Goal: Answer question/provide support: Share knowledge or assist other users

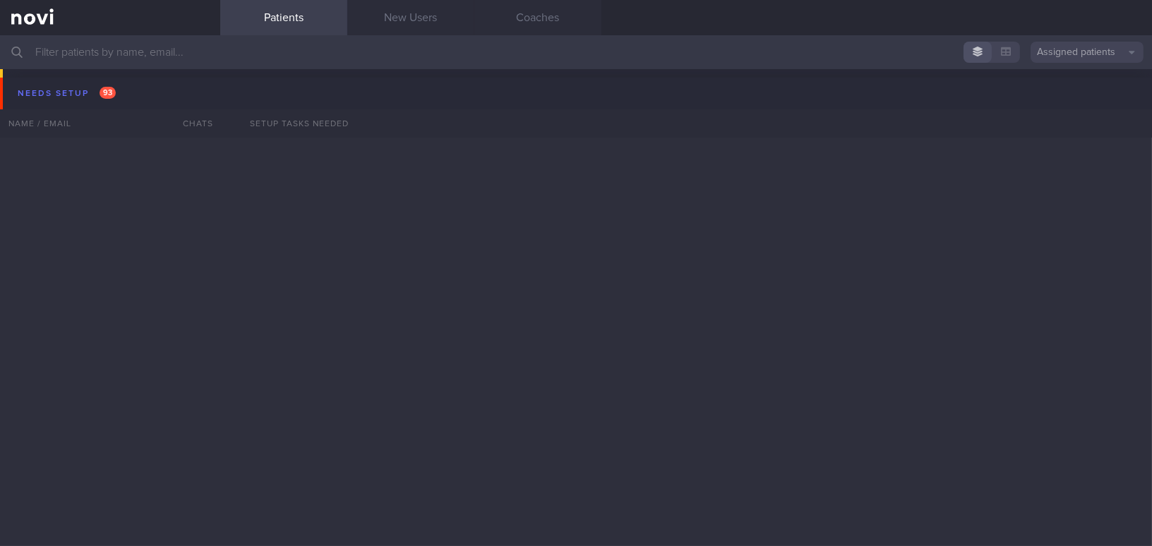
scroll to position [7698, 0]
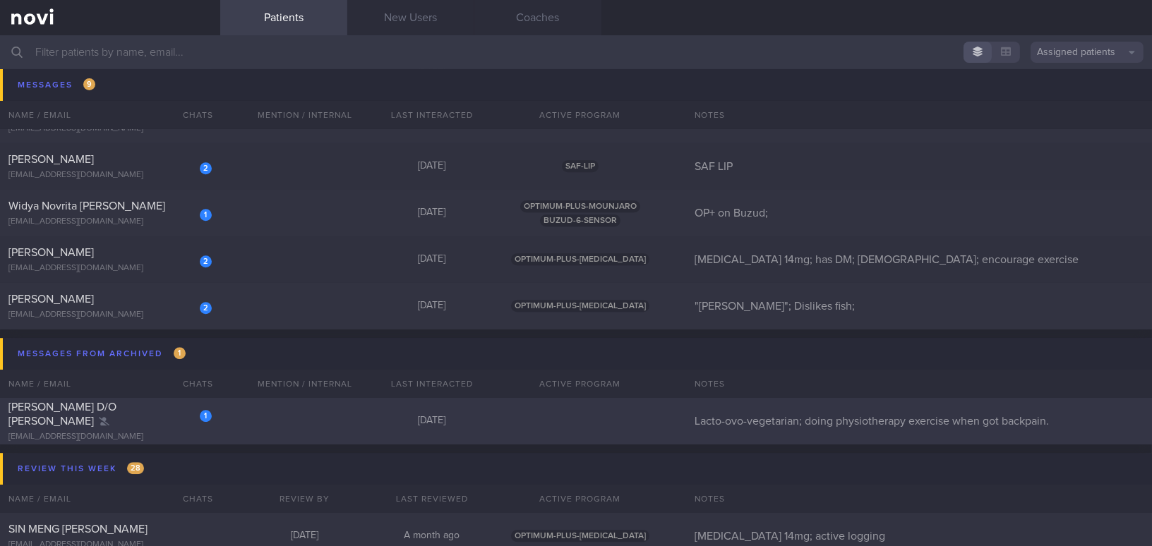
click at [162, 436] on div "1 Anushree D/O Sankara Pillai anushree1818@gmail.com Today Lacto-ovo-vegetarian…" at bounding box center [576, 421] width 1152 height 47
select select "8"
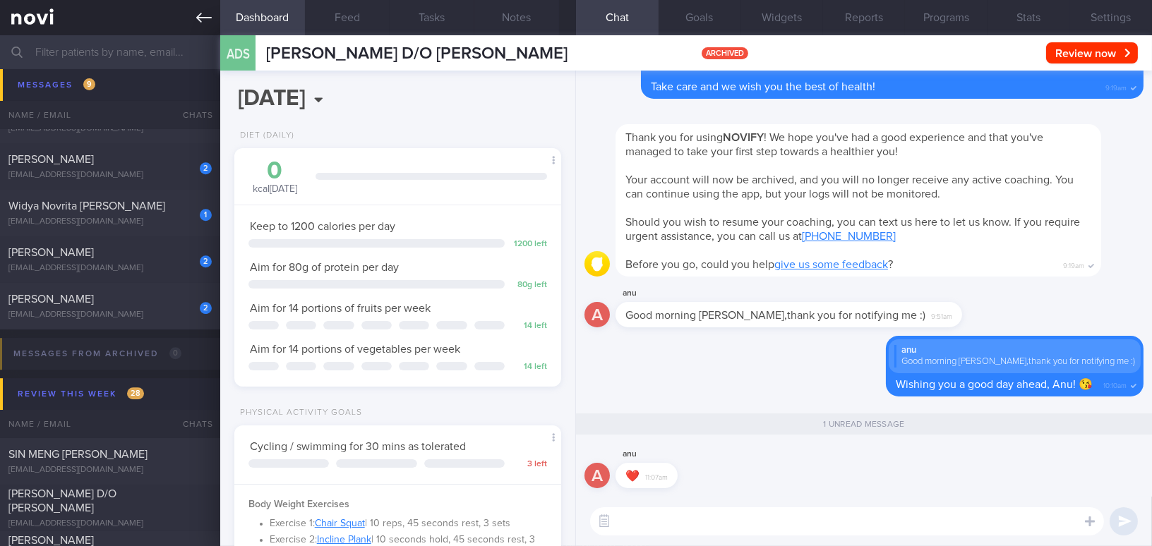
click at [198, 18] on icon at bounding box center [204, 18] width 16 height 10
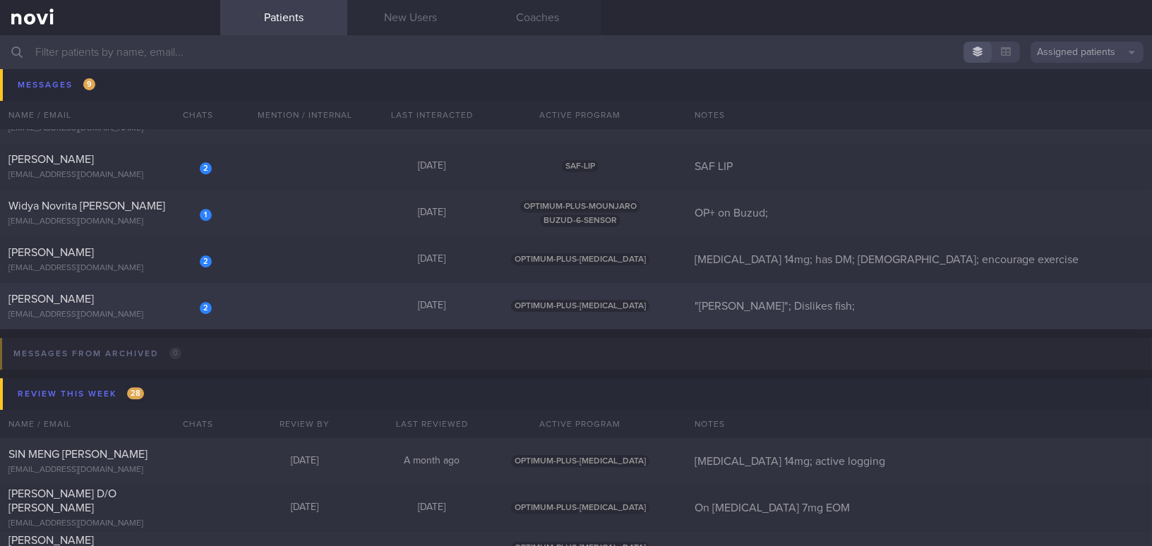
click at [127, 310] on div "phylliscsk@gmail.com" at bounding box center [109, 315] width 203 height 11
select select "8"
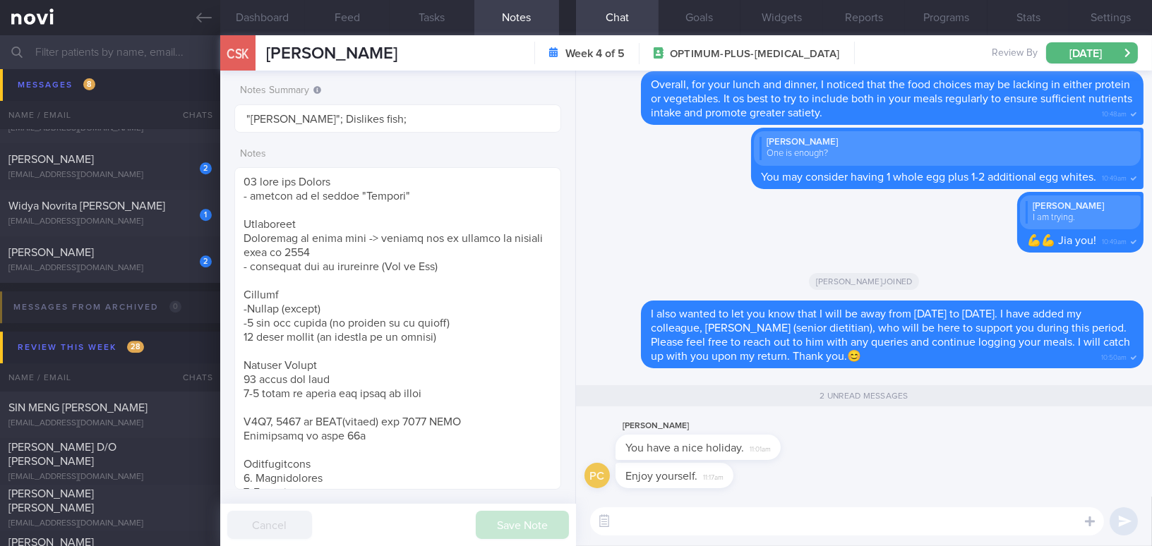
click at [684, 522] on textarea at bounding box center [847, 521] width 514 height 28
click at [733, 524] on textarea "Thank you Phyllis! 😍❤💖" at bounding box center [847, 521] width 514 height 28
type textarea "Thank you Phyllis! 😍💖"
click at [1133, 524] on button "submit" at bounding box center [1123, 521] width 28 height 28
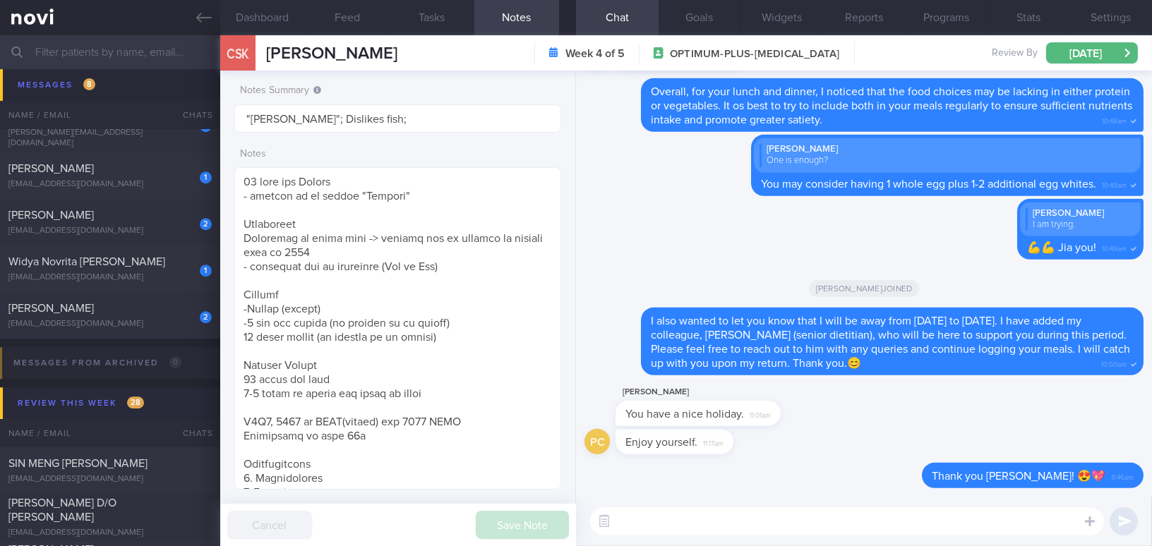
scroll to position [7570, 0]
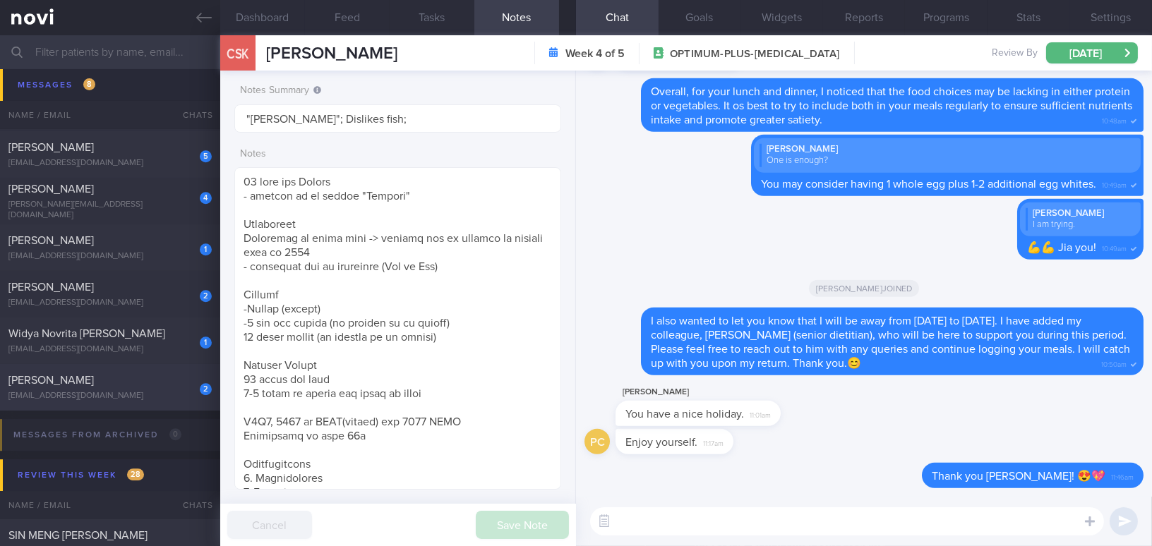
click at [102, 388] on div "2 SITI NURHANI KOH cynthiakoh402@gmail.com" at bounding box center [110, 387] width 220 height 28
type input "Rybelsus 14mg; has DM; Muslim; encourage exercise"
type textarea "57 year old Woman - Muslim Occupation Sourcing manager - WFO 1x a week - Food p…"
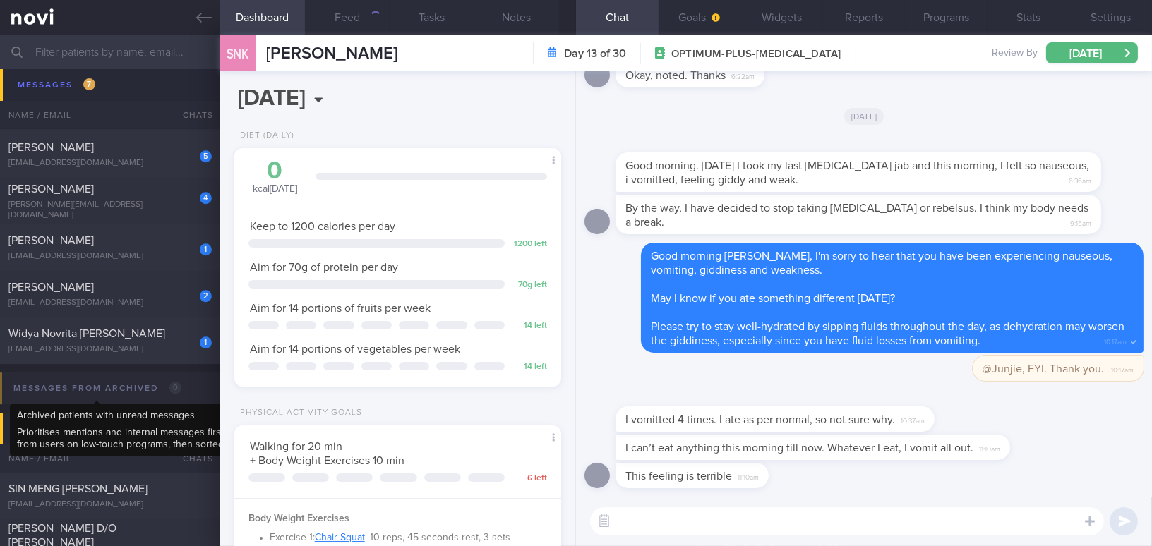
scroll to position [149, 297]
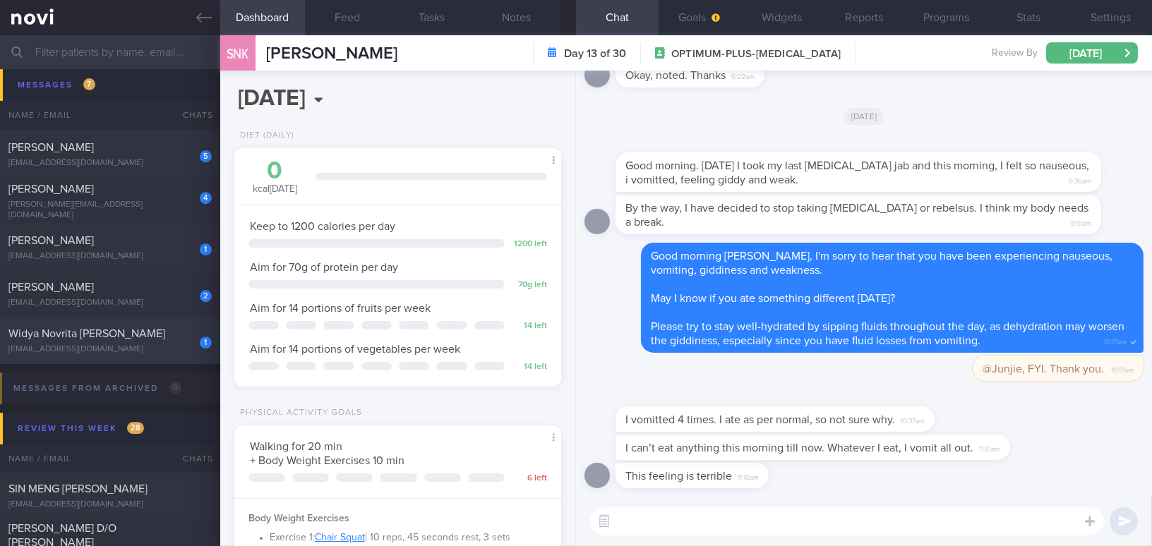
click at [146, 347] on div "cbn2ys7zkm@privaterelay.appleid.com" at bounding box center [109, 349] width 203 height 11
type input "OP+ on Buzud;"
type textarea "37 year old Female - just moved to Singapore from Amsterdam in end July 2025 Oc…"
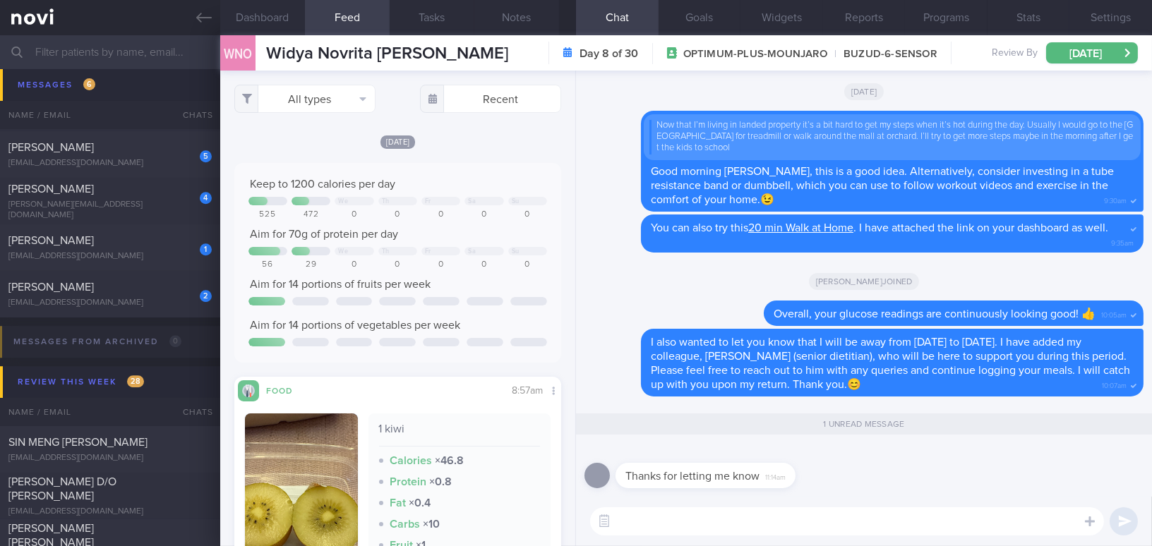
scroll to position [7506, 0]
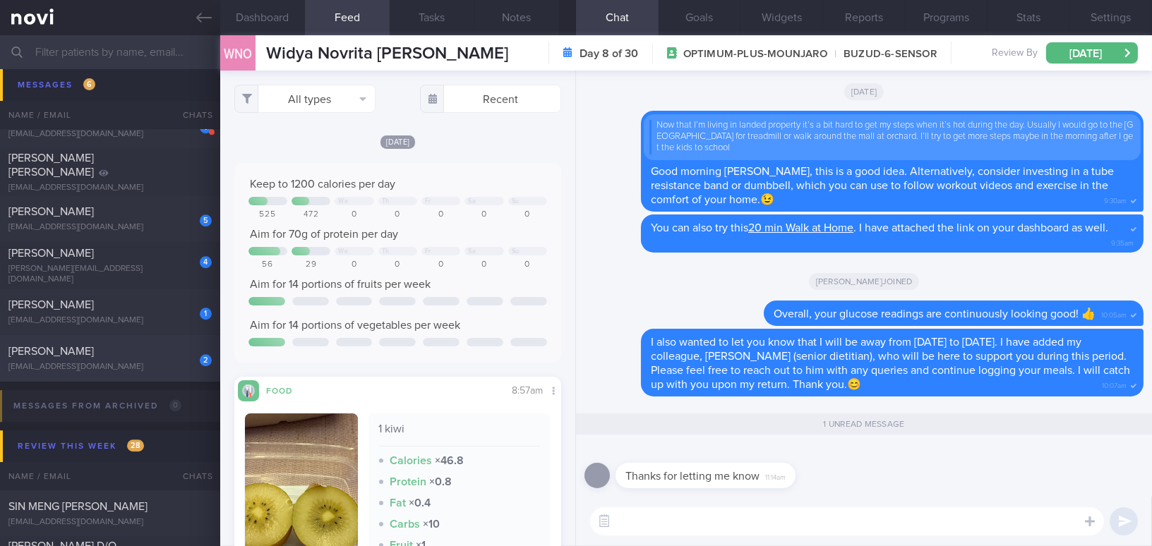
click at [130, 348] on div "[PERSON_NAME]" at bounding box center [108, 351] width 200 height 14
type input "SAF LIP"
type textarea "42 year old Gentleman - Married with 2 kids (6 and 4 yo) Occupation Regular, RS…"
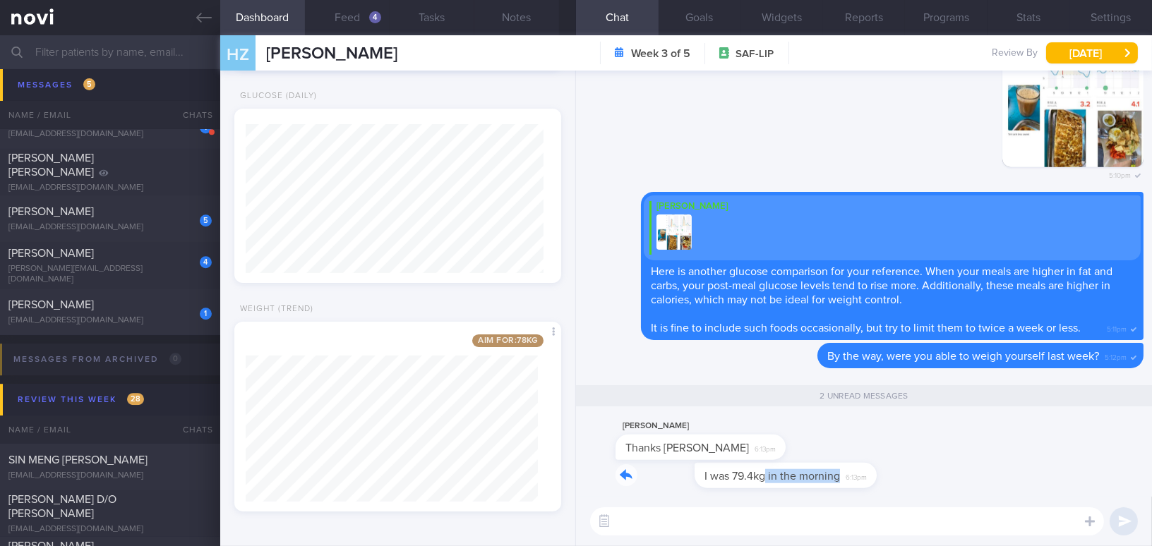
drag, startPoint x: 687, startPoint y: 464, endPoint x: 914, endPoint y: 485, distance: 228.1
click at [914, 485] on div "ZH I was 79.4kg in the morning 6:13pm" at bounding box center [863, 480] width 559 height 34
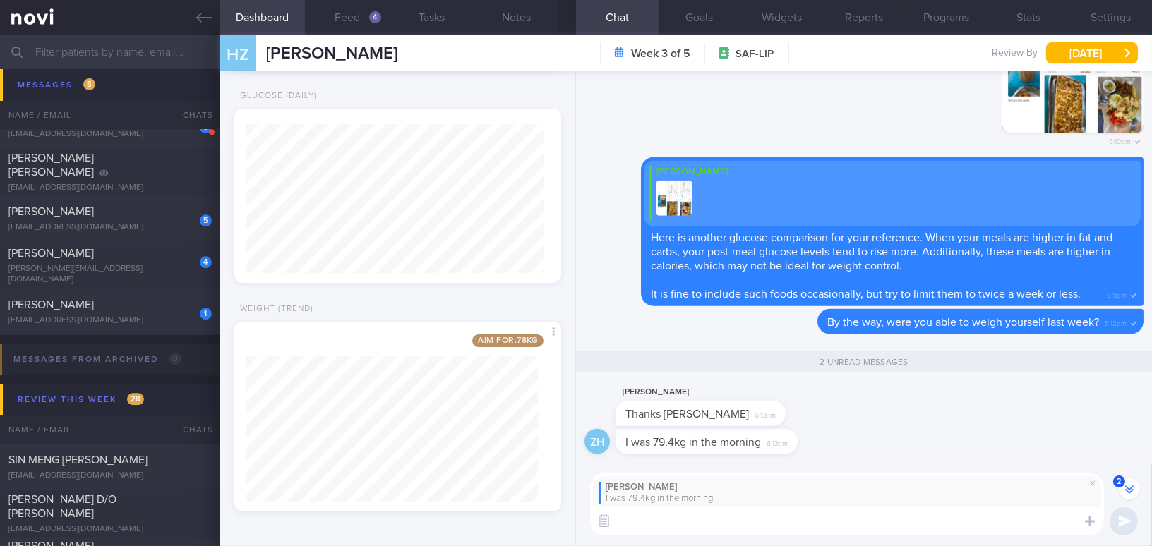
scroll to position [-32, 0]
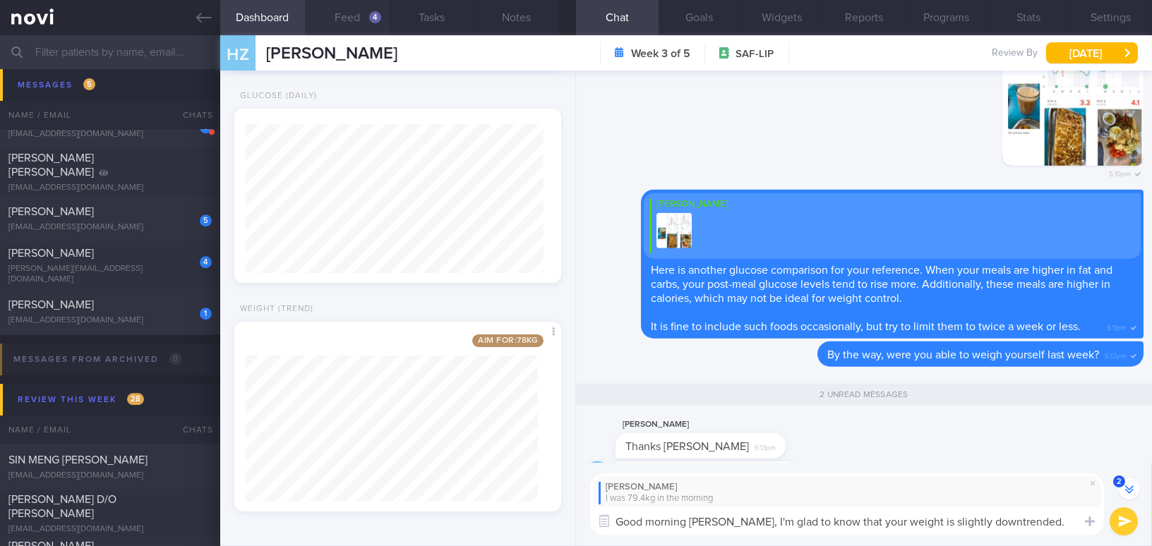
click at [335, 13] on button "Feed 4" at bounding box center [347, 17] width 85 height 35
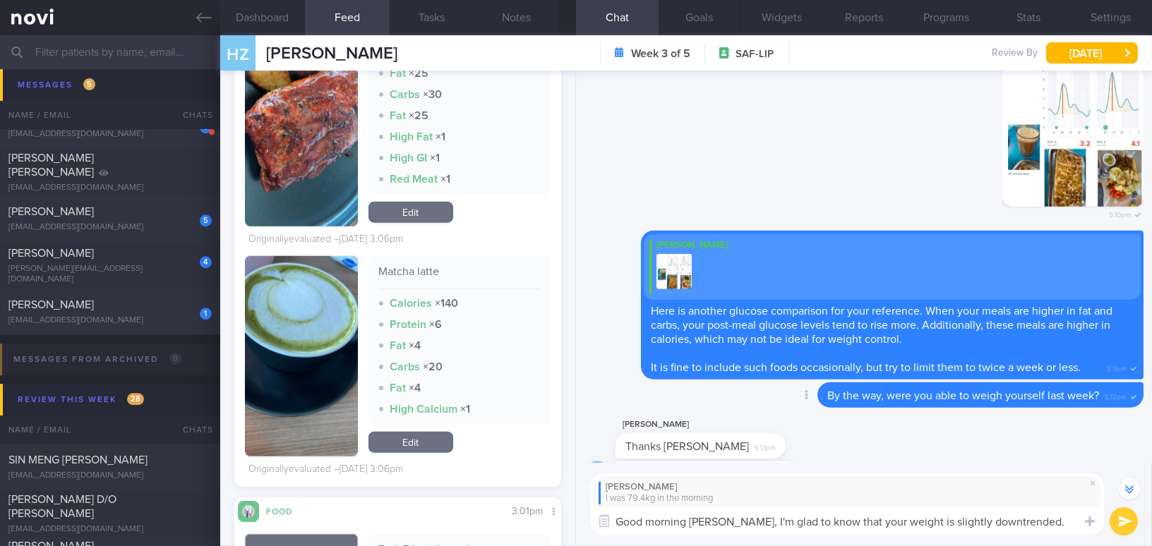
scroll to position [3271, 0]
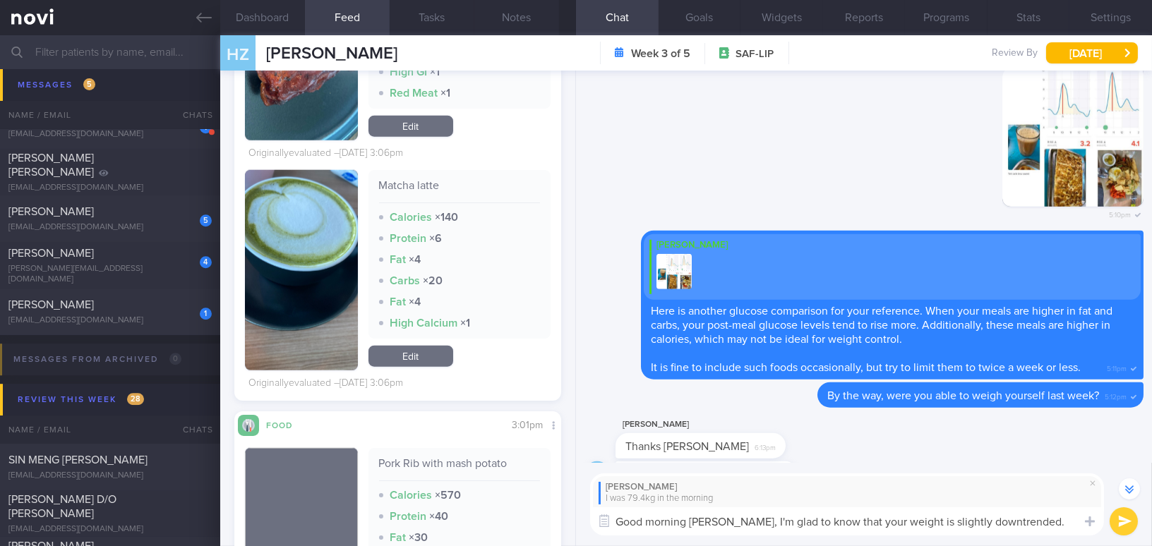
click at [1041, 512] on textarea "Good morning Mr Huang, I'm glad to know that your weight is slightly downtrende…" at bounding box center [847, 521] width 514 height 28
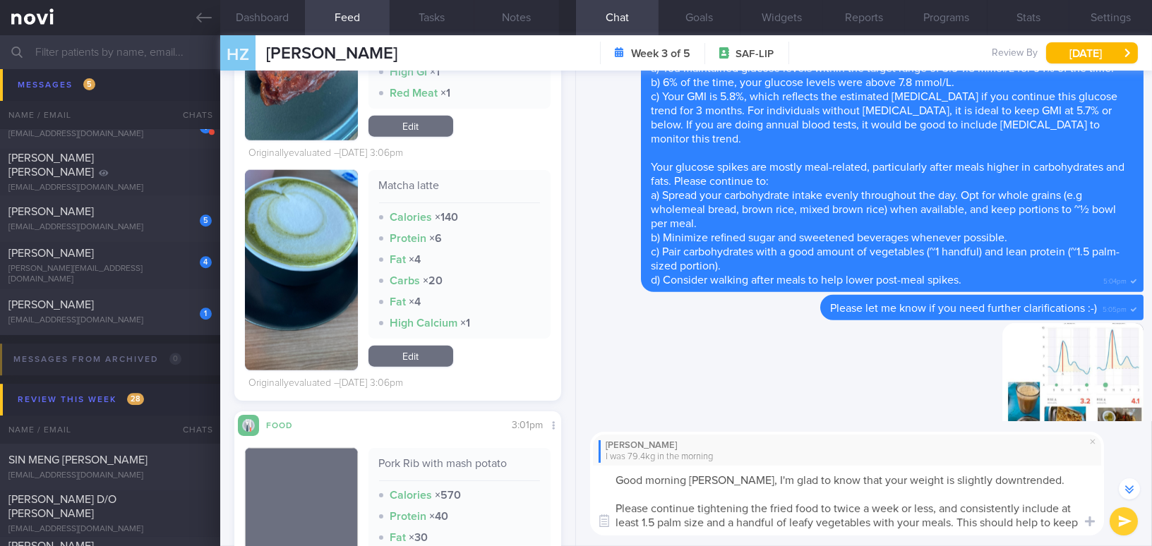
scroll to position [-346, 0]
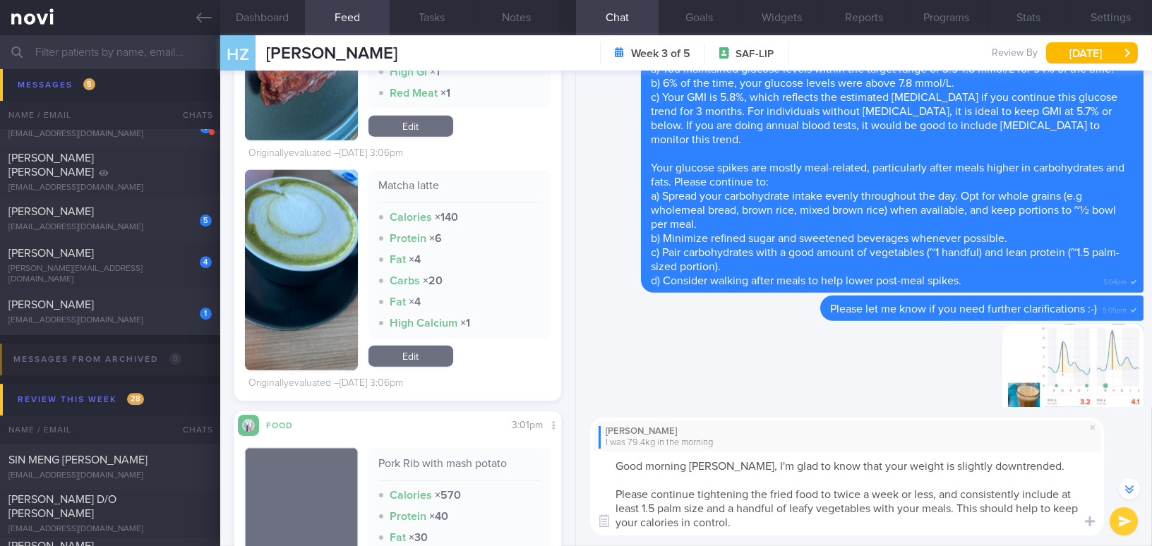
drag, startPoint x: 743, startPoint y: 464, endPoint x: 783, endPoint y: 520, distance: 69.3
click at [783, 520] on textarea "Good morning Mr Huang, I'm glad to know that your weight is slightly downtrende…" at bounding box center [847, 494] width 514 height 84
click at [518, 14] on button "Notes" at bounding box center [516, 17] width 85 height 35
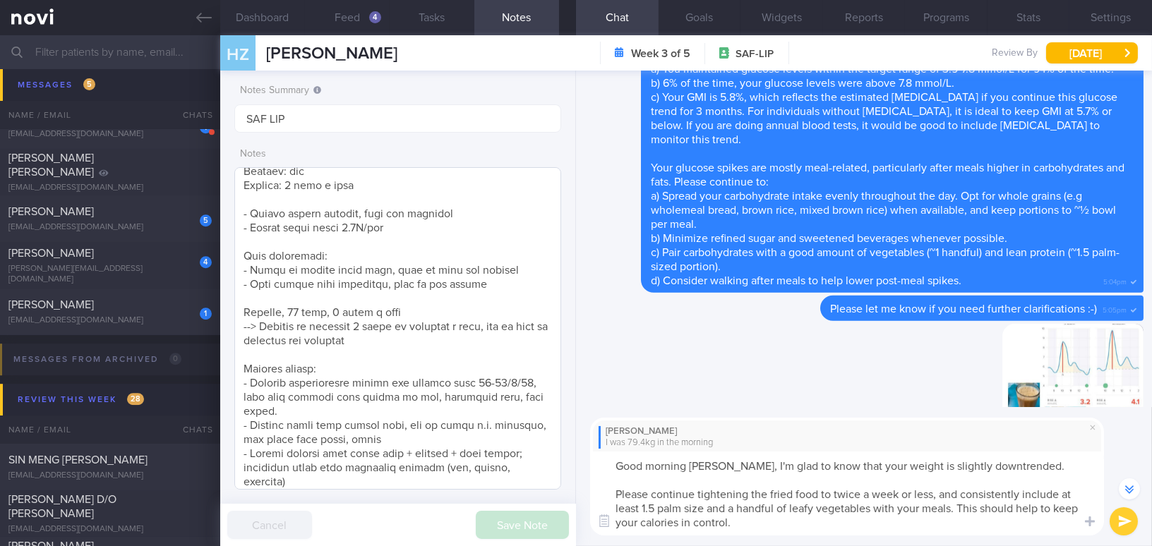
scroll to position [454, 0]
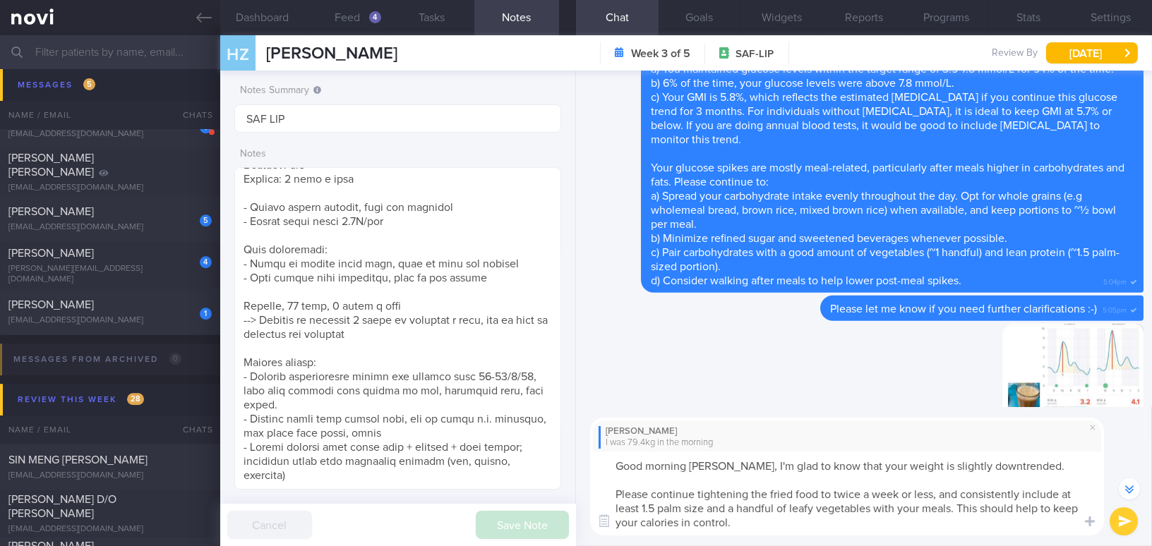
click at [772, 529] on textarea "Good morning Mr Huang, I'm glad to know that your weight is slightly downtrende…" at bounding box center [847, 494] width 514 height 84
drag, startPoint x: 743, startPoint y: 464, endPoint x: 784, endPoint y: 533, distance: 79.7
click at [784, 533] on textarea "Good morning Mr Huang, I'm glad to know that your weight is slightly downtrende…" at bounding box center [847, 494] width 514 height 84
paste textarea "see that your weight is trending slightly downward. Please continue limiting fr…"
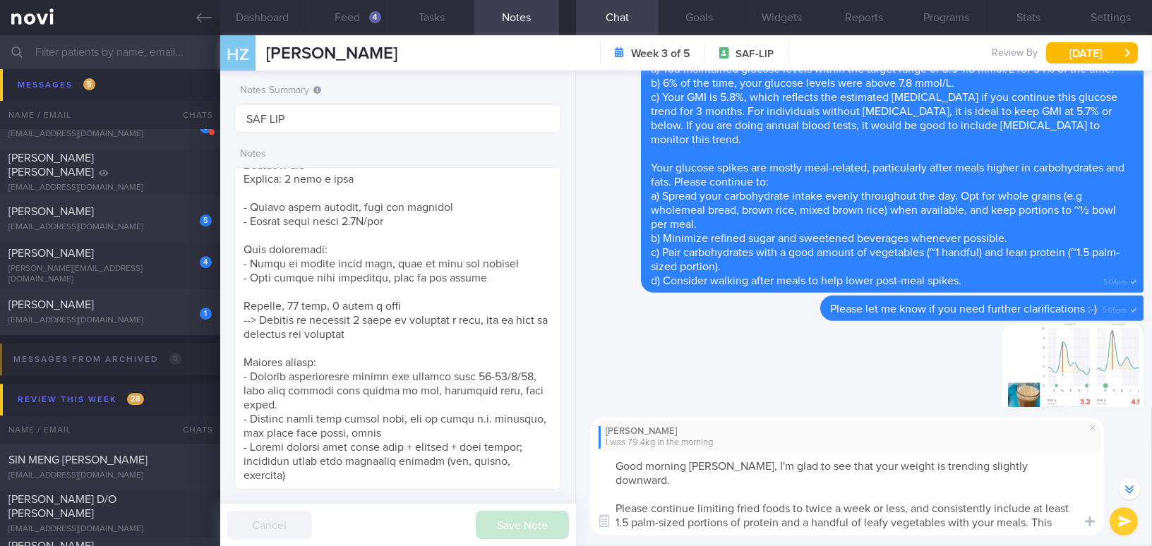
click at [1077, 460] on textarea "Good morning Mr Huang, I'm glad to see that your weight is trending slightly do…" at bounding box center [847, 494] width 514 height 84
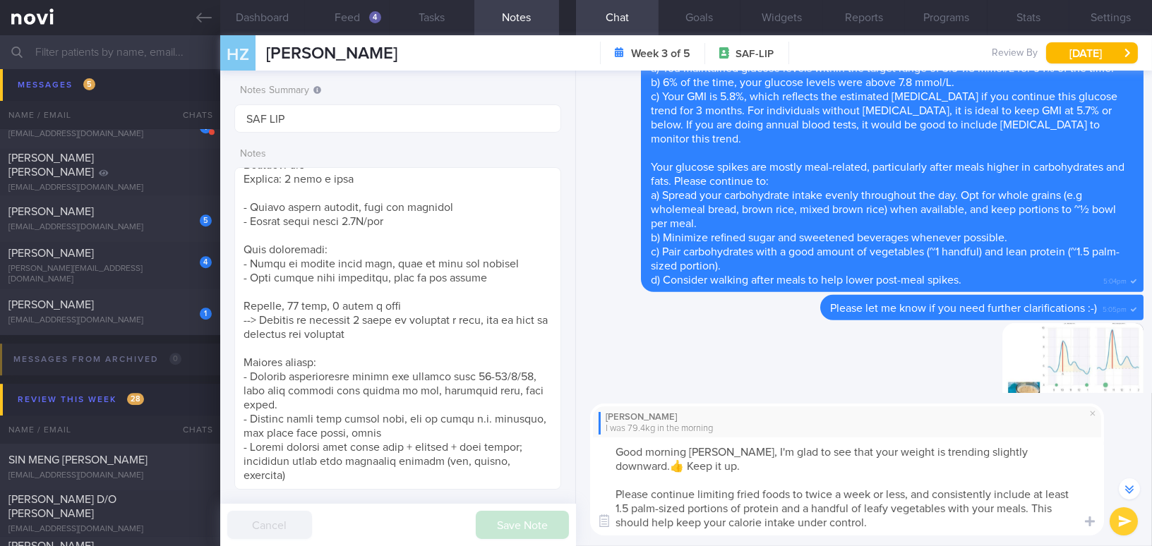
type textarea "Good morning Mr Huang, I'm glad to see that your weight is trending slightly do…"
click at [1118, 513] on button "submit" at bounding box center [1123, 521] width 28 height 28
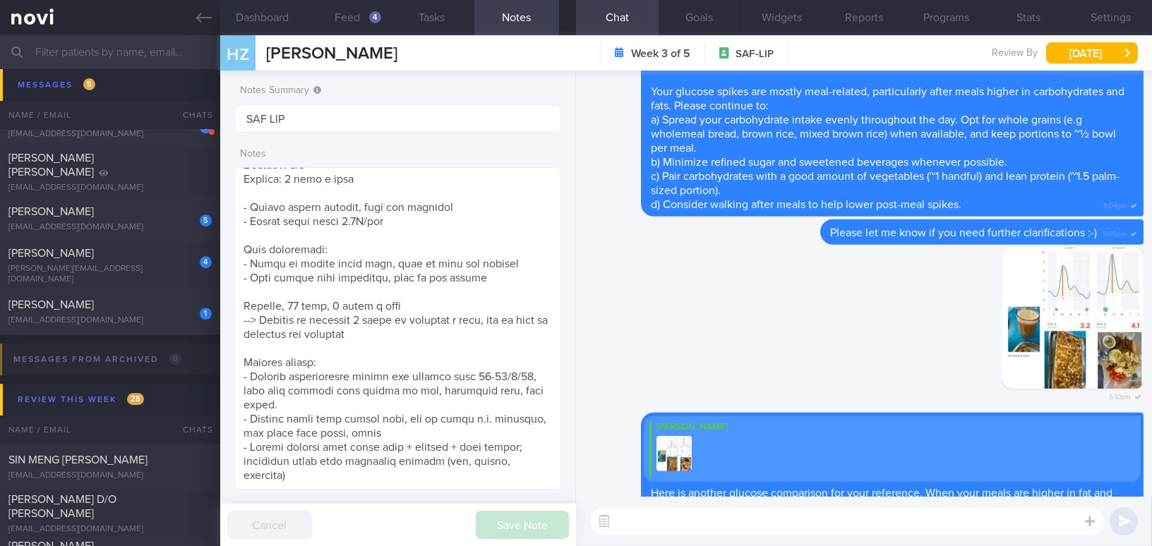
scroll to position [0, 0]
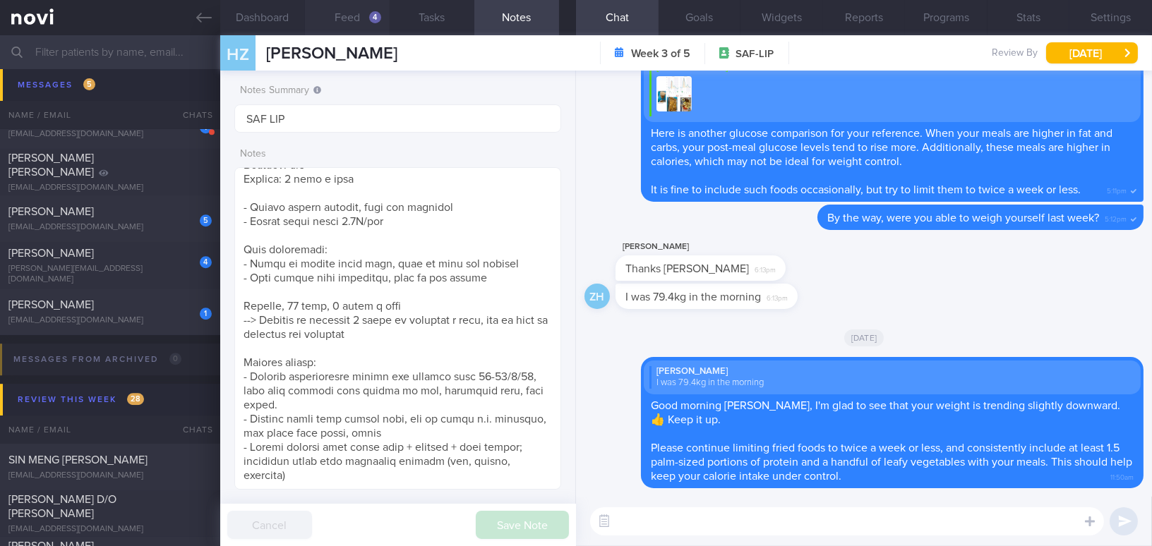
click at [359, 8] on button "Feed 4" at bounding box center [347, 17] width 85 height 35
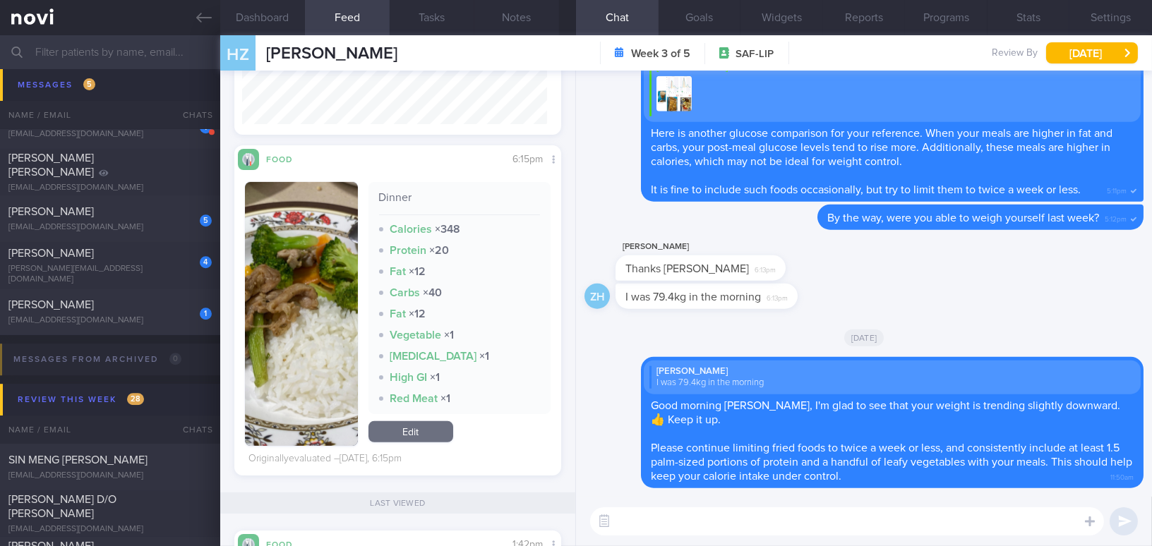
scroll to position [1216, 0]
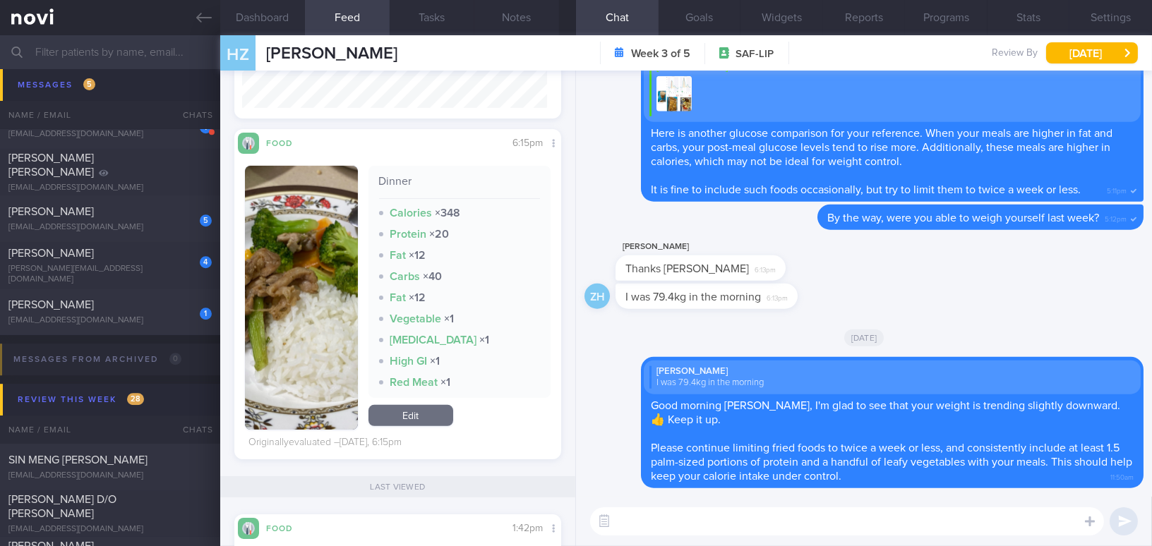
click at [307, 293] on button "button" at bounding box center [301, 298] width 113 height 264
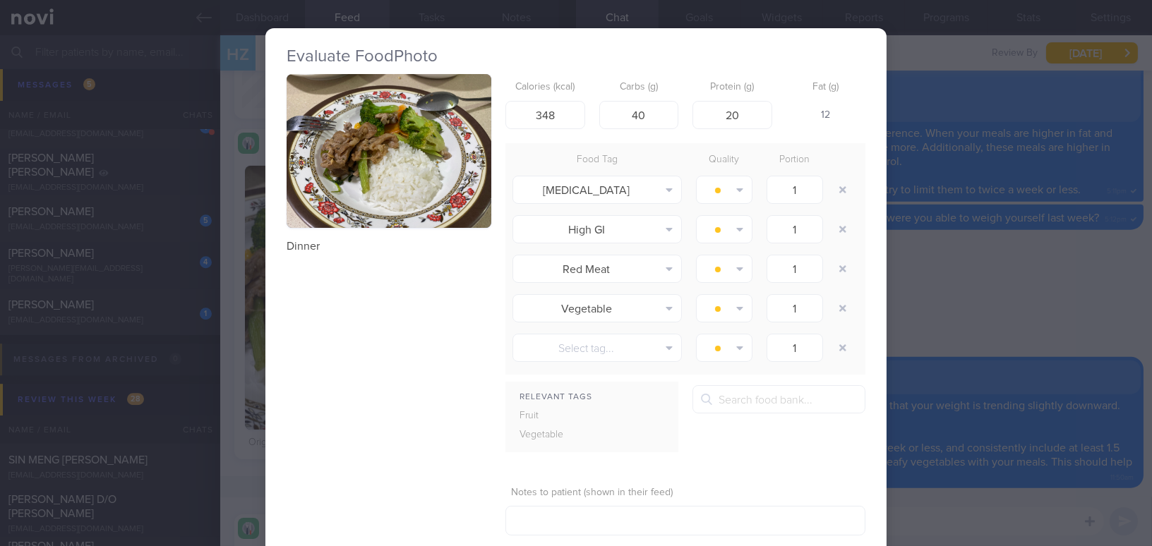
click at [433, 186] on button "button" at bounding box center [388, 151] width 205 height 154
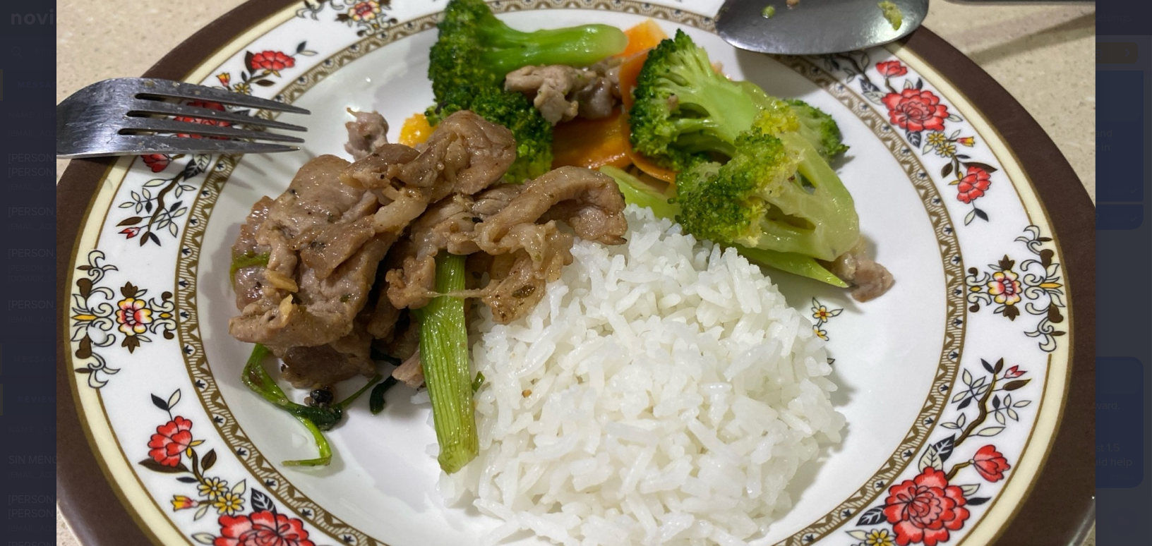
scroll to position [192, 0]
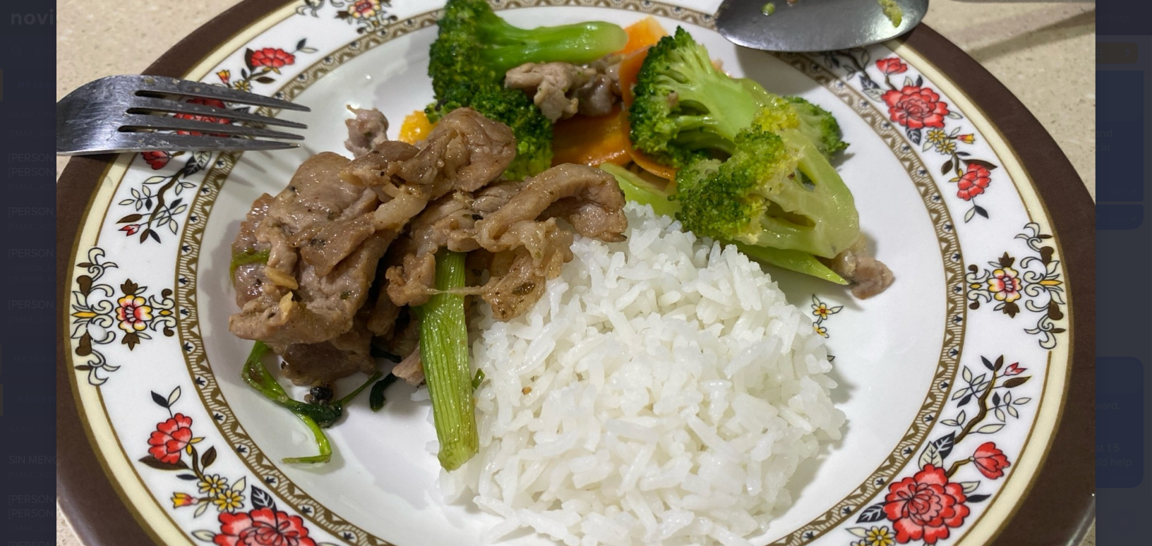
click at [558, 346] on img at bounding box center [575, 254] width 1039 height 779
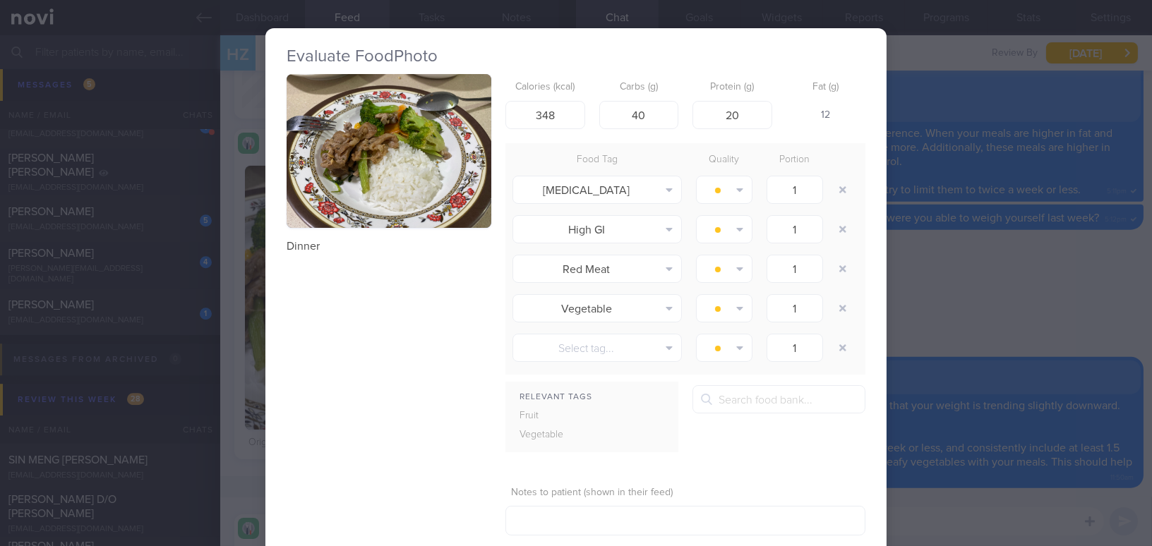
drag, startPoint x: 970, startPoint y: 289, endPoint x: 1009, endPoint y: 318, distance: 48.0
click at [970, 289] on div "Evaluate Food Photo Dinner Calories (kcal) 348 Carbs (g) 40 Protein (g) 20 Fat …" at bounding box center [576, 273] width 1152 height 546
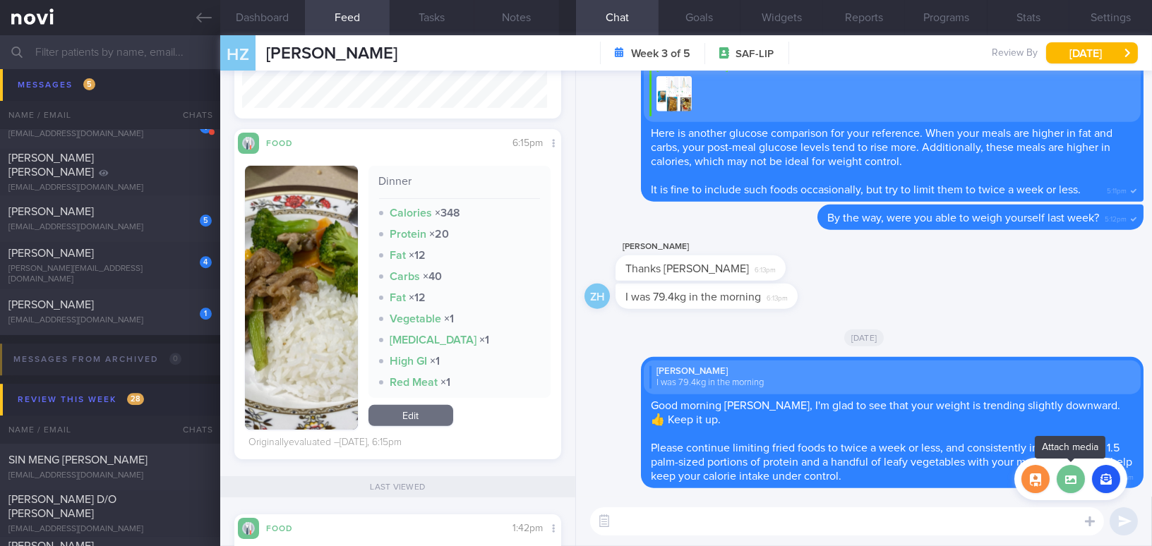
click at [1075, 480] on label at bounding box center [1070, 479] width 28 height 28
click at [0, 0] on input "file" at bounding box center [0, 0] width 0 height 0
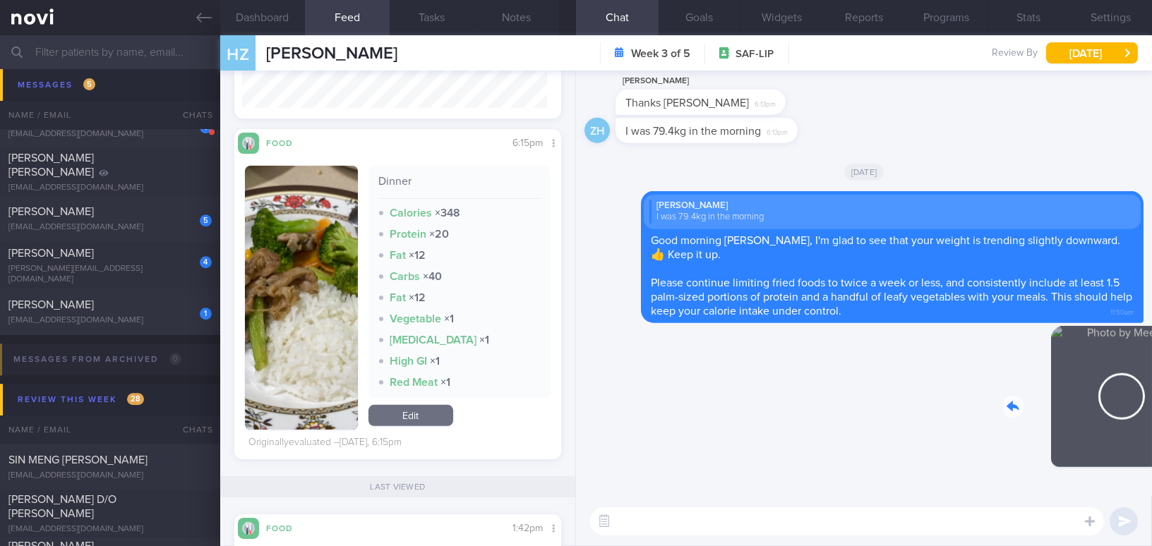
drag, startPoint x: 1061, startPoint y: 409, endPoint x: 1182, endPoint y: 418, distance: 121.1
click at [1151, 418] on html "You are offline! Some functionality will be unavailable Patients New Users Coac…" at bounding box center [576, 273] width 1152 height 546
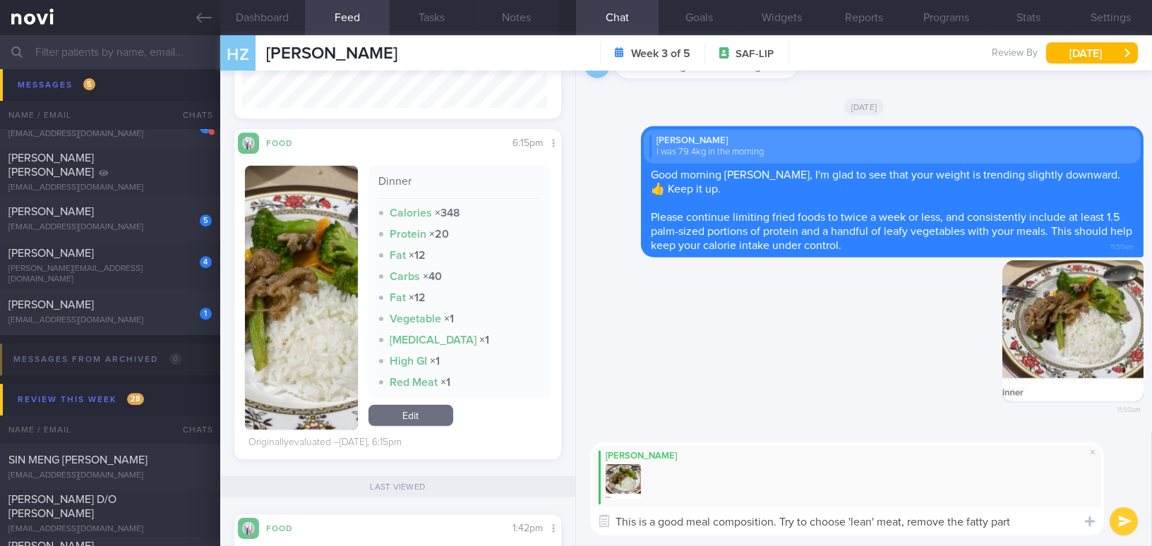
click at [780, 520] on textarea "This is a good meal composition. Try to choose 'lean' meat, remove the fatty pa…" at bounding box center [847, 521] width 514 height 28
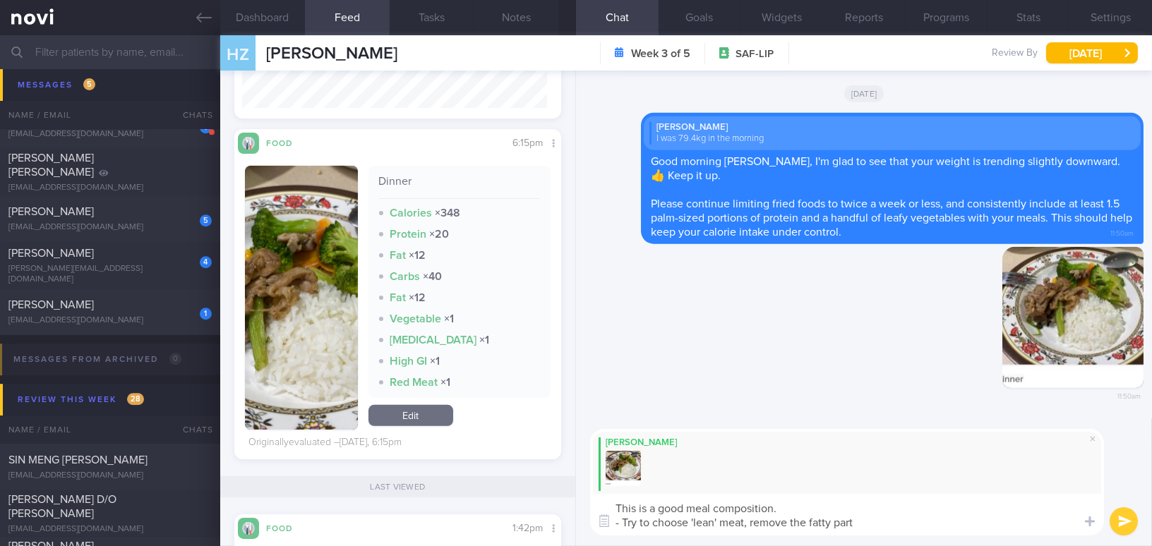
click at [859, 521] on textarea "This is a good meal composition. - Try to choose 'lean' meat, remove the fatty …" at bounding box center [847, 515] width 514 height 42
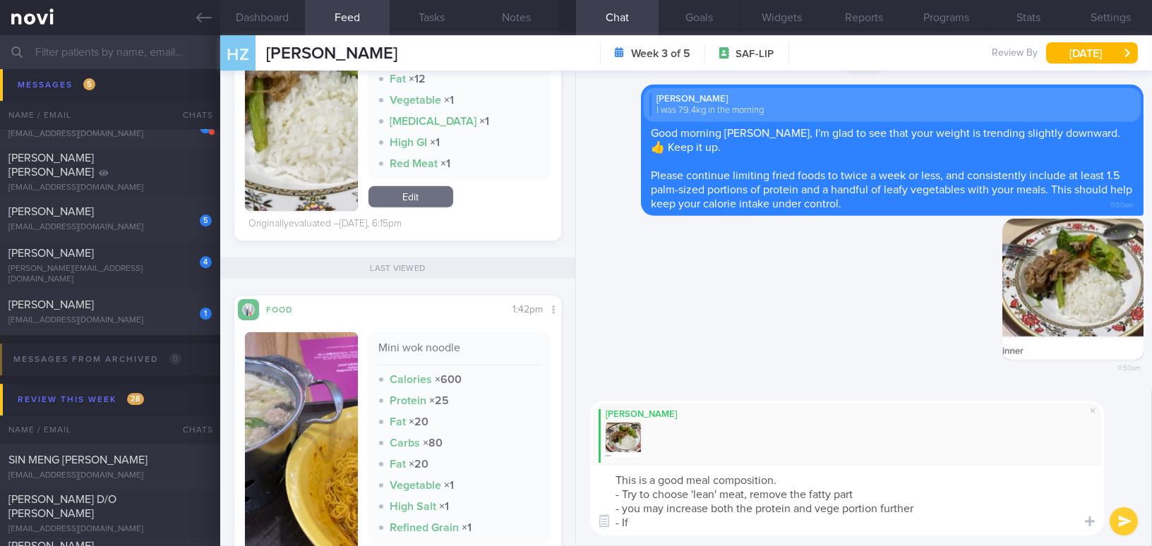
scroll to position [1279, 0]
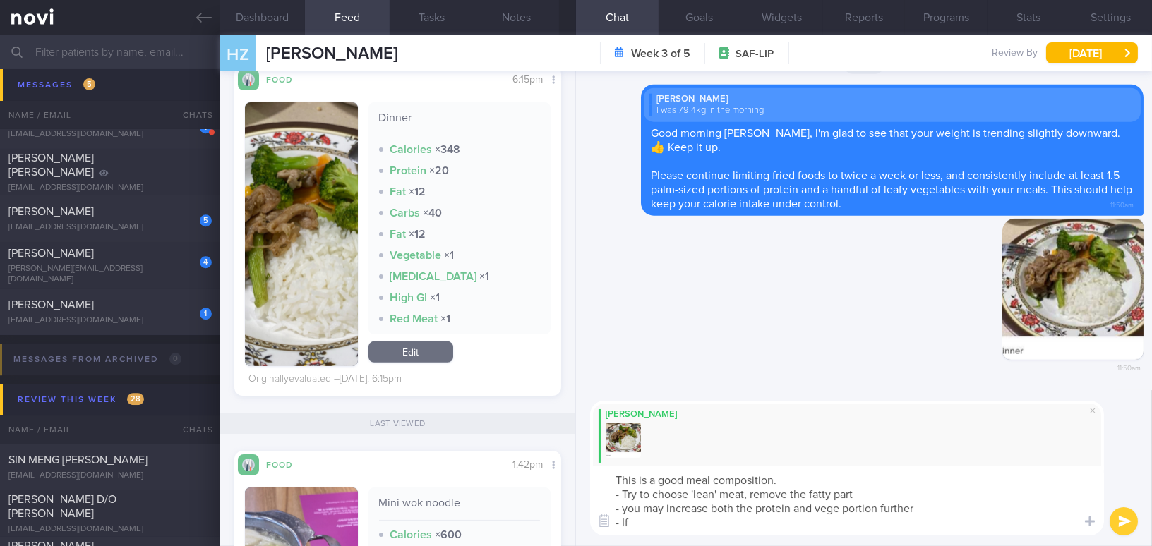
click at [283, 236] on button "button" at bounding box center [301, 234] width 113 height 264
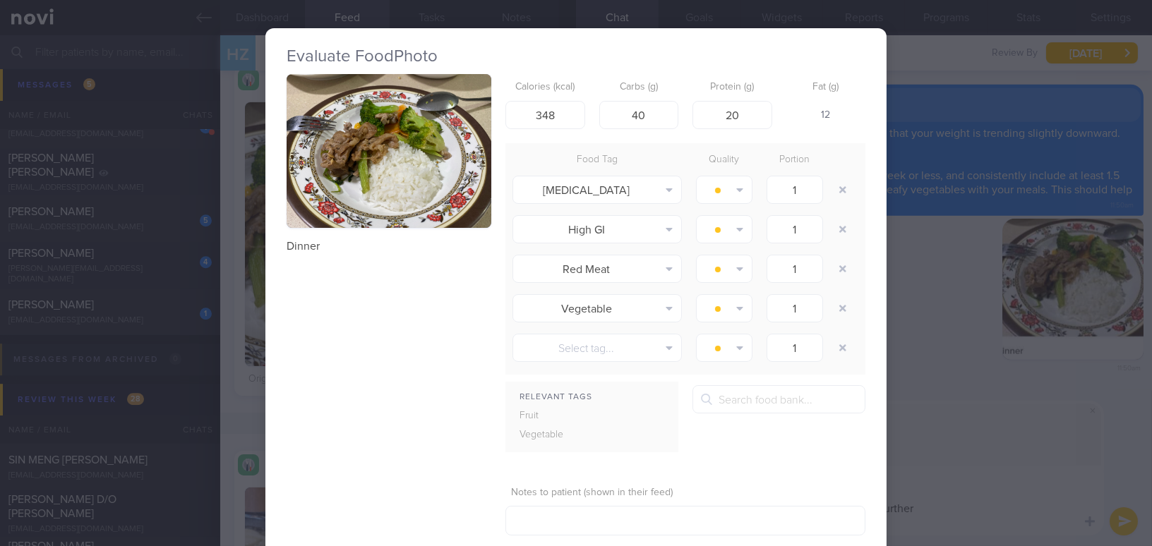
click at [354, 193] on button "button" at bounding box center [388, 151] width 205 height 154
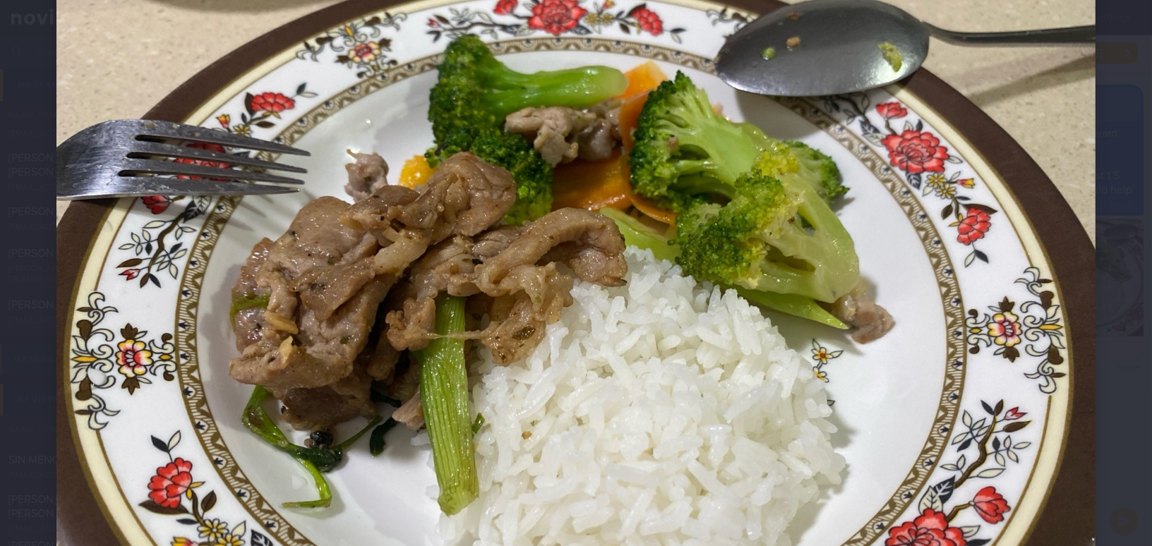
scroll to position [320, 0]
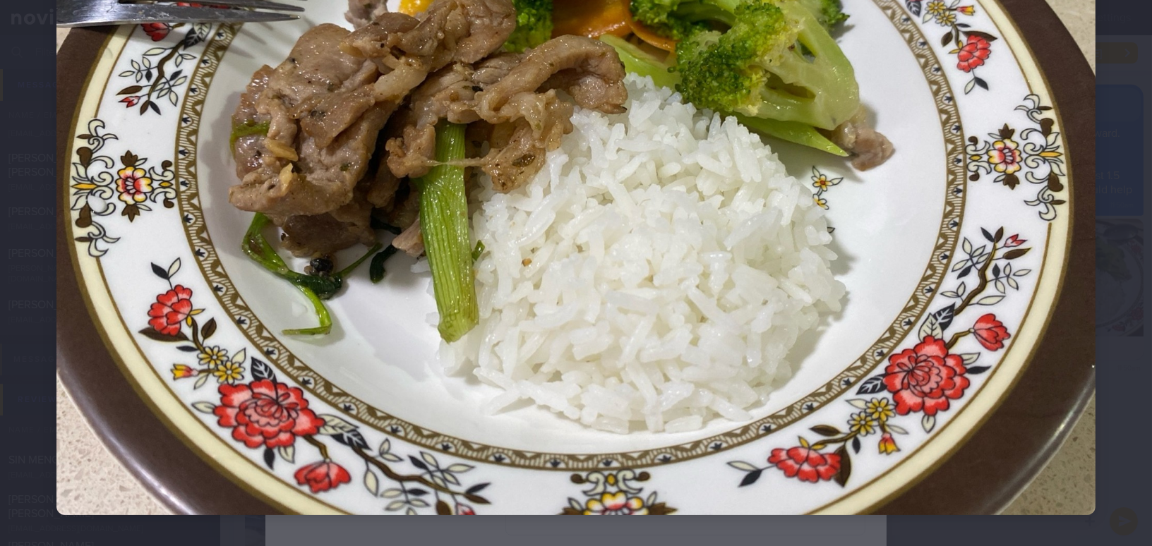
click at [1006, 307] on img at bounding box center [575, 125] width 1039 height 779
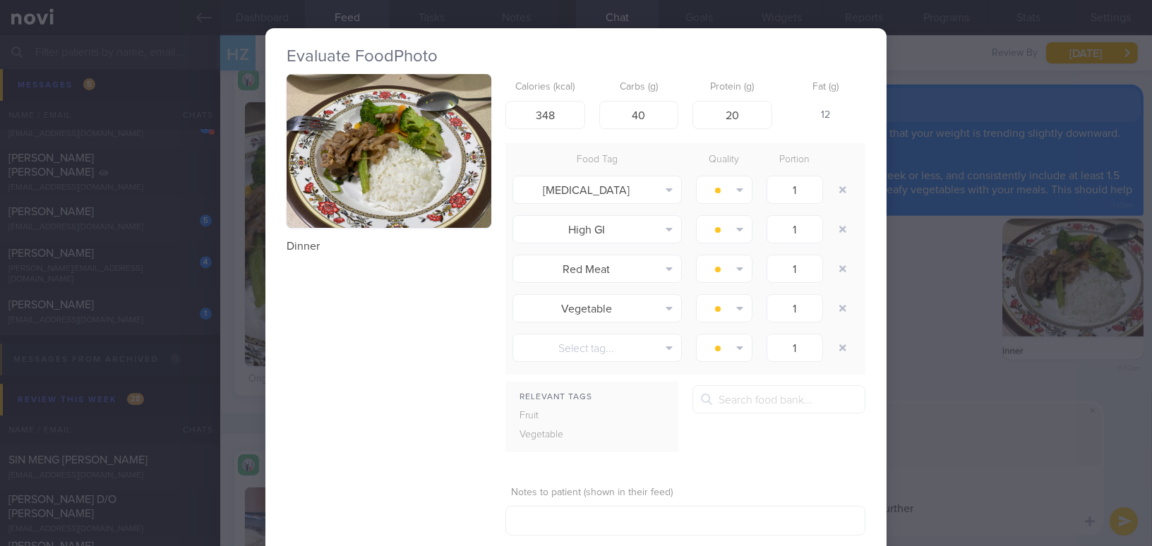
click at [975, 421] on div "Evaluate Food Photo Dinner Calories (kcal) 348 Carbs (g) 40 Protein (g) 20 Fat …" at bounding box center [576, 273] width 1152 height 546
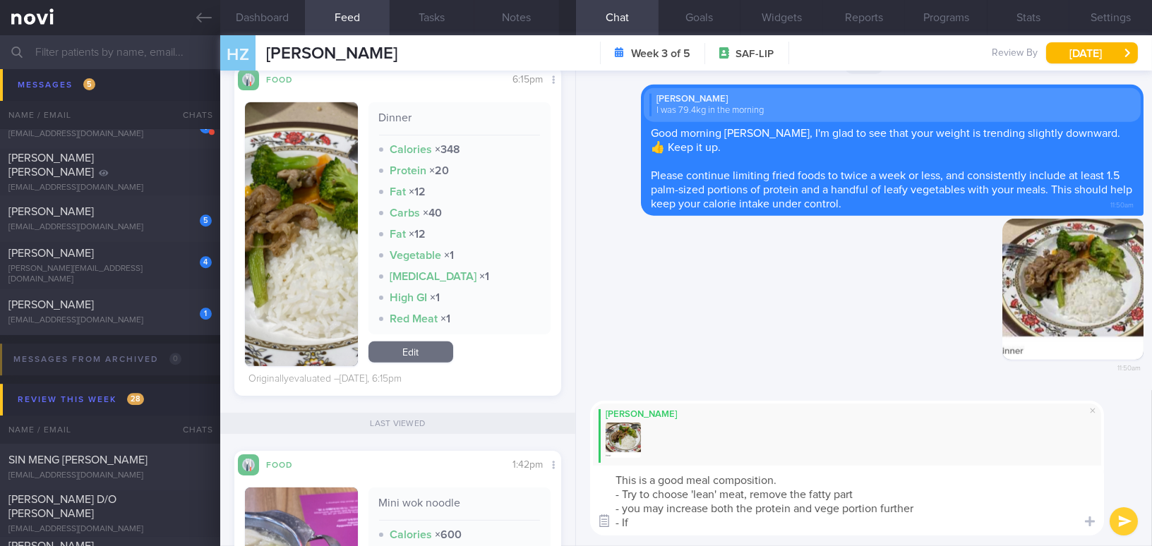
drag, startPoint x: 634, startPoint y: 522, endPoint x: 603, endPoint y: 519, distance: 31.2
click at [603, 519] on div "Attach media Chat Templates Admin CGM Weight Nutrition Physical Activity Infogr…" at bounding box center [864, 468] width 576 height 156
type textarea "This is a good meal composition. - Try to choose 'lean' meat, remove the fatty …"
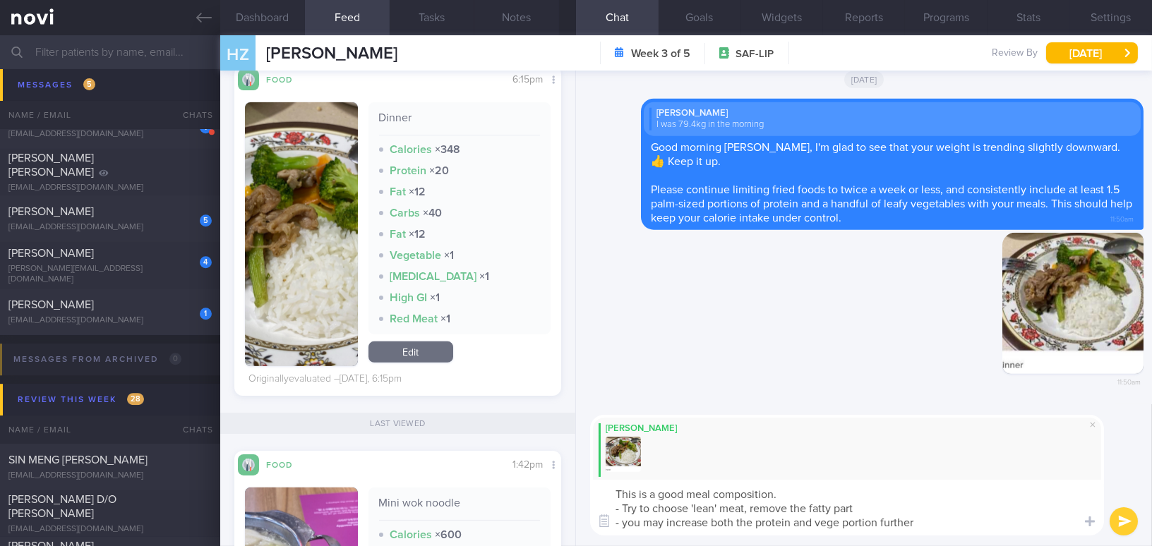
drag, startPoint x: 937, startPoint y: 526, endPoint x: 597, endPoint y: 496, distance: 341.4
click at [597, 496] on textarea "This is a good meal composition. - Try to choose 'lean' meat, remove the fatty …" at bounding box center [847, 508] width 514 height 56
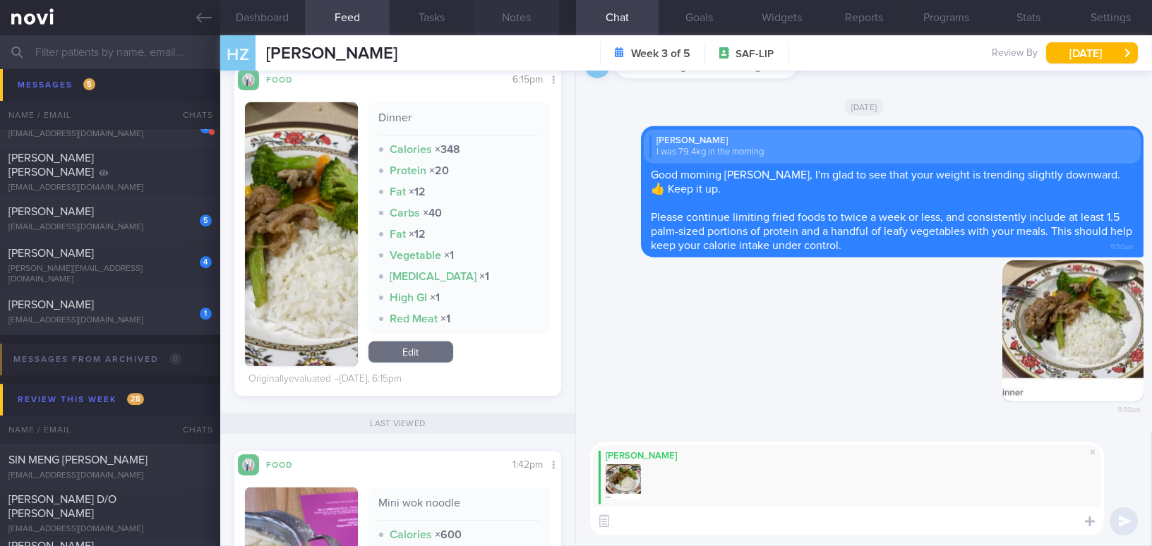
click at [524, 9] on button "Notes" at bounding box center [516, 17] width 85 height 35
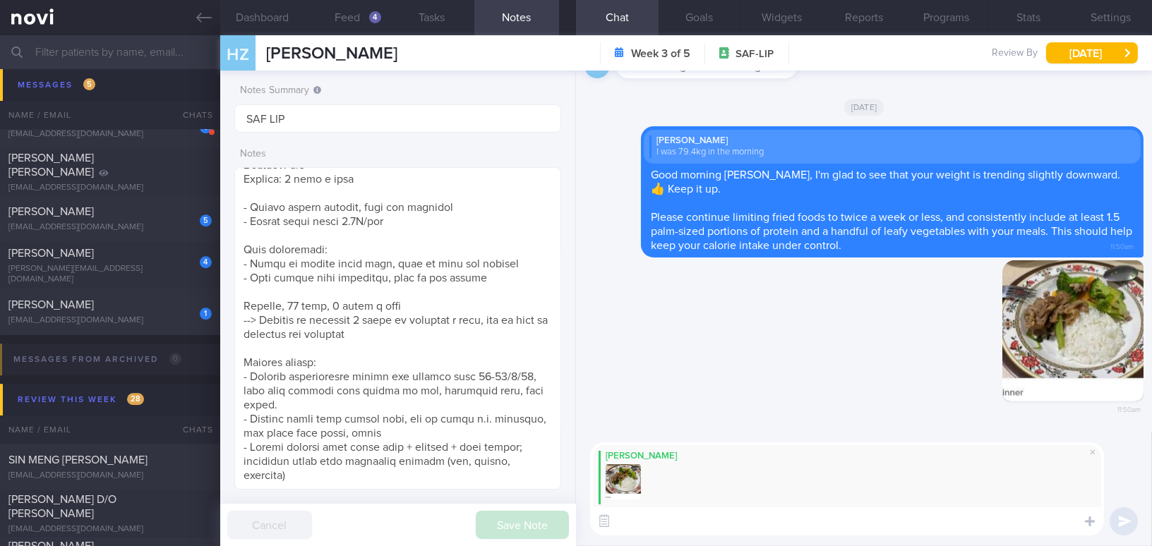
click at [654, 525] on textarea at bounding box center [847, 521] width 514 height 28
paste textarea "This is a good meal composition. Try to choose lean meat and remove the fatty p…"
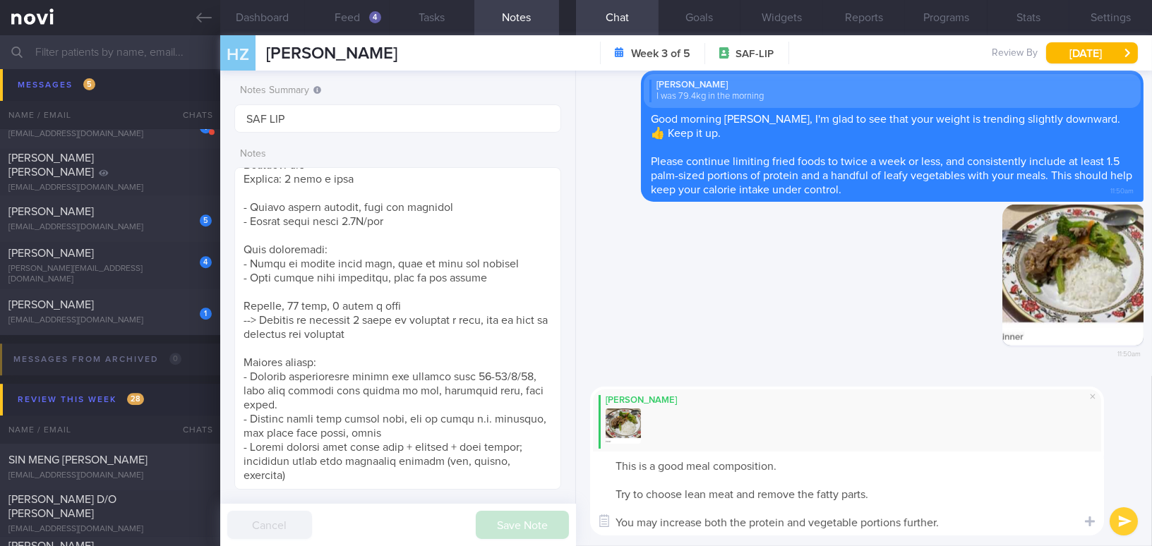
click at [613, 488] on textarea "This is a good meal composition. Try to choose lean meat and remove the fatty p…" at bounding box center [847, 494] width 514 height 84
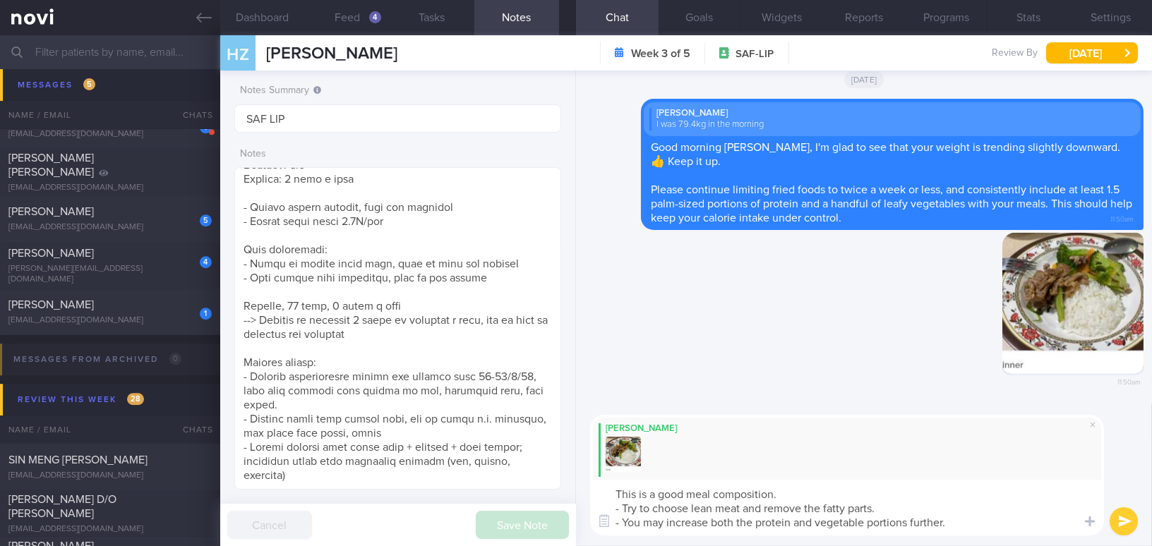
type textarea "This is a good meal composition. - Try to choose lean meat and remove the fatty…"
click at [1120, 516] on button "submit" at bounding box center [1123, 521] width 28 height 28
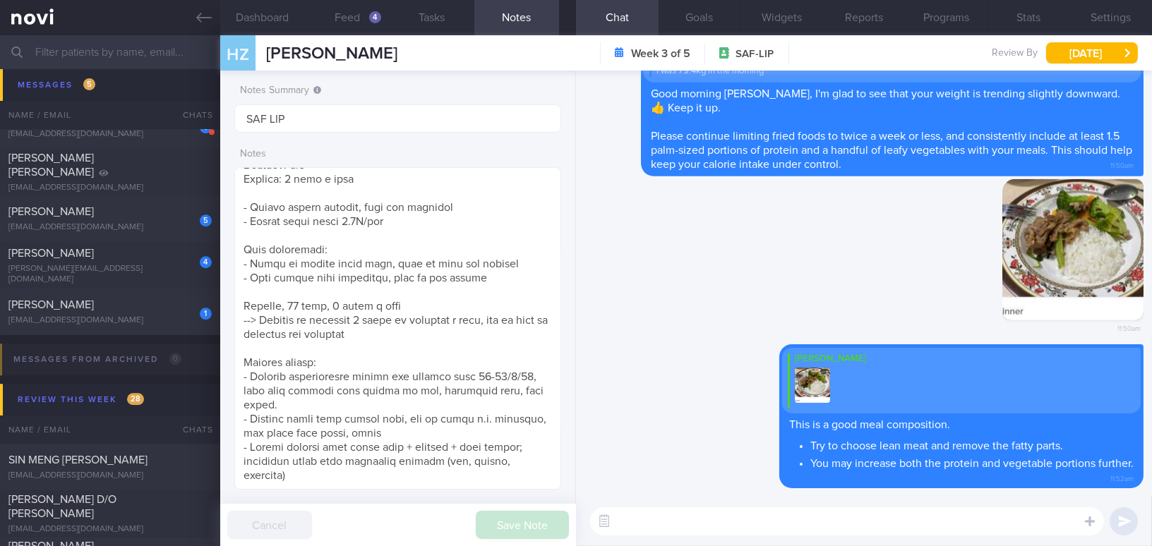
click at [984, 524] on textarea at bounding box center [847, 521] width 514 height 28
drag, startPoint x: 956, startPoint y: 526, endPoint x: 592, endPoint y: 513, distance: 364.3
click at [592, 513] on textarea "Just to confirm, have you been taking any snacks in between now?" at bounding box center [847, 521] width 514 height 28
click at [348, 14] on button "Feed 4" at bounding box center [347, 17] width 85 height 35
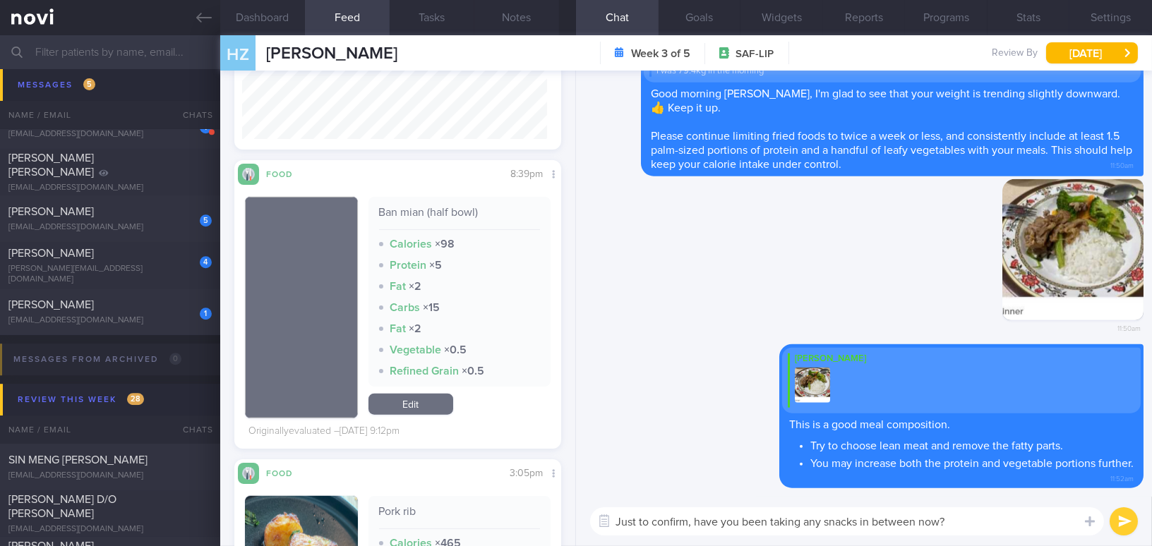
scroll to position [2563, 0]
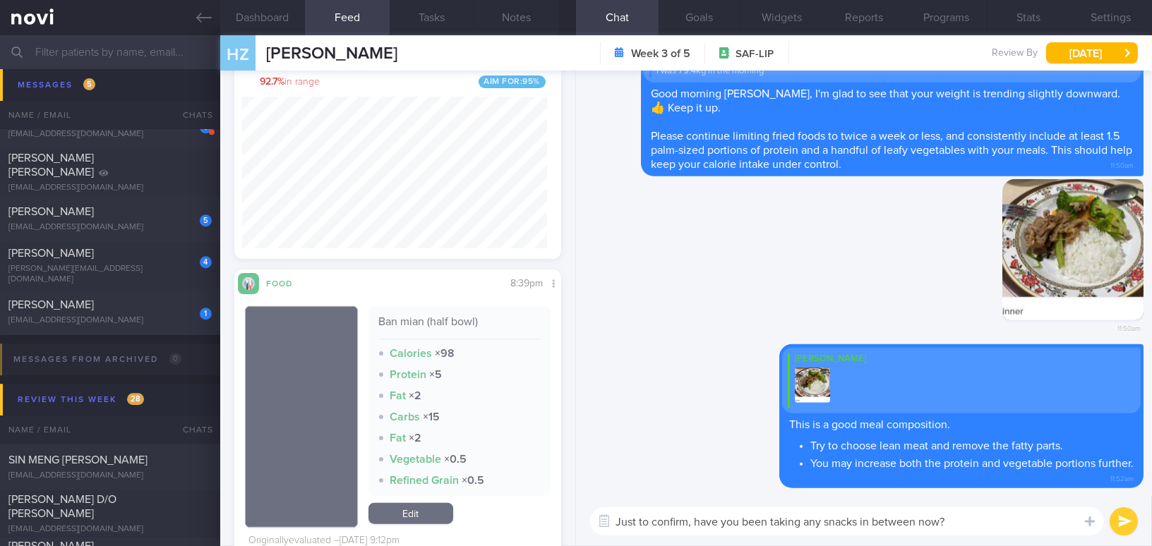
paste textarea "having any snacks in between meals recently"
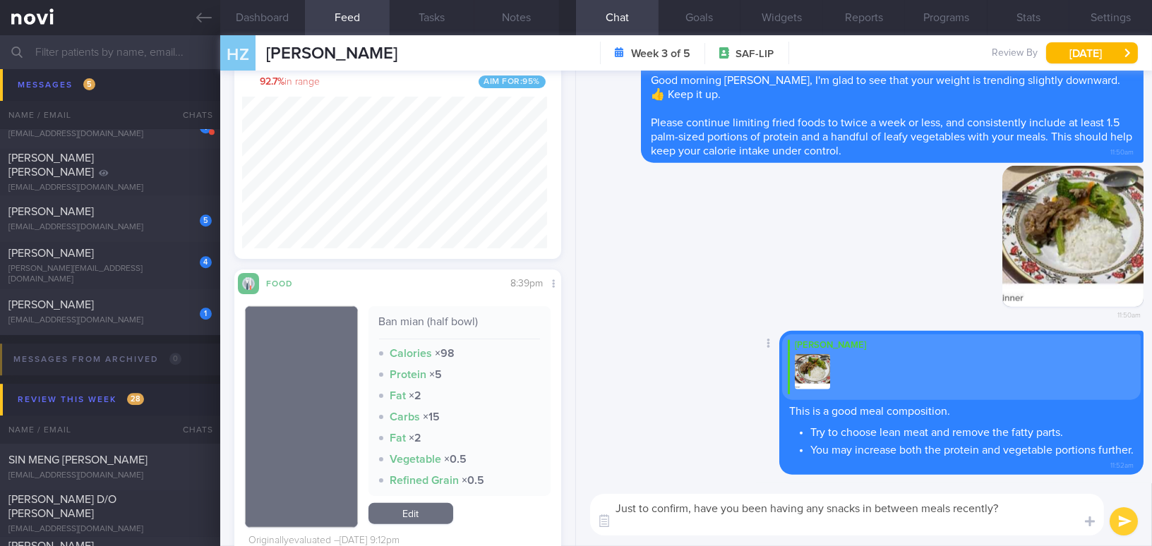
scroll to position [0, 0]
type textarea "Just to confirm, have you been having any snacks in between meals recently? Als…"
click at [1125, 529] on button "submit" at bounding box center [1123, 521] width 28 height 28
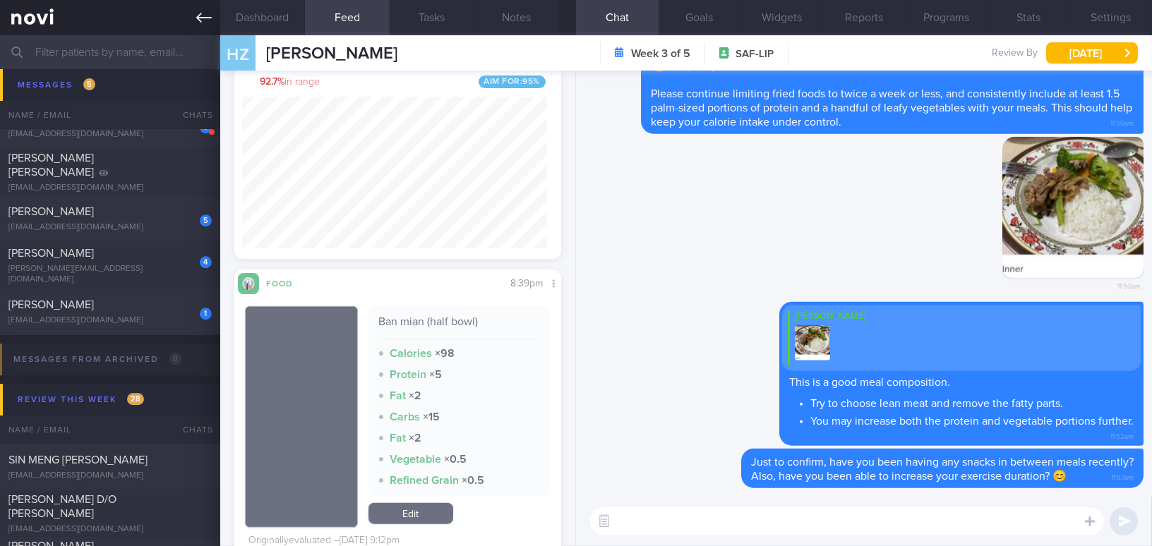
click at [199, 16] on icon at bounding box center [204, 18] width 16 height 16
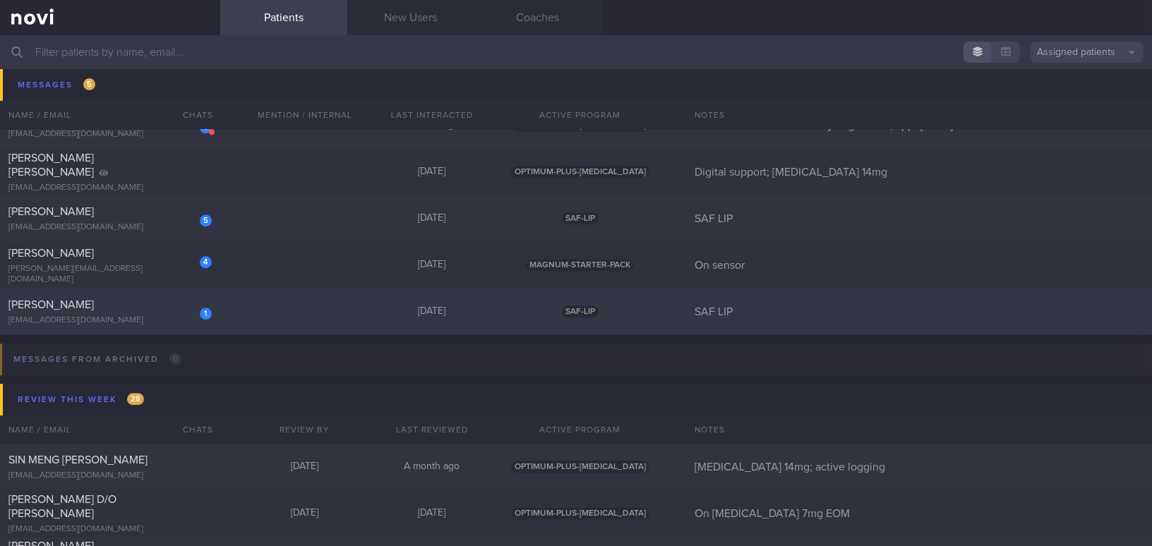
click at [125, 301] on div "[PERSON_NAME]" at bounding box center [108, 305] width 200 height 14
select select "8"
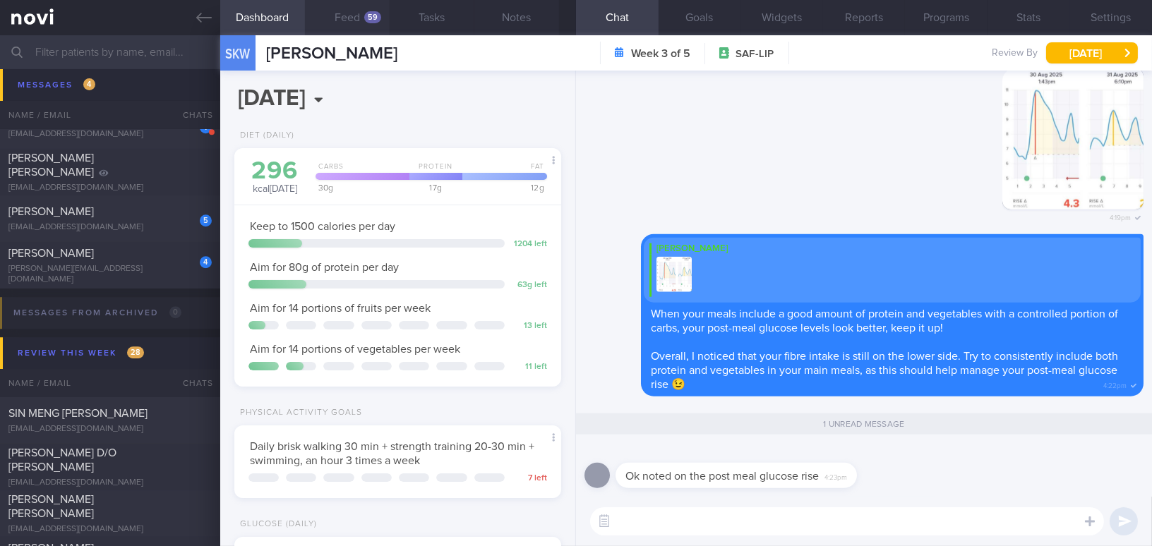
click at [346, 15] on button "Feed 59" at bounding box center [347, 17] width 85 height 35
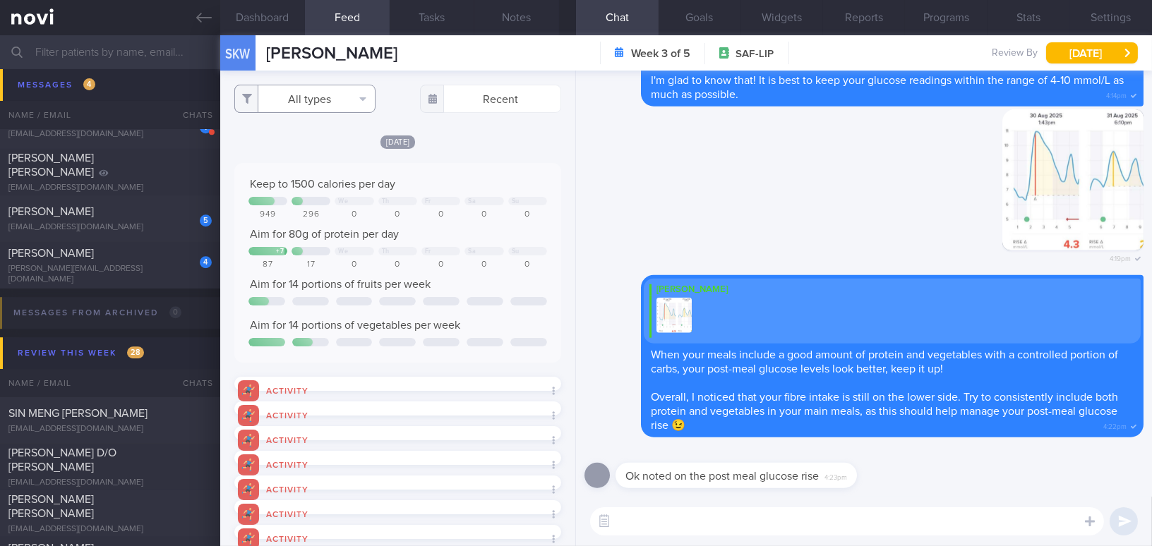
click at [317, 102] on button "All types" at bounding box center [304, 99] width 141 height 28
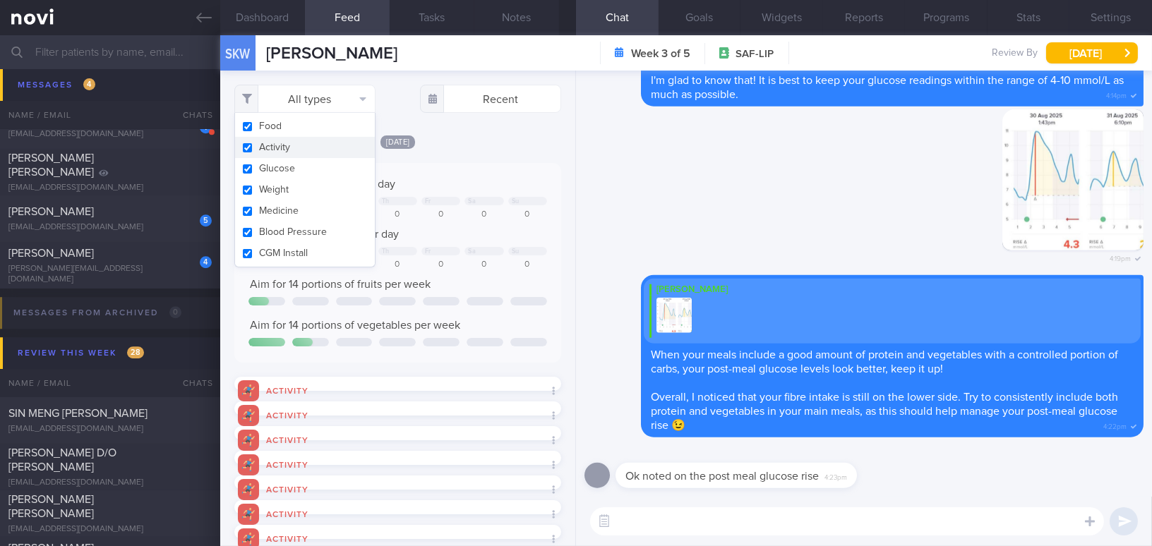
click at [245, 145] on button "Activity" at bounding box center [305, 147] width 140 height 21
checkbox input "false"
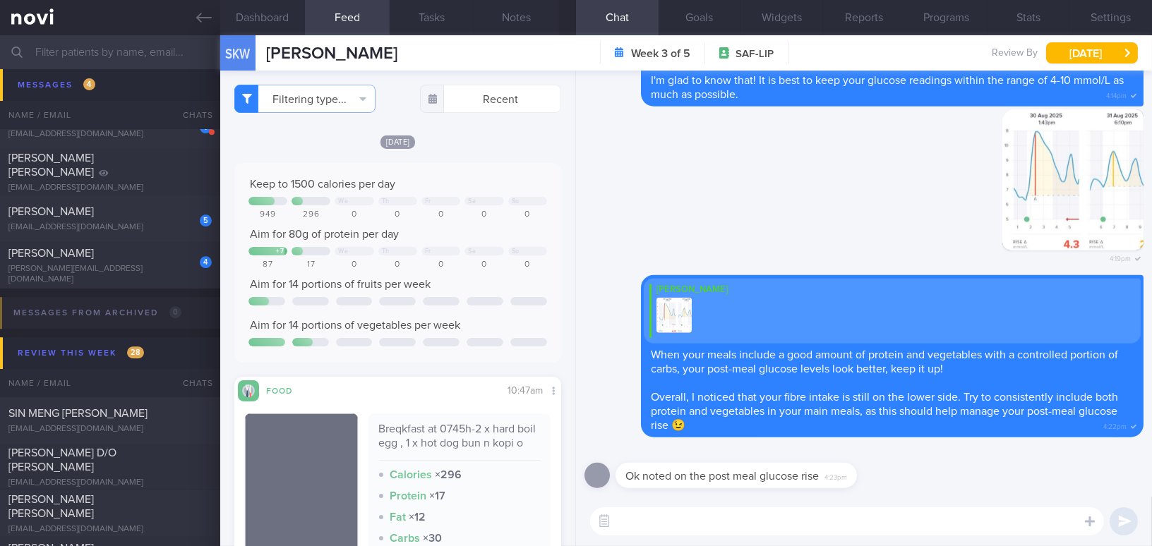
click at [470, 162] on div "Today Keep to 1500 calories per day We Th Fr Sa Su 949 296 0 0 0 0 0 Aim for 80…" at bounding box center [397, 438] width 327 height 609
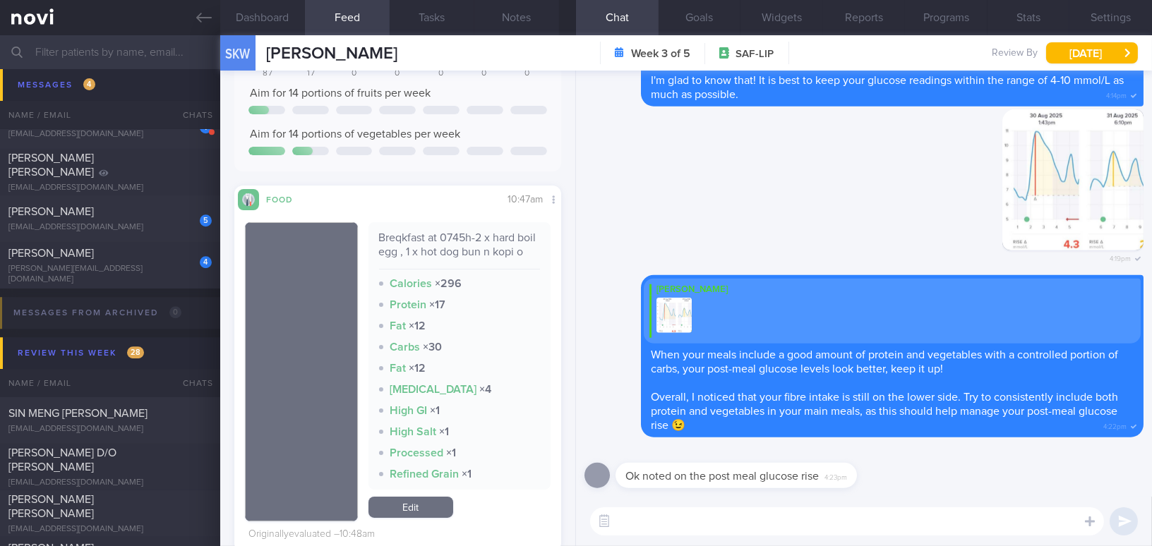
scroll to position [192, 0]
click at [684, 519] on textarea at bounding box center [847, 521] width 514 height 28
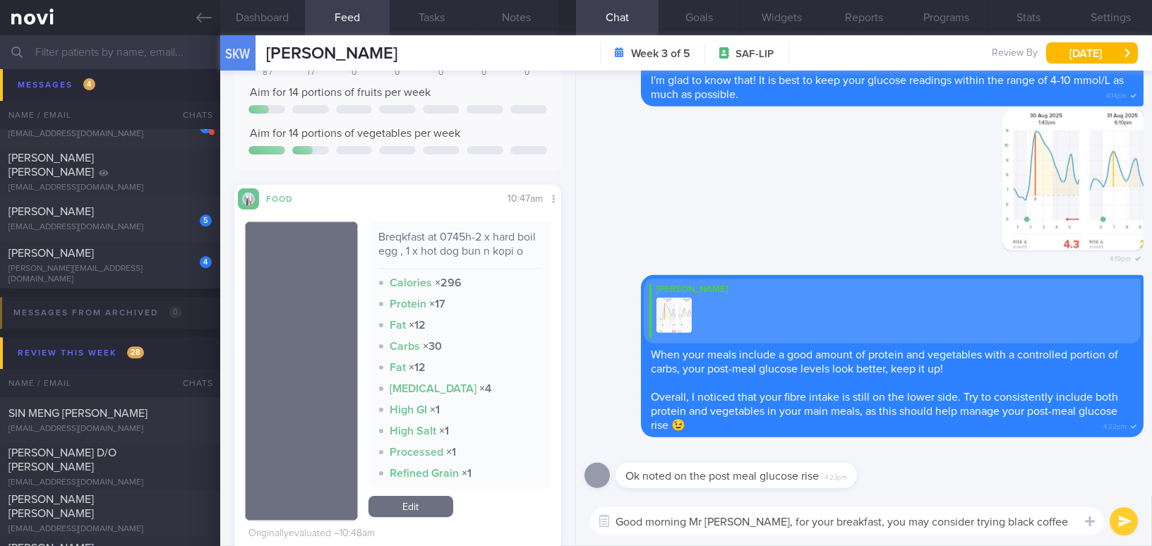
scroll to position [0, 0]
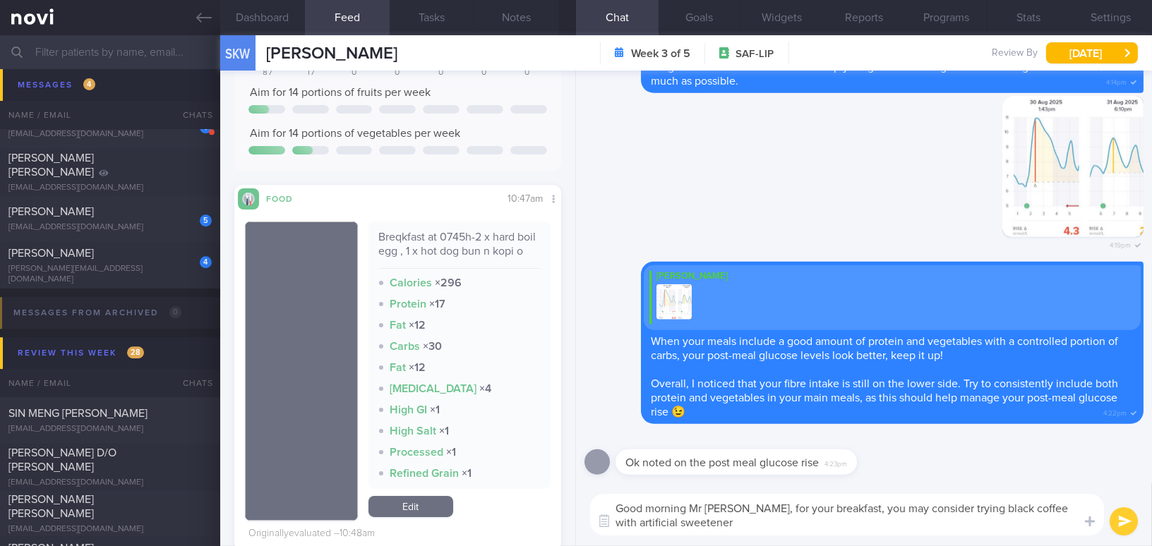
type textarea "Good morning Mr Sim, for your breakfast, you may consider trying black coffee w…"
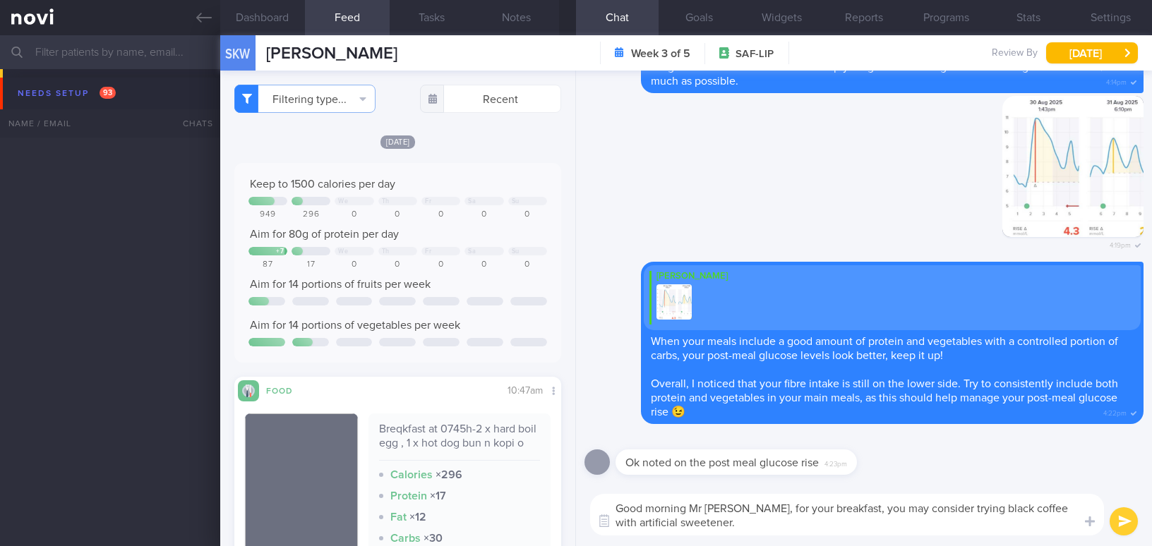
select select "8"
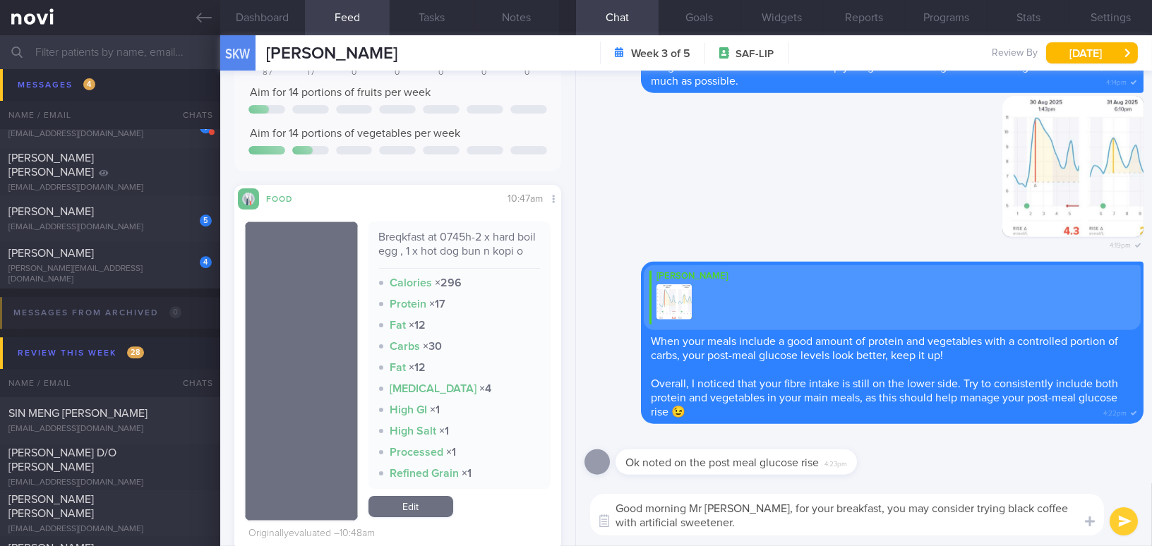
drag, startPoint x: 729, startPoint y: 507, endPoint x: 749, endPoint y: 521, distance: 24.7
click at [747, 523] on textarea "Good morning Mr Sim, for your breakfast, you may consider trying black coffee w…" at bounding box center [847, 515] width 514 height 42
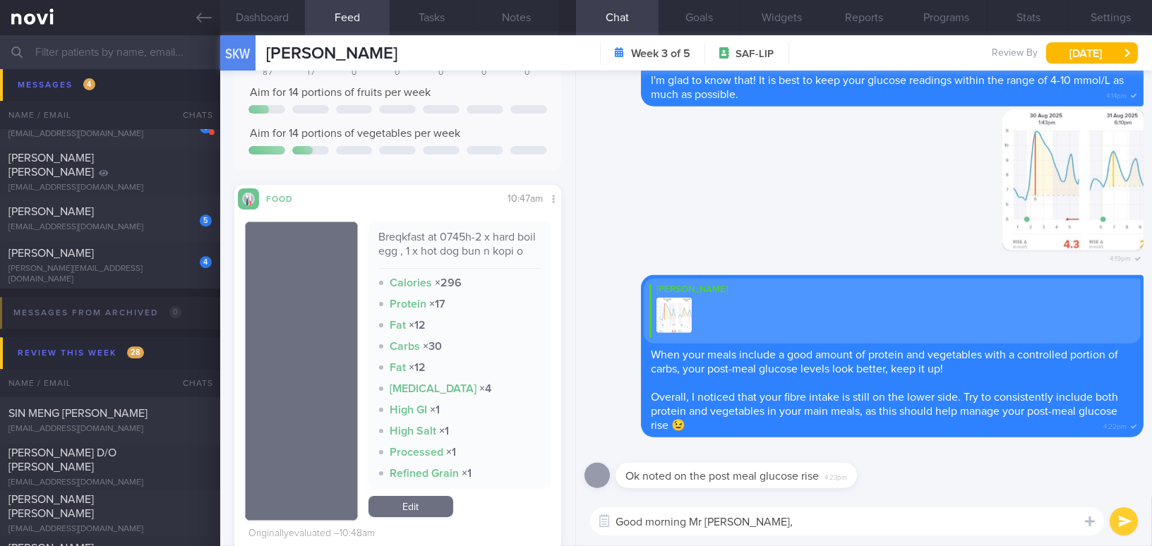
click at [767, 523] on textarea "Good morning Mr Sim," at bounding box center [847, 521] width 514 height 28
paste textarea "For your breakfast, you may consider trying black coffee with an artificial swe…"
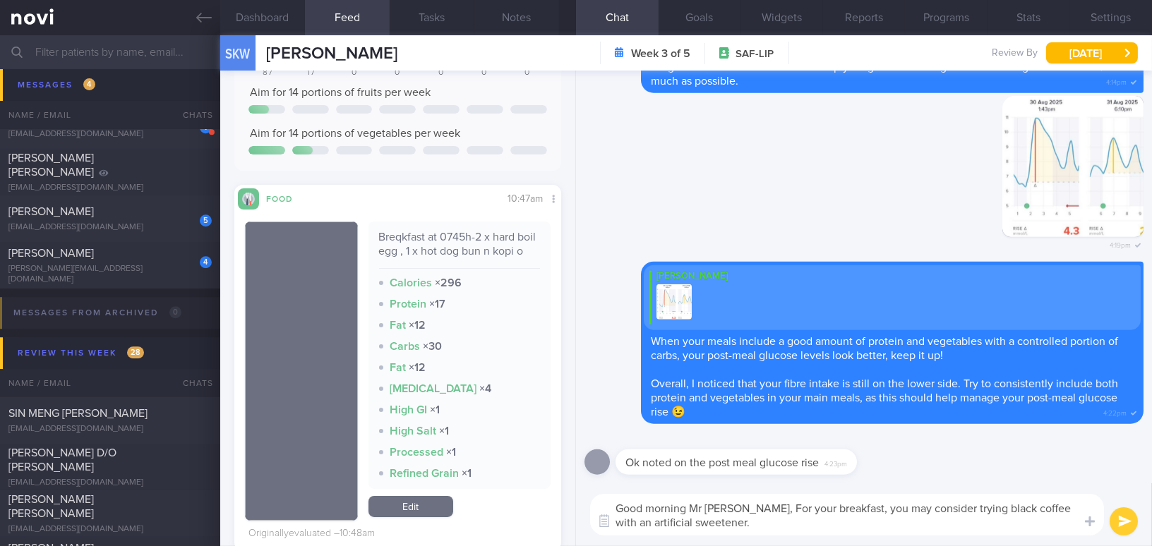
click at [734, 509] on textarea "Good morning Mr Sim, For your breakfast, you may consider trying black coffee w…" at bounding box center [847, 515] width 514 height 42
click at [737, 520] on textarea "Good morning Mr Sim, for your breakfast, you may consider trying black coffee w…" at bounding box center [847, 515] width 514 height 42
type textarea "Good morning Mr Sim, for your breakfast, you may consider trying black coffee w…"
click at [1130, 528] on button "submit" at bounding box center [1123, 521] width 28 height 28
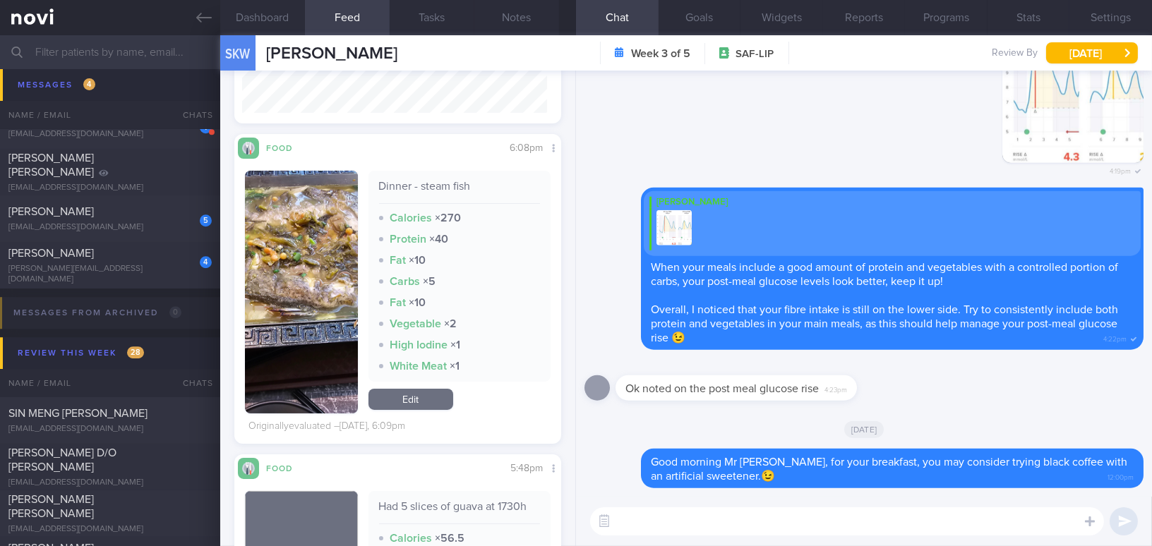
scroll to position [898, 0]
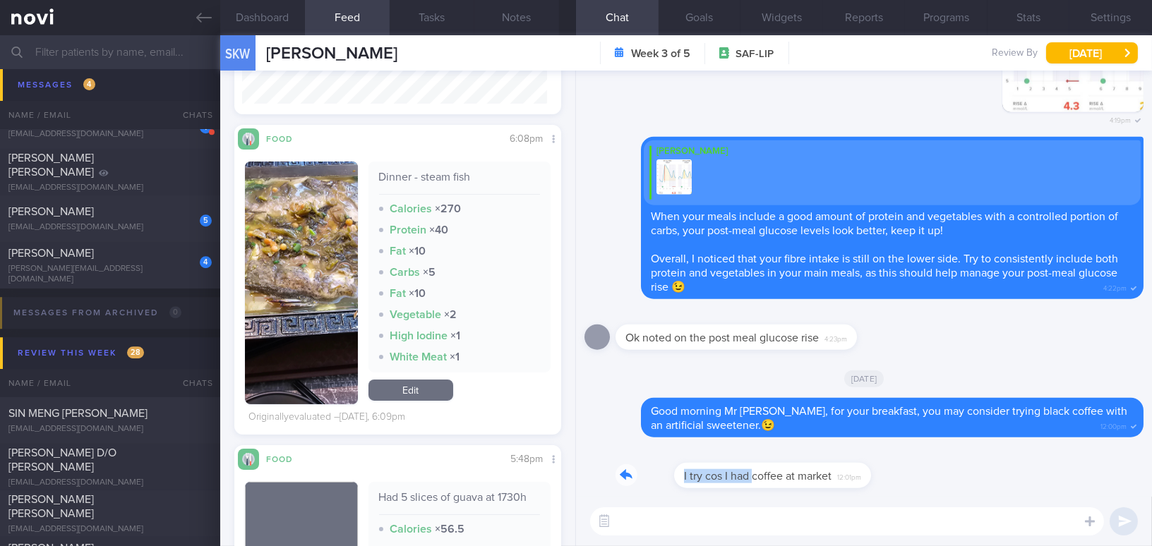
drag, startPoint x: 692, startPoint y: 465, endPoint x: 817, endPoint y: 465, distance: 124.9
click at [817, 465] on div "I try cos I had coffee at market 12:01pm" at bounding box center [734, 467] width 239 height 42
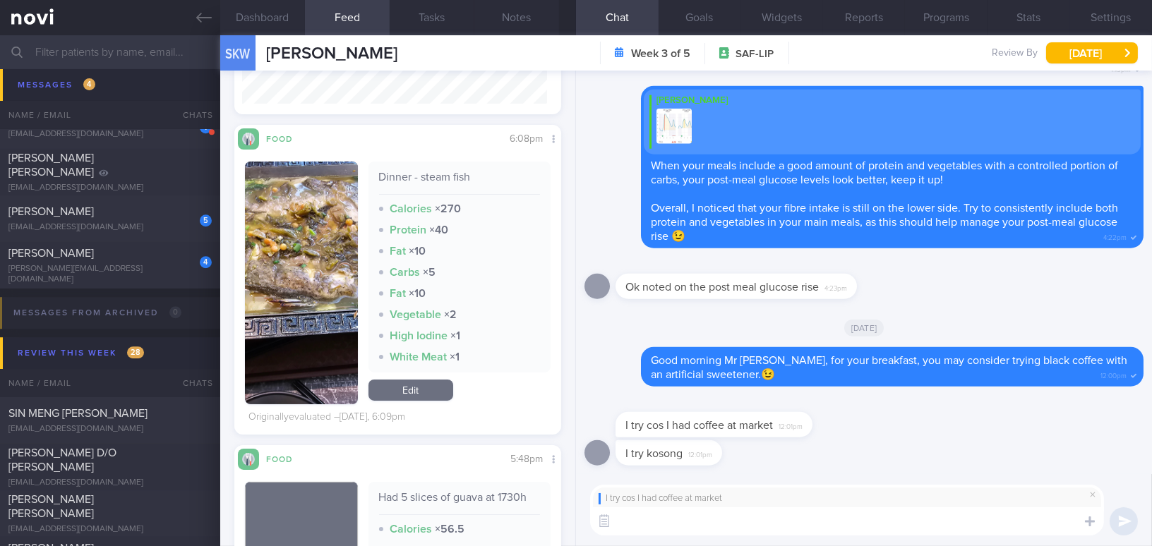
click at [968, 459] on div "I try kosong 12:01pm" at bounding box center [863, 457] width 559 height 34
click at [1094, 497] on span at bounding box center [1092, 494] width 17 height 17
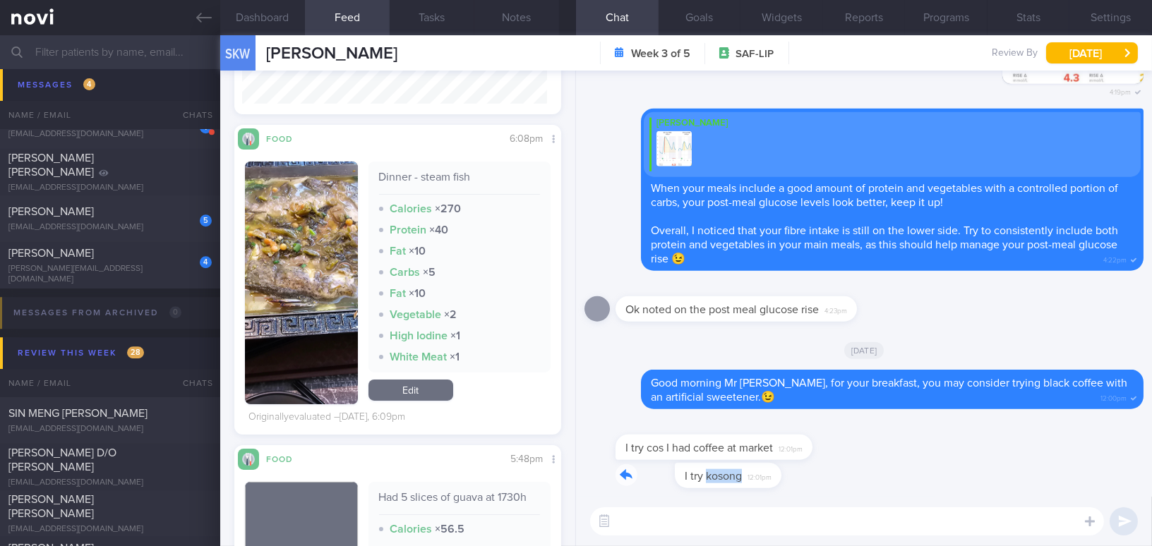
drag, startPoint x: 645, startPoint y: 466, endPoint x: 783, endPoint y: 483, distance: 139.4
click at [783, 483] on div "I try kosong 12:01pm" at bounding box center [863, 480] width 559 height 34
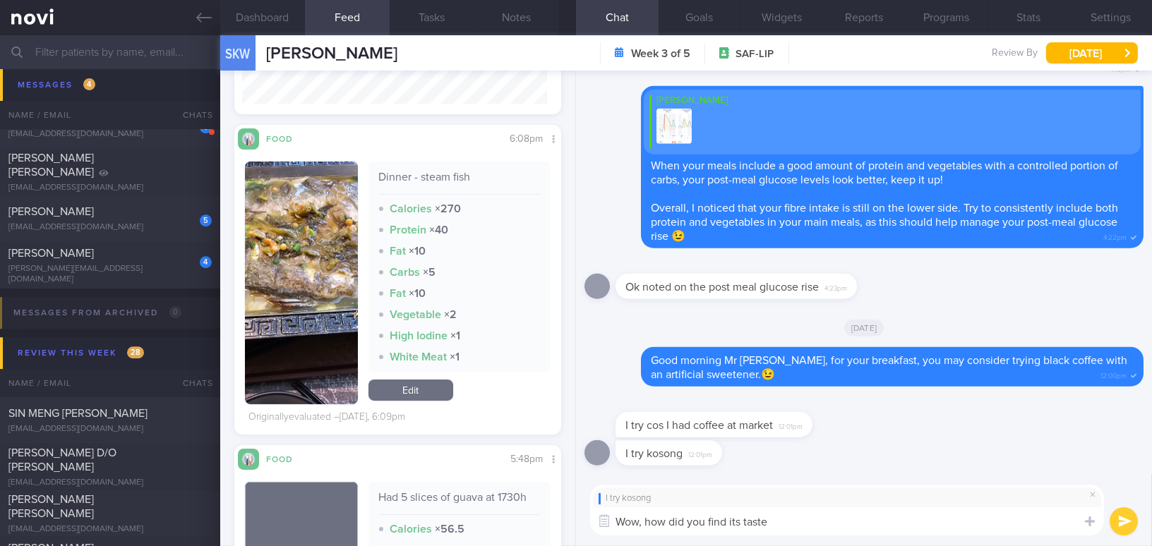
type textarea "Wow, how did you find its taste?"
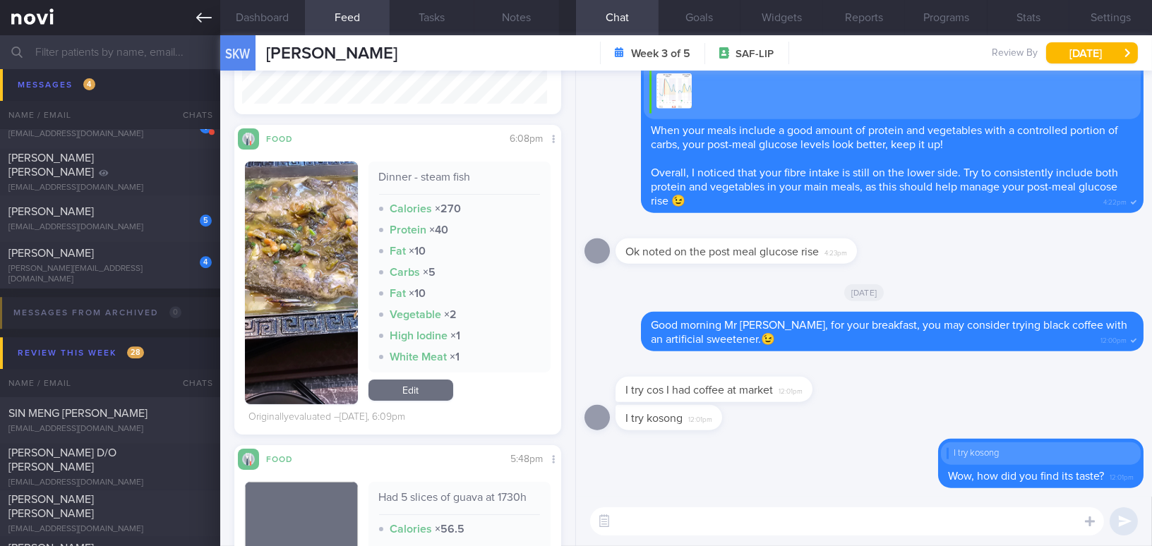
click at [187, 14] on link at bounding box center [110, 17] width 220 height 35
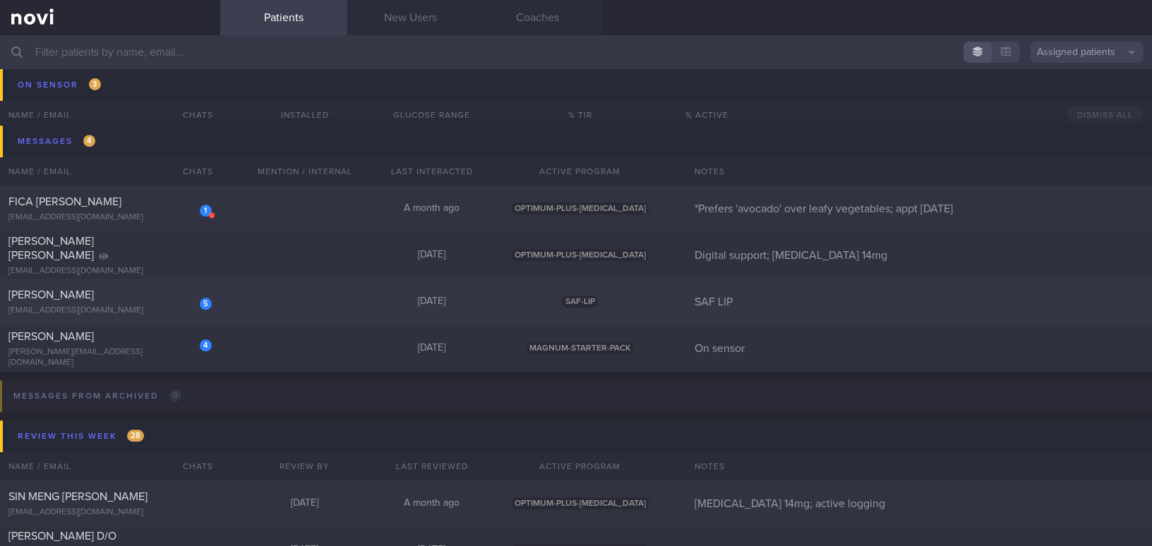
scroll to position [7377, 0]
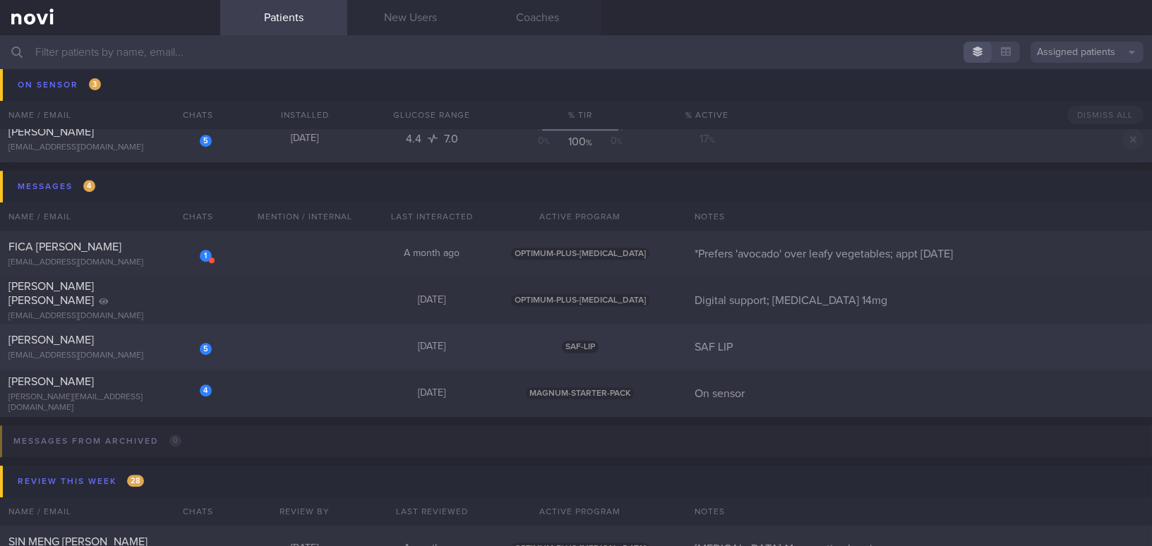
click at [150, 355] on div "[EMAIL_ADDRESS][DOMAIN_NAME]" at bounding box center [109, 356] width 203 height 11
select select "8"
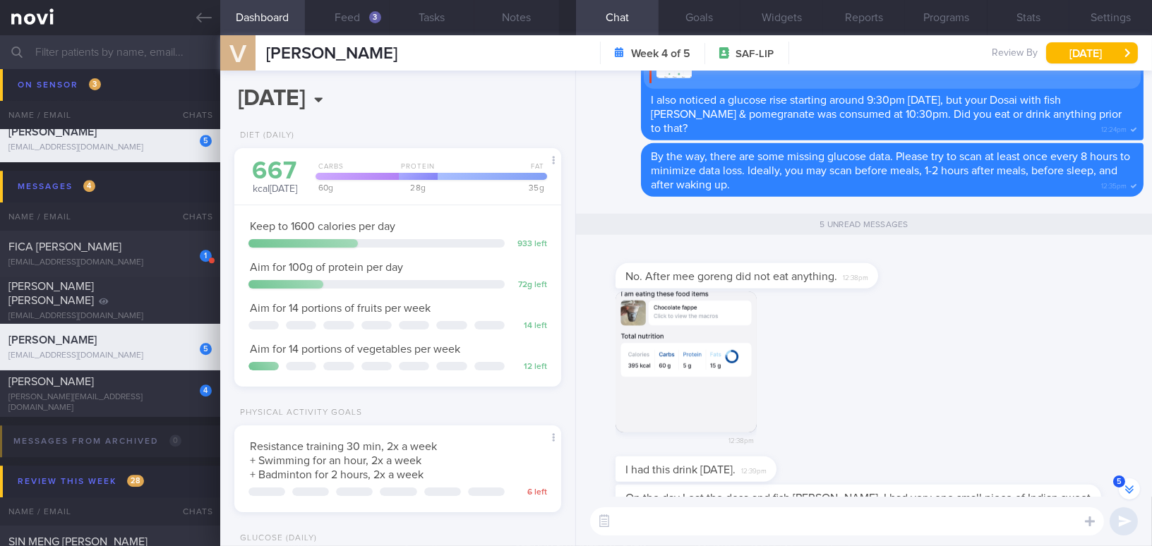
scroll to position [-128, 0]
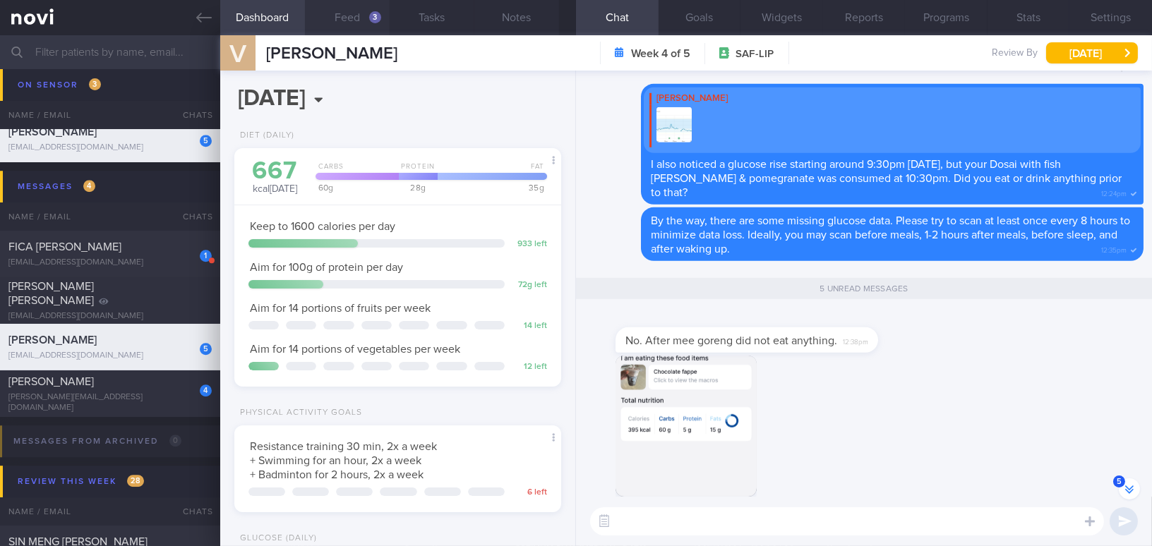
click at [354, 18] on button "Feed 3" at bounding box center [347, 17] width 85 height 35
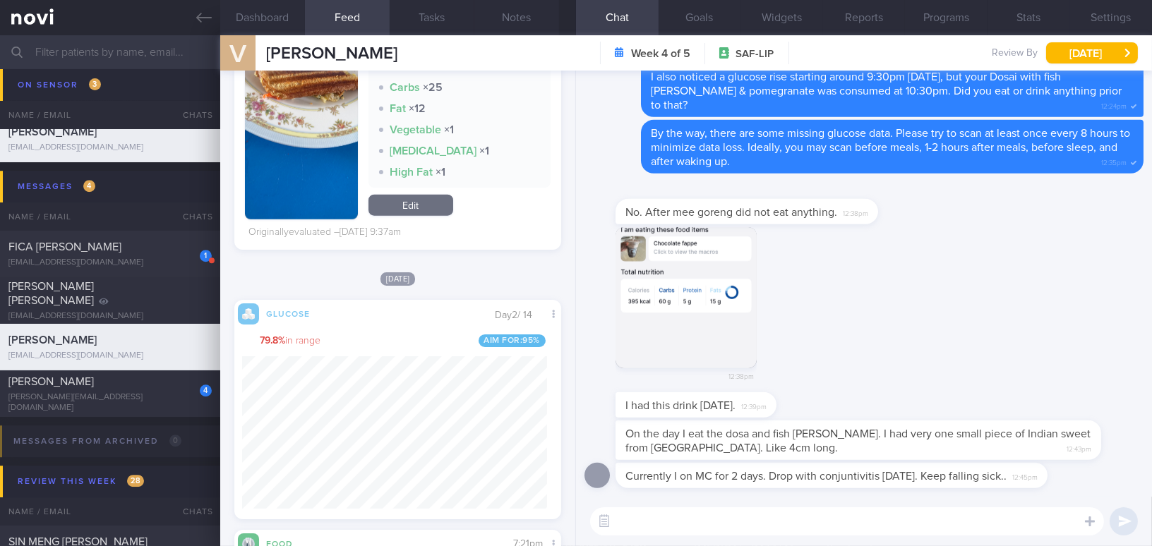
click at [713, 314] on button "button" at bounding box center [685, 297] width 141 height 141
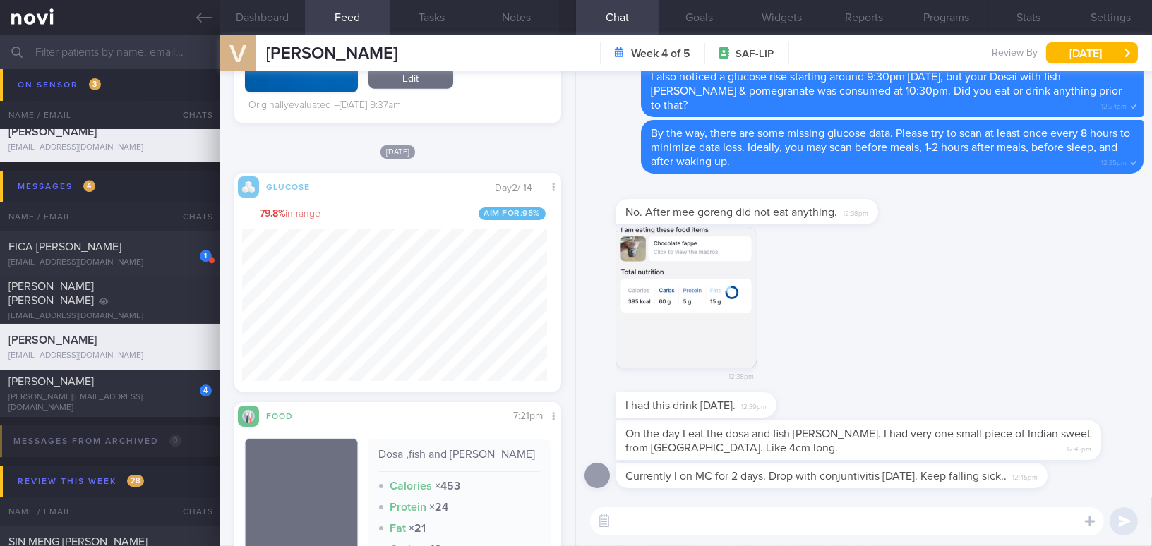
scroll to position [199, 305]
drag, startPoint x: 814, startPoint y: 201, endPoint x: 1031, endPoint y: 225, distance: 218.0
click at [1031, 225] on div "No. After mee goreng did not eat anything. 12:38pm" at bounding box center [863, 204] width 559 height 45
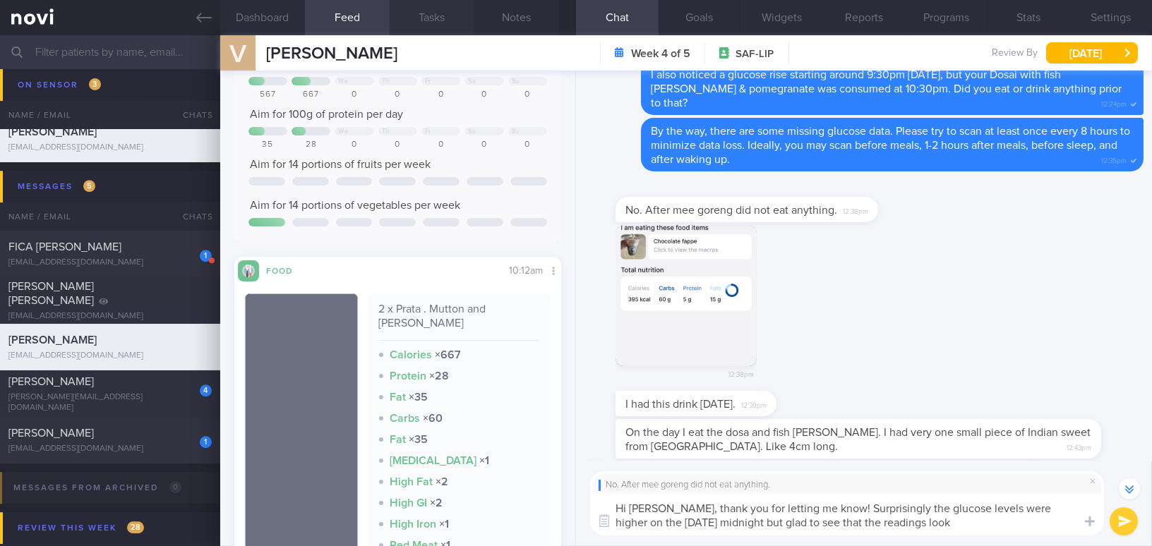
scroll to position [192, 0]
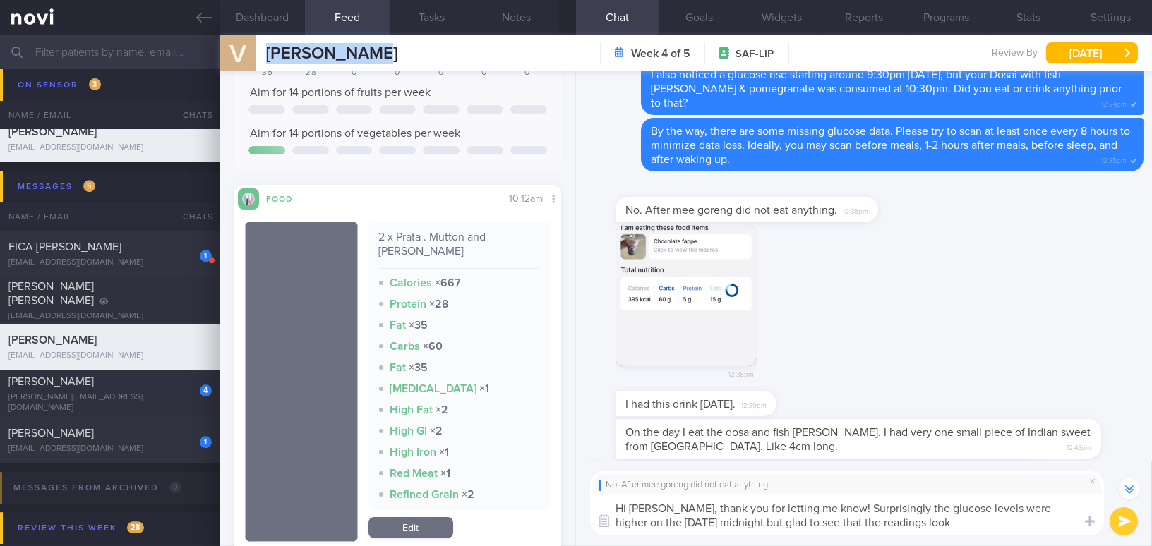
drag, startPoint x: 269, startPoint y: 52, endPoint x: 399, endPoint y: 54, distance: 130.6
click at [399, 54] on div "V VENKATARAMAN VENKATARAMAN vengaboy_21@hotmail.com Week 4 of 5 SAF-LIP Review …" at bounding box center [685, 52] width 931 height 35
copy span "[PERSON_NAME]"
click at [1110, 18] on button "Settings" at bounding box center [1110, 17] width 83 height 35
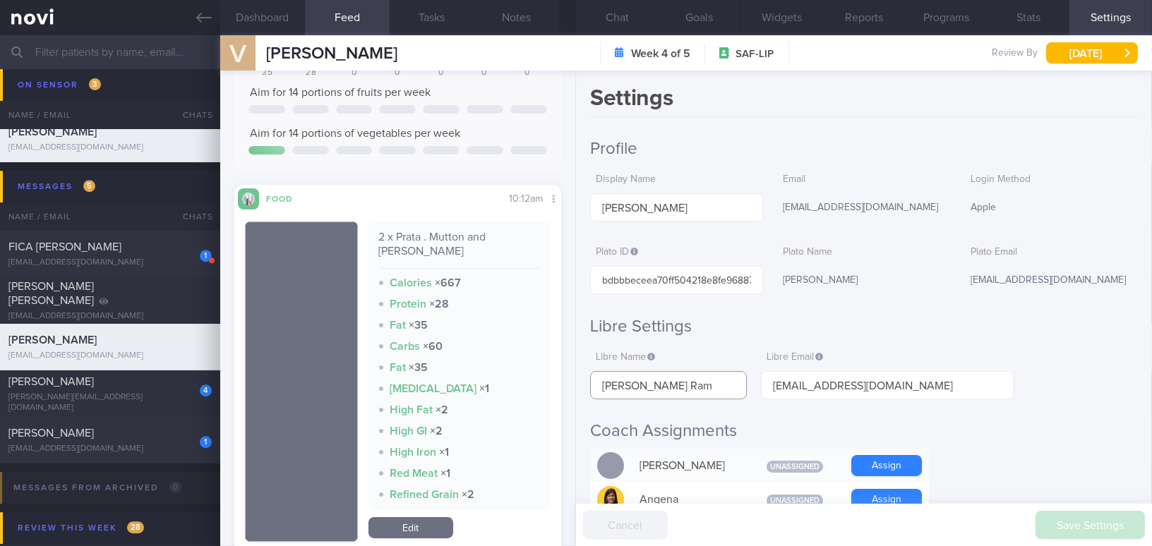
drag, startPoint x: 672, startPoint y: 385, endPoint x: 556, endPoint y: 394, distance: 116.1
click at [556, 394] on div "Dashboard Feed 3 Tasks Notes Chat Goals Widgets Reports Programs Stats Settings…" at bounding box center [685, 290] width 931 height 511
click at [627, 2] on button "Chat" at bounding box center [617, 17] width 83 height 35
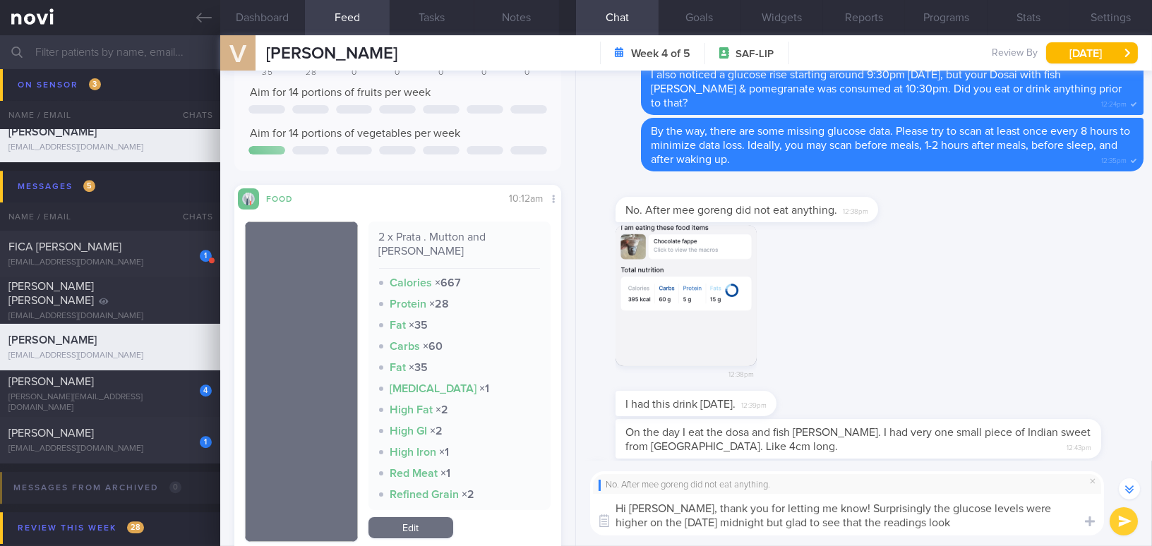
drag, startPoint x: 685, startPoint y: 507, endPoint x: 910, endPoint y: 519, distance: 225.5
click at [910, 519] on textarea "Hi Mr Venkat, thank you for letting me know! Surprisingly the glucose levels we…" at bounding box center [847, 515] width 514 height 42
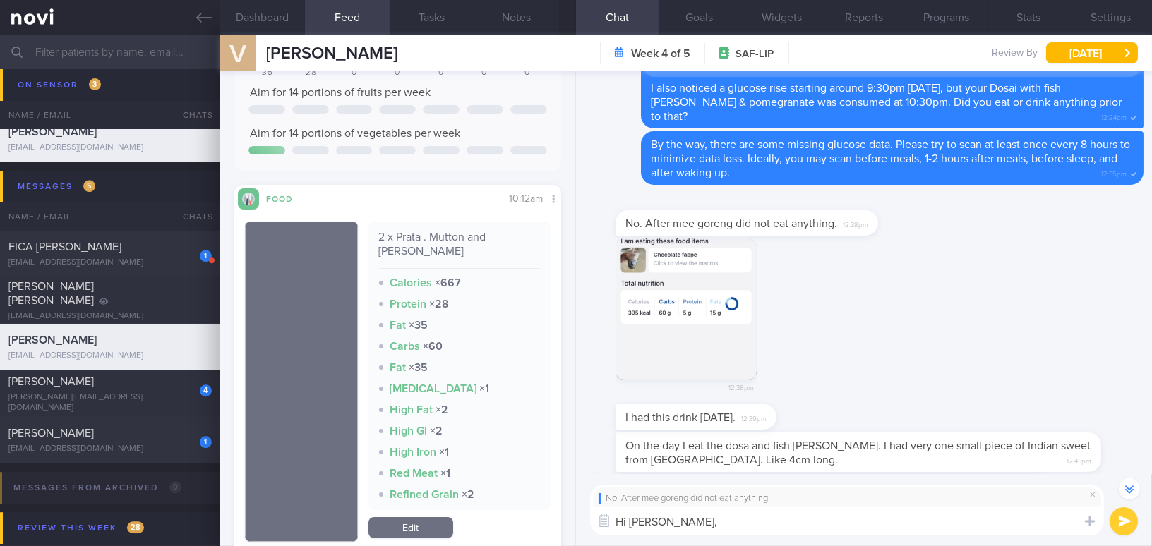
scroll to position [-20, 0]
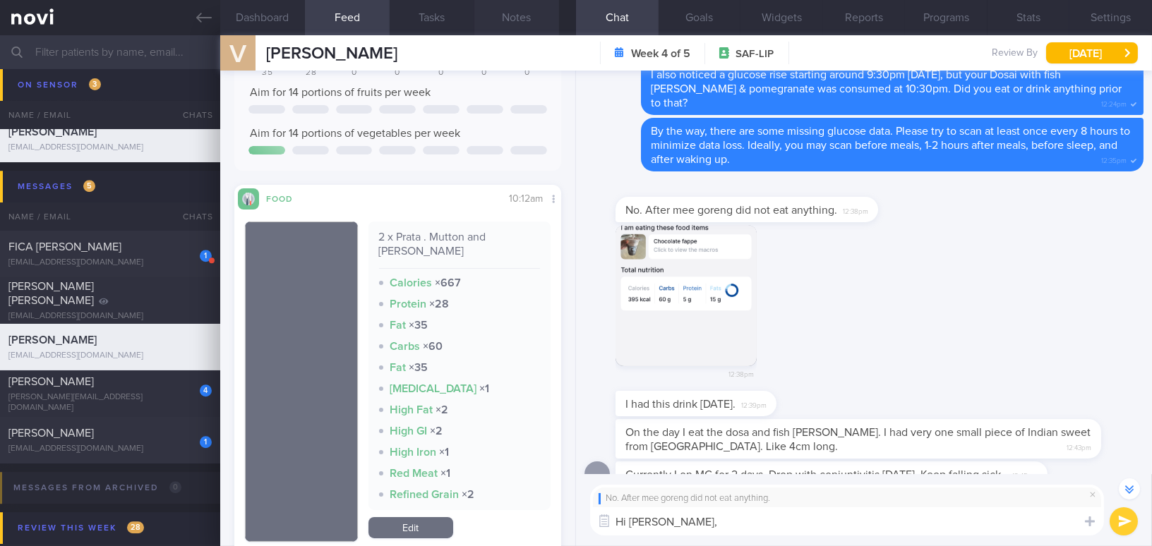
click at [519, 12] on button "Notes" at bounding box center [516, 17] width 85 height 35
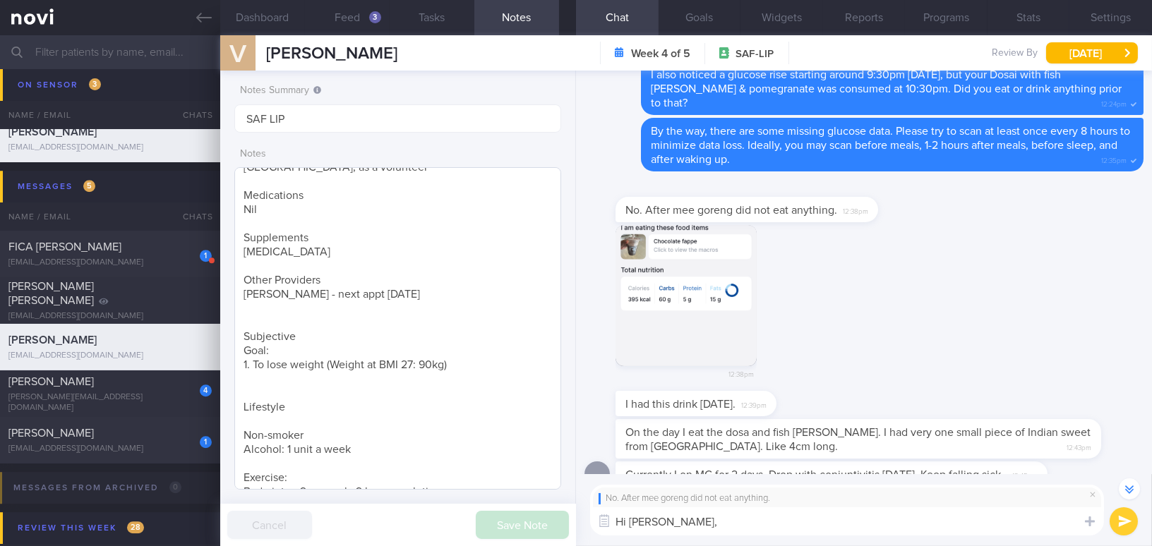
scroll to position [200, 0]
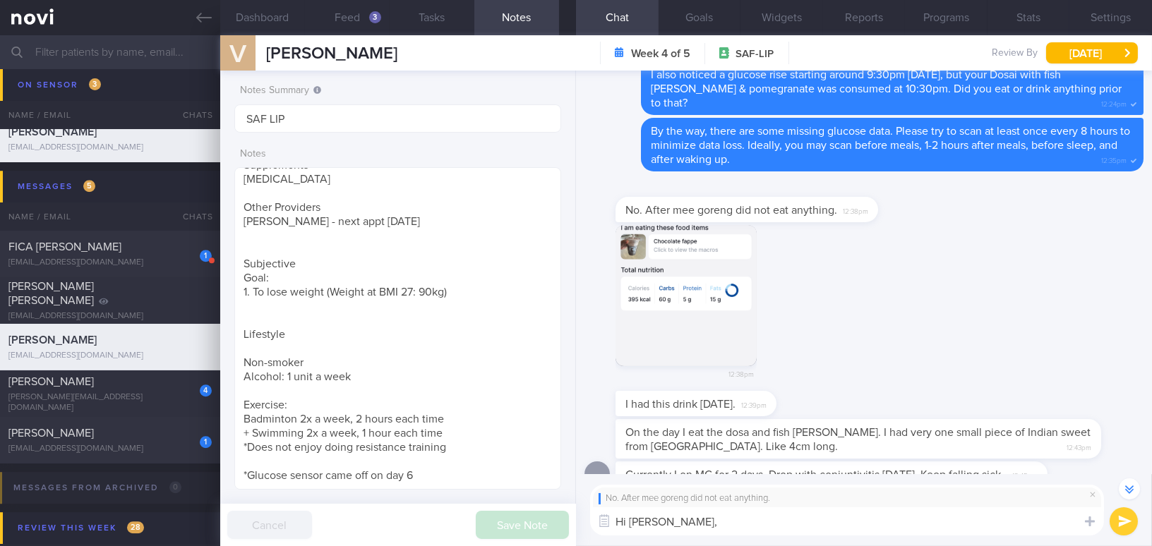
click at [712, 524] on textarea "Hi Mr Venkat," at bounding box center [847, 521] width 514 height 28
paste textarea "Thank you for letting me know! Surprisingly, the glucose levels were higher on …"
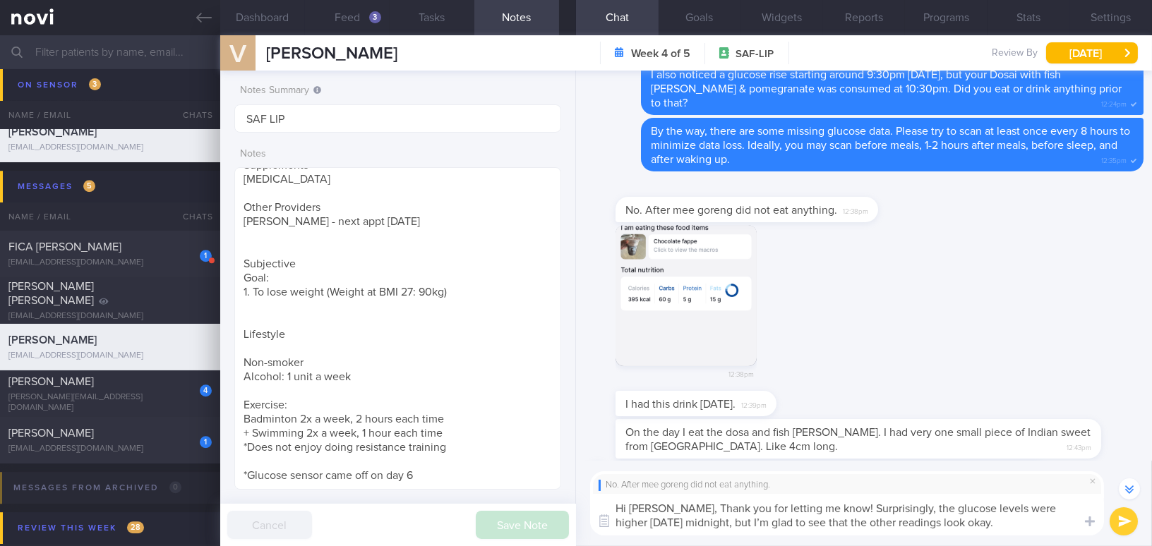
click at [689, 502] on textarea "Hi Mr Venkat, Thank you for letting me know! Surprisingly, the glucose levels w…" at bounding box center [847, 515] width 514 height 42
click at [859, 523] on textarea "Hi Mr Venkat, thank you for letting me know! Surprisingly, the glucose levels w…" at bounding box center [847, 515] width 514 height 42
type textarea "Hi Mr Venkat, thank you for letting me know! Surprisingly, the glucose levels w…"
click at [1130, 522] on button "submit" at bounding box center [1123, 521] width 28 height 28
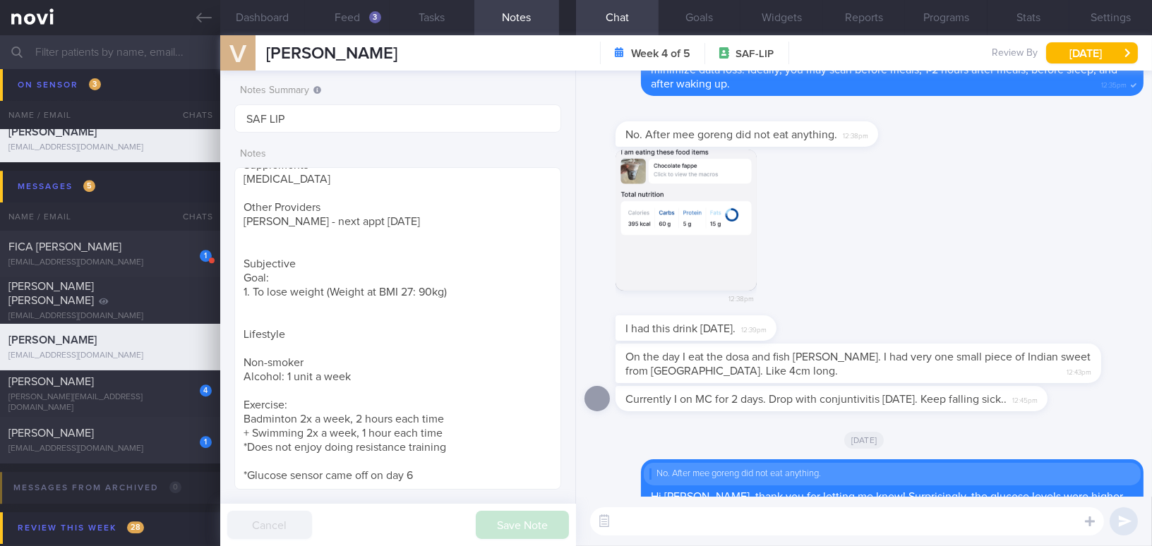
scroll to position [0, 0]
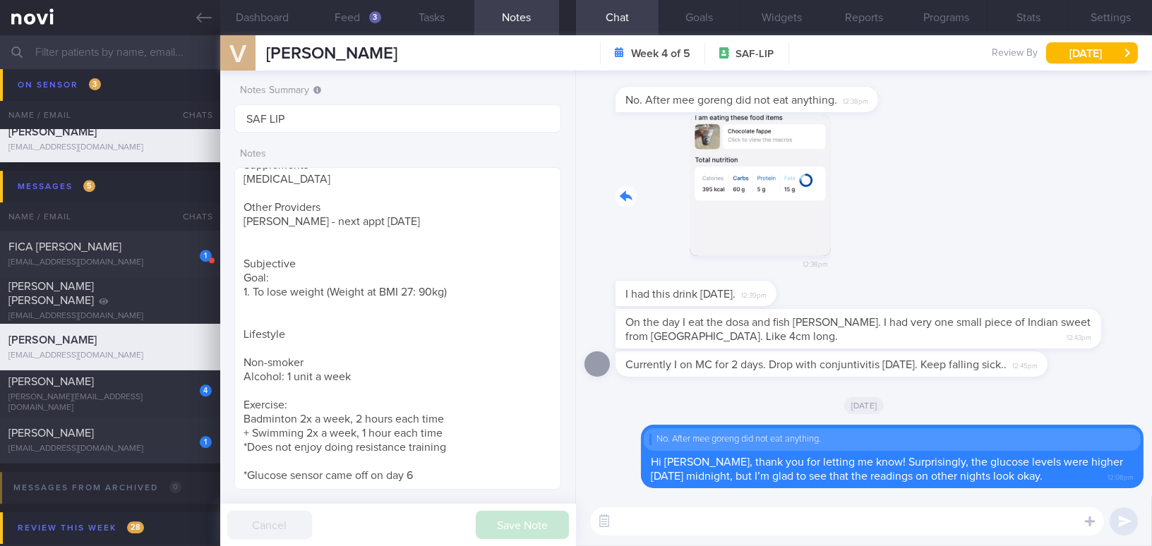
drag, startPoint x: 652, startPoint y: 169, endPoint x: 854, endPoint y: 205, distance: 205.0
click at [854, 205] on div "12:38pm" at bounding box center [863, 198] width 559 height 166
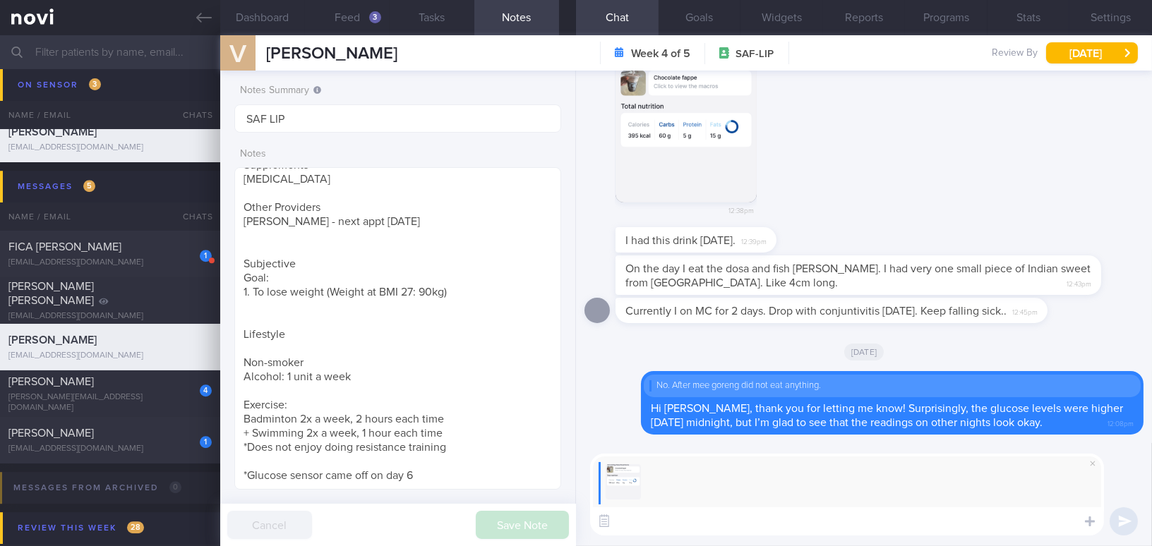
paste textarea "It would be best if you could swap the chocolate frappé for healthier alternati…"
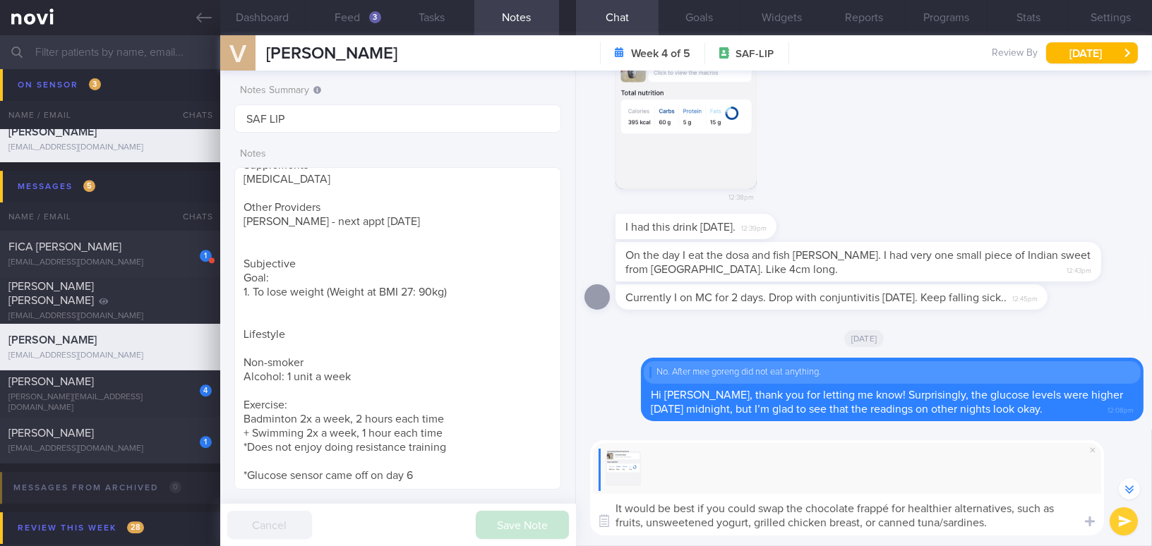
scroll to position [-64, 0]
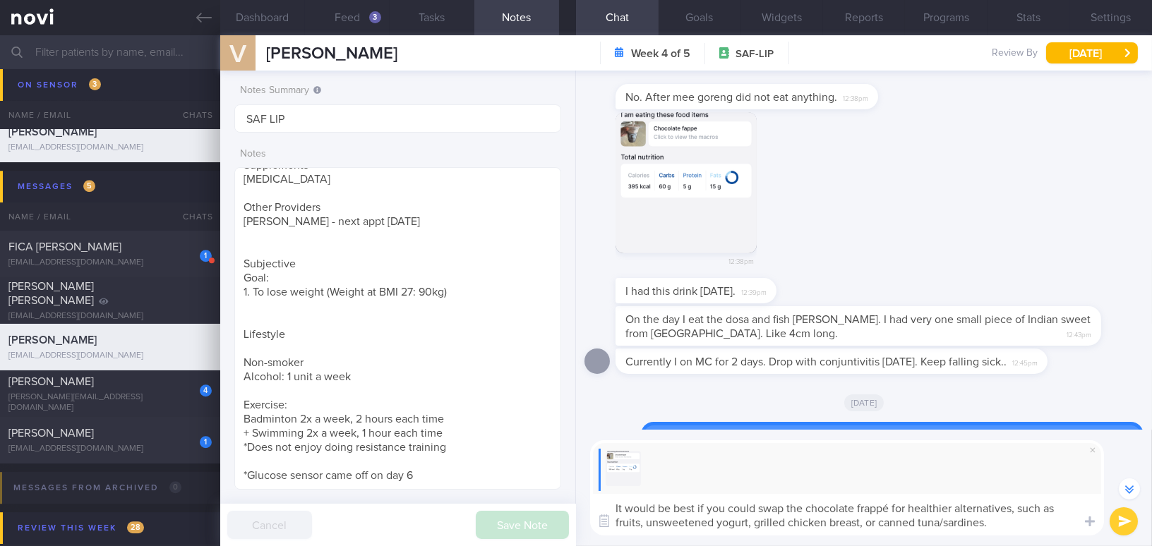
drag, startPoint x: 857, startPoint y: 507, endPoint x: 888, endPoint y: 506, distance: 31.1
click at [888, 506] on textarea "It would be best if you could swap the chocolate frappé for healthier alternati…" at bounding box center [847, 515] width 514 height 42
click at [732, 519] on textarea "It would be best if you could swap the chocolate frappe for healthier alternati…" at bounding box center [847, 515] width 514 height 42
click at [881, 524] on textarea "It would be best if you could swap the chocolate frappe for healthier alternati…" at bounding box center [847, 515] width 514 height 42
type textarea "It would be best if you could swap the chocolate frappe for healthier alternati…"
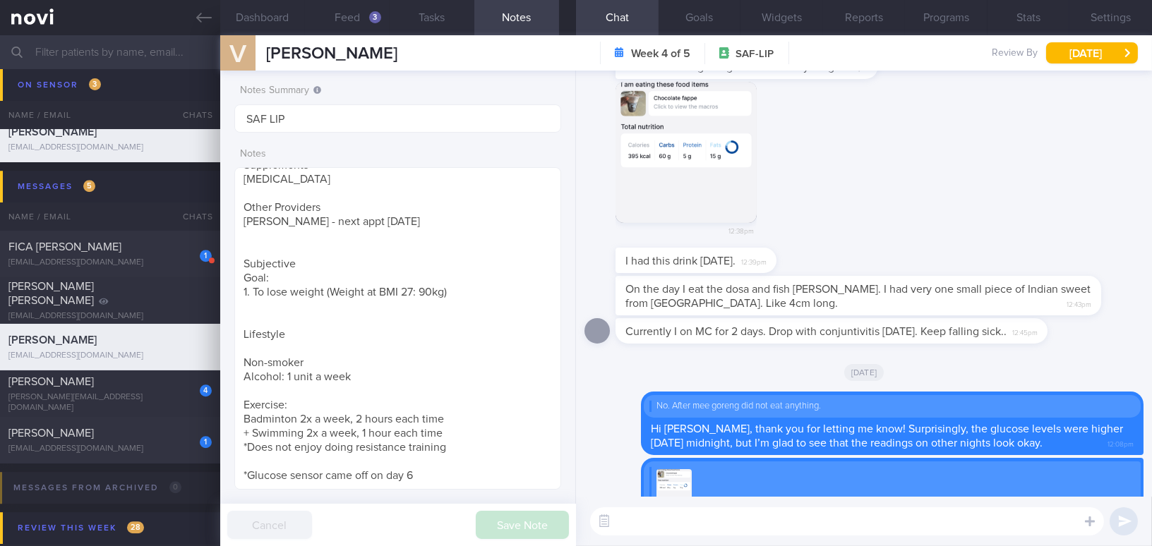
scroll to position [0, 0]
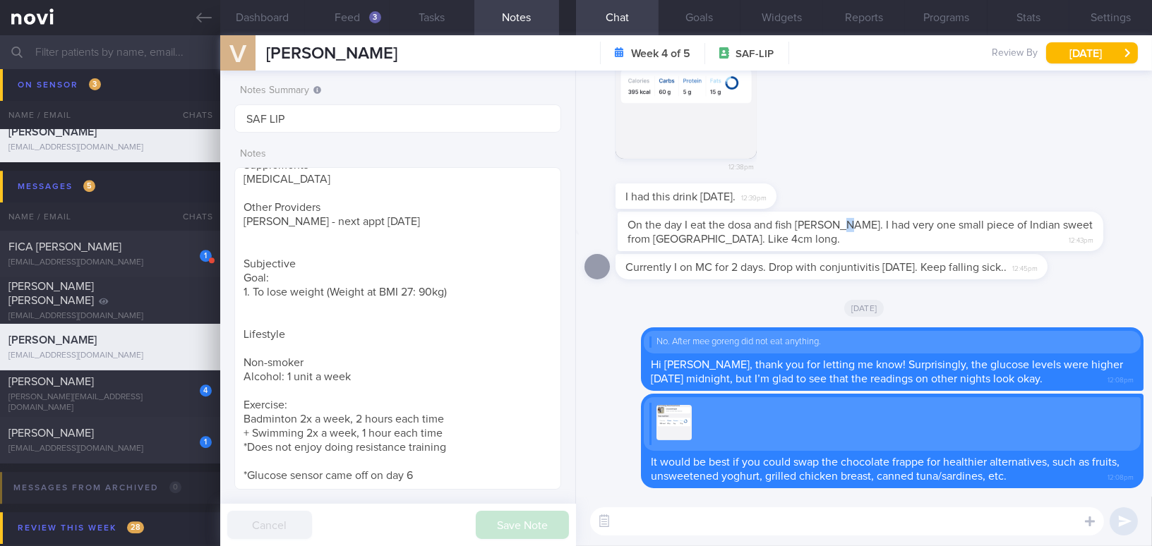
click at [829, 214] on div "On the day I eat the dosa and fish curry. I had very one small piece of Indian …" at bounding box center [879, 232] width 528 height 40
click at [351, 13] on button "Feed 3" at bounding box center [347, 17] width 85 height 35
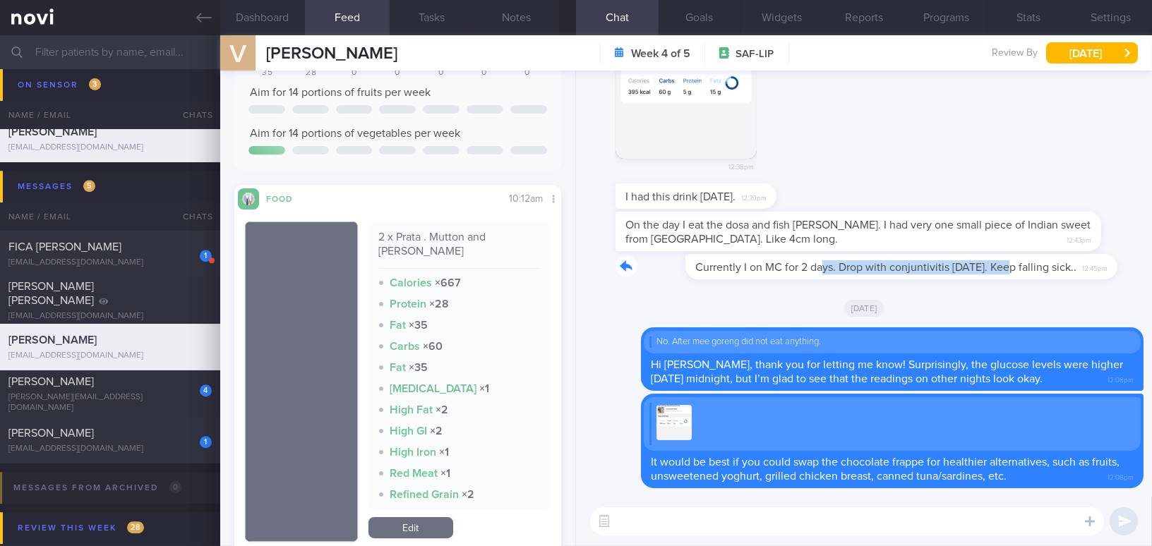
drag, startPoint x: 755, startPoint y: 257, endPoint x: 934, endPoint y: 264, distance: 178.7
click at [934, 264] on div "Currently I on MC for 2 days. Drop with conjuntivitis since Saturday. Keep fall…" at bounding box center [852, 266] width 474 height 25
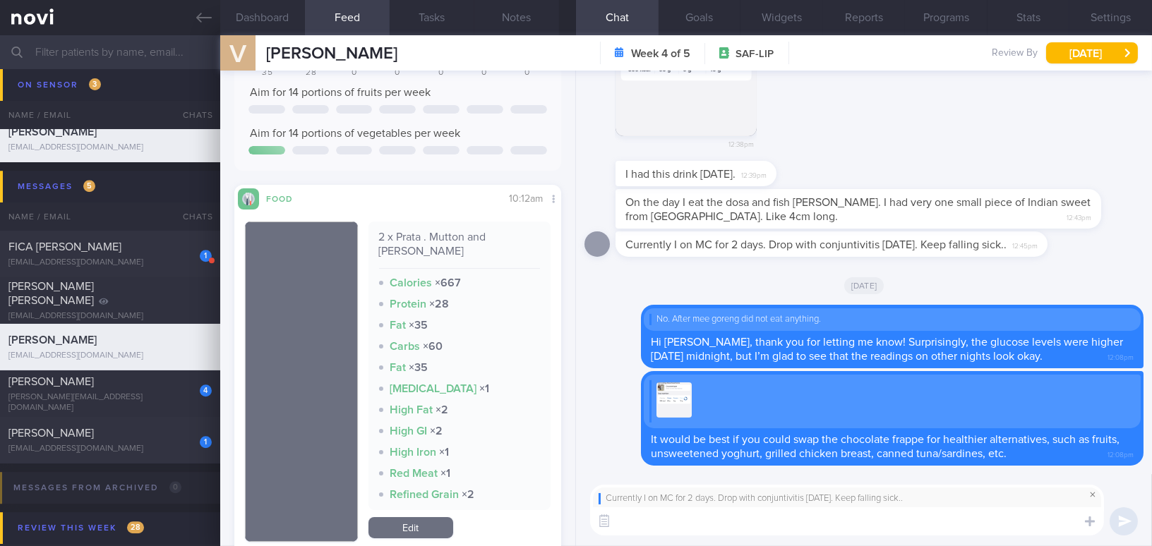
click at [1094, 495] on span at bounding box center [1092, 494] width 17 height 17
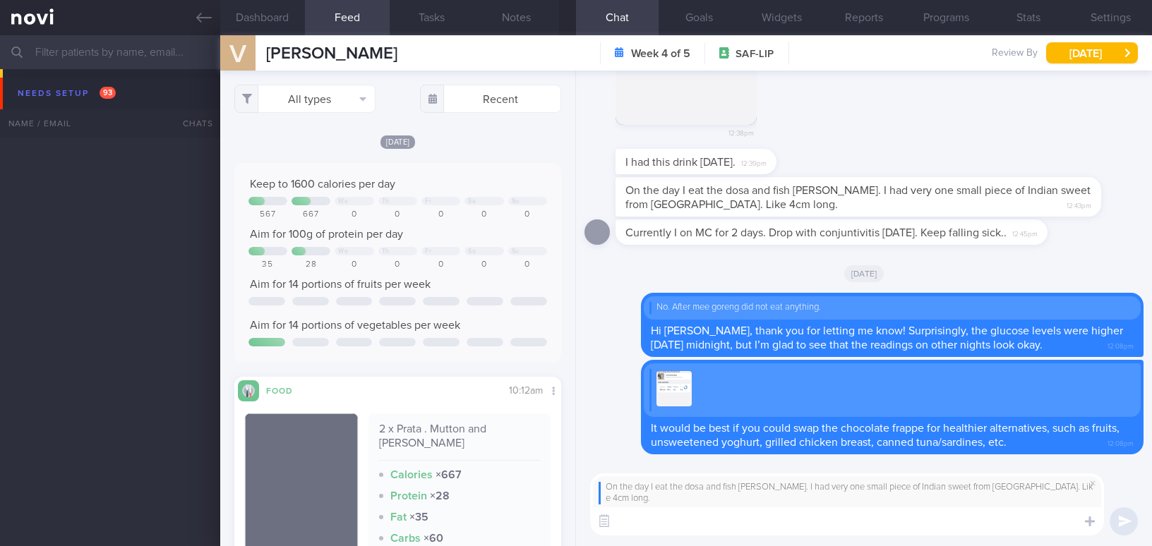
select select "8"
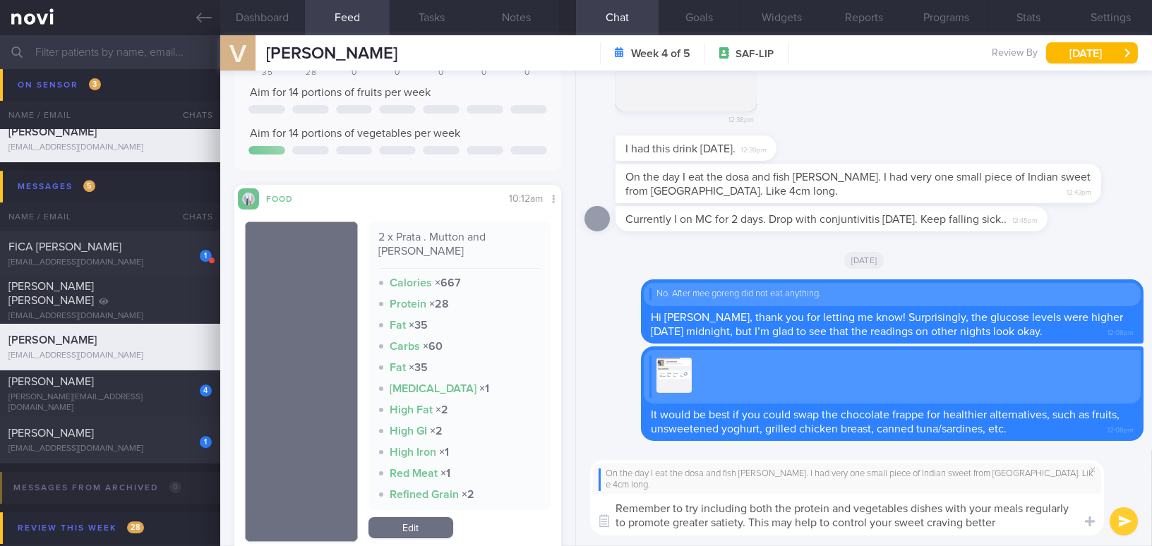
click at [910, 532] on textarea "Remember to try including both the protein and vegetables dishes with your meal…" at bounding box center [847, 515] width 514 height 42
click at [919, 532] on textarea "Remember to try including both the protein and vegetables dishes with your meal…" at bounding box center [847, 515] width 514 height 42
drag, startPoint x: 1000, startPoint y: 525, endPoint x: 533, endPoint y: 509, distance: 466.7
click at [533, 509] on div "Dashboard Feed 3 Tasks Notes Chat Goals Widgets Reports Programs Stats Settings…" at bounding box center [685, 290] width 931 height 511
click at [738, 539] on div "On the day I eat the dosa and fish curry. I had very one small piece of Indian …" at bounding box center [864, 497] width 576 height 97
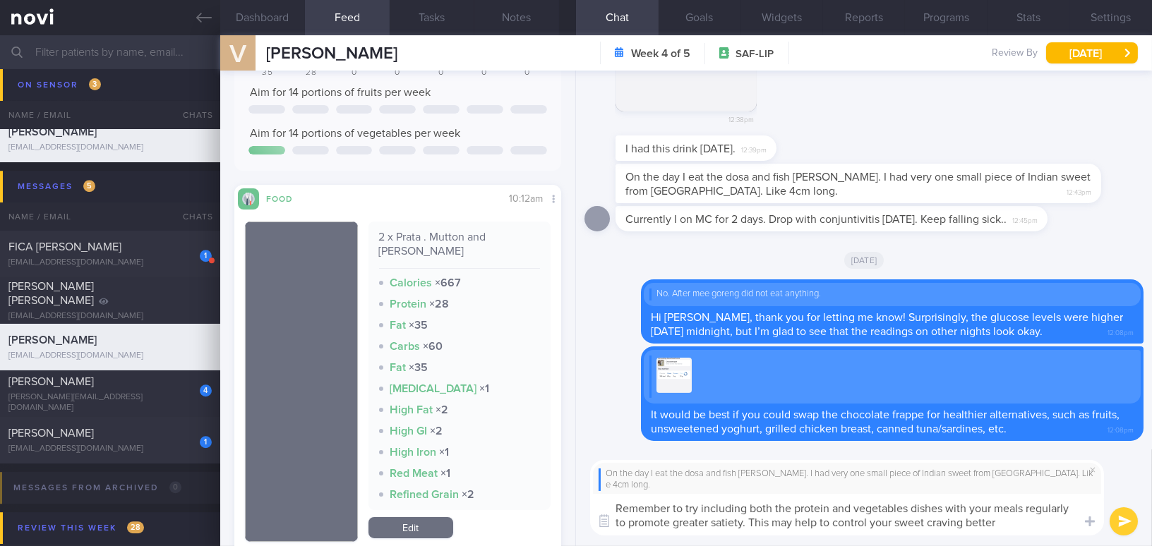
drag, startPoint x: 1010, startPoint y: 521, endPoint x: 444, endPoint y: 447, distance: 570.6
click at [444, 447] on div "Dashboard Feed 3 Tasks Notes Chat Goals Widgets Reports Programs Stats Settings…" at bounding box center [685, 290] width 931 height 511
paste textarea "include both protein and vegetable dishes with your meals regularly to promote …"
type textarea "Remember to include both protein and vegetable dishes with your meals regularly…"
click at [531, 18] on button "Notes" at bounding box center [516, 17] width 85 height 35
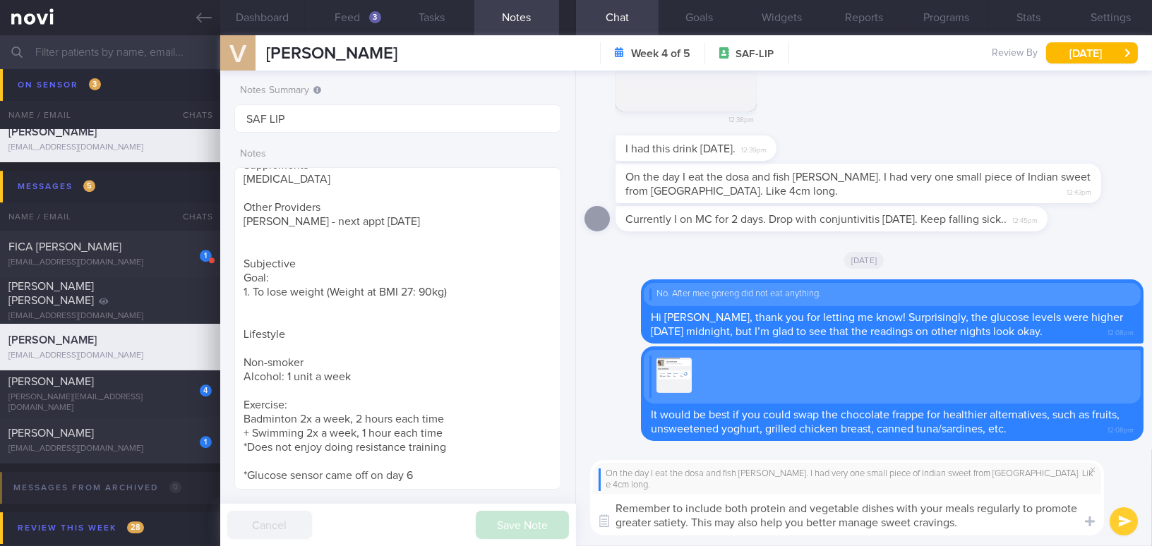
click at [1114, 518] on button "submit" at bounding box center [1123, 521] width 28 height 28
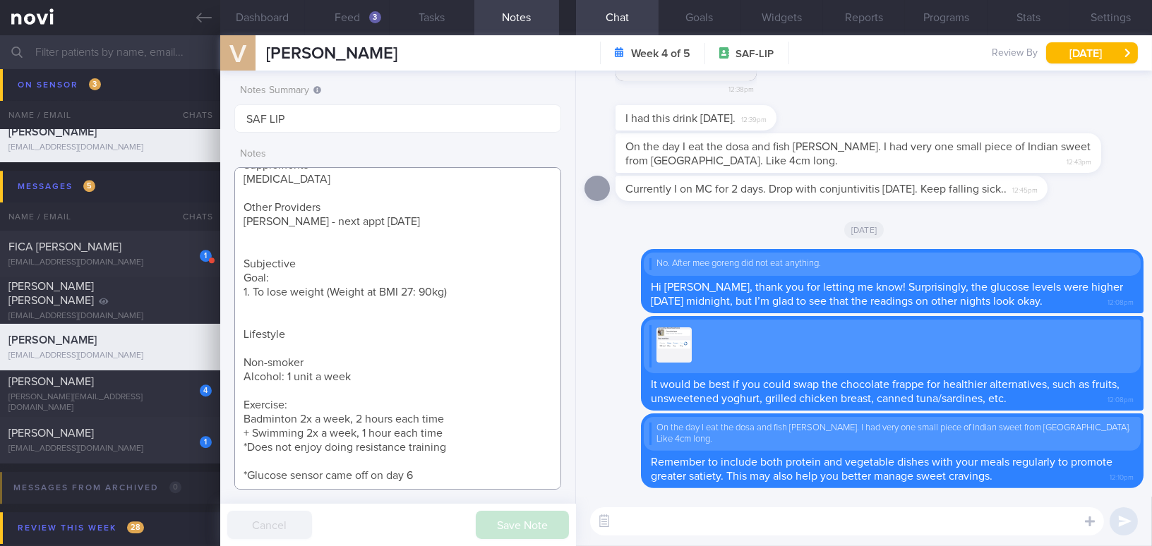
click at [426, 476] on textarea "35 year old Gentleman - Married with 1 daughter, 5 year old Occupation Regular …" at bounding box center [397, 328] width 327 height 322
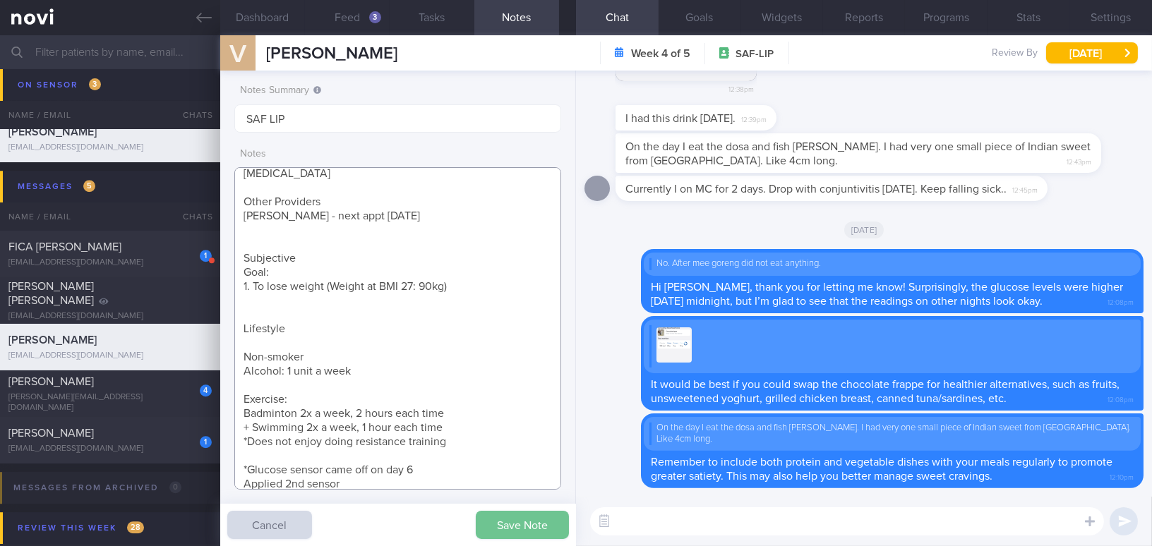
type textarea "35 year old Gentleman - Married with 1 daughter, 5 year old Occupation Regular …"
click at [536, 523] on button "Save Note" at bounding box center [522, 525] width 93 height 28
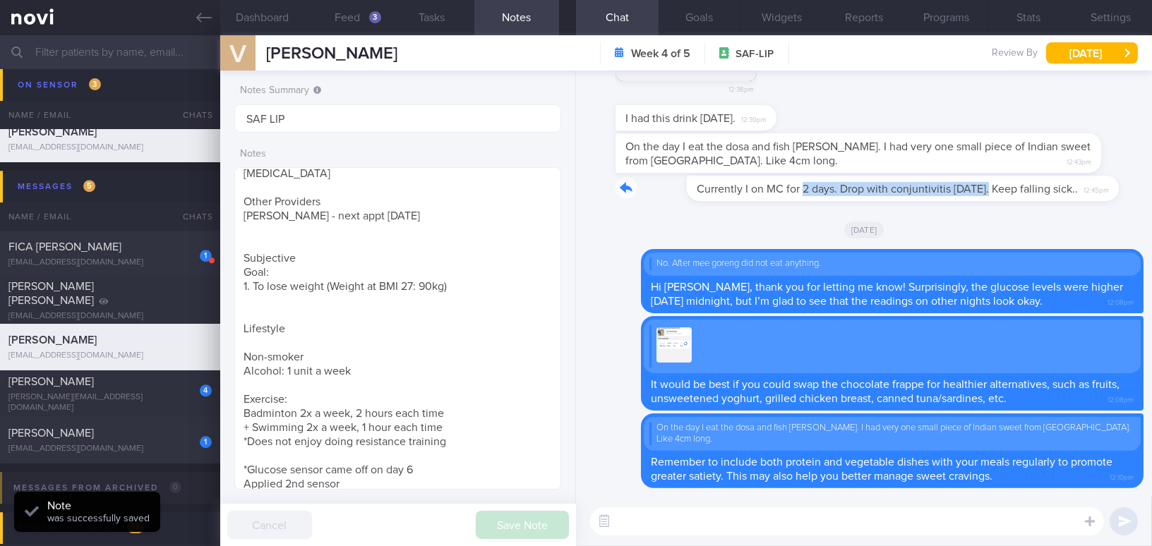
drag, startPoint x: 730, startPoint y: 192, endPoint x: 916, endPoint y: 208, distance: 186.3
click at [916, 201] on div "Currently I on MC for 2 days. Drop with conjuntivitis since Saturday. Keep fall…" at bounding box center [852, 188] width 474 height 25
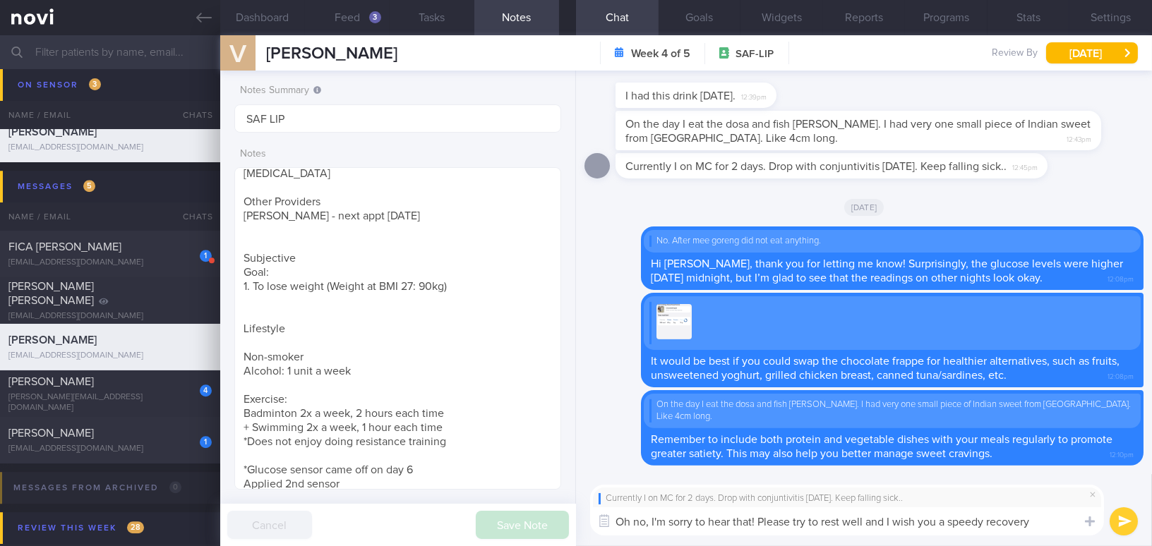
type textarea "Oh no, I'm sorry to hear that! Please try to rest well and I wish you a speedy …"
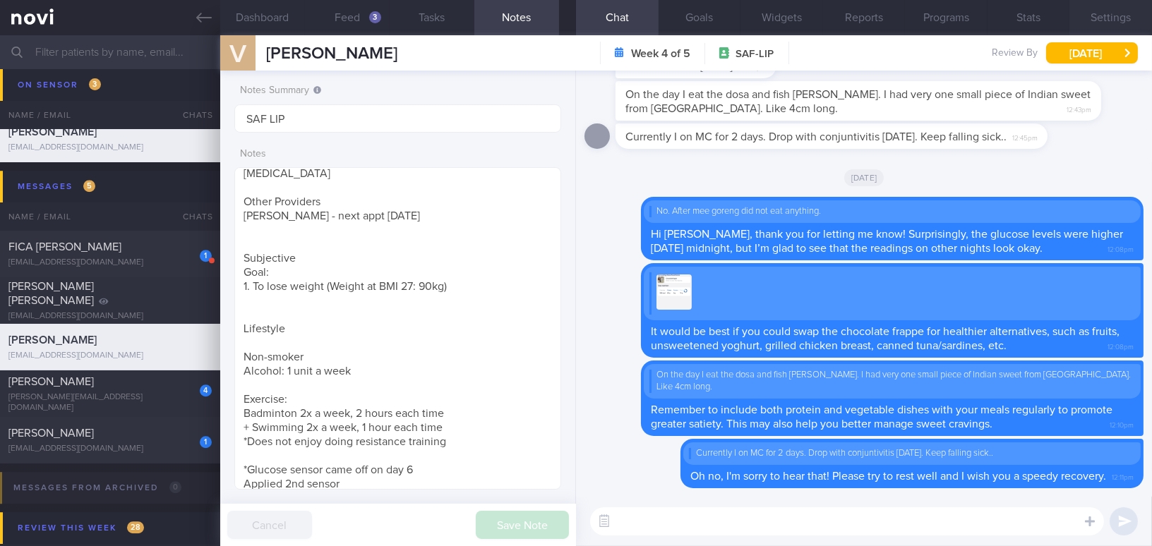
click at [1094, 22] on button "Settings" at bounding box center [1110, 17] width 83 height 35
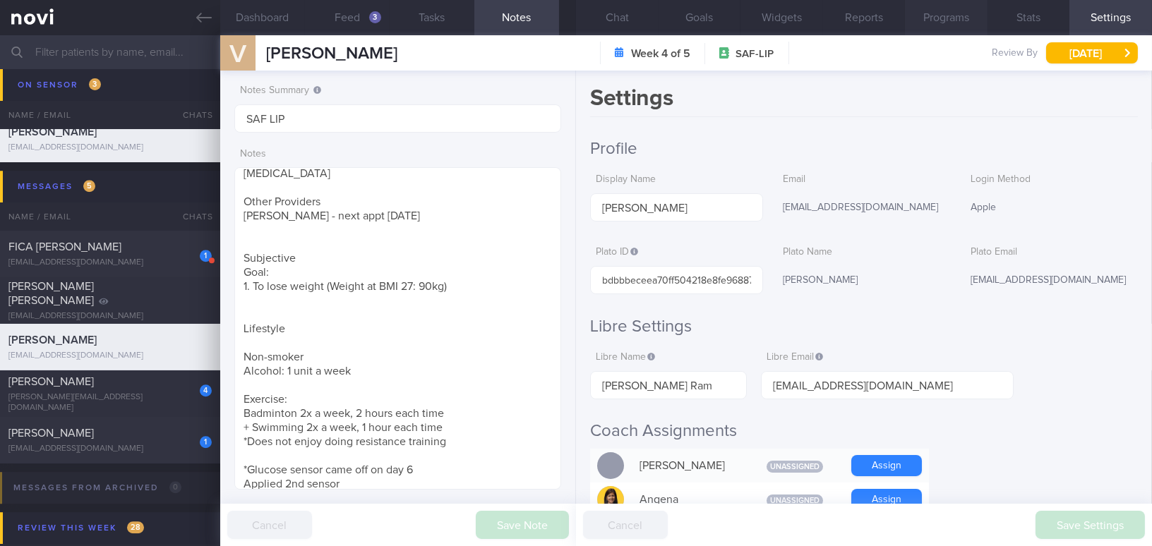
click at [929, 15] on button "Programs" at bounding box center [946, 17] width 83 height 35
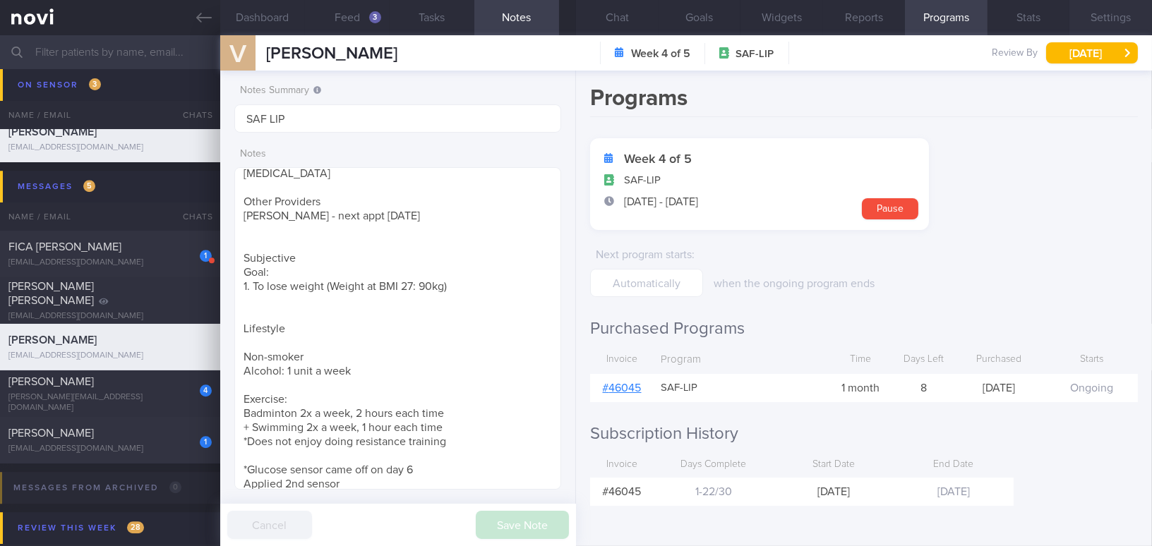
click at [1113, 13] on button "Settings" at bounding box center [1110, 17] width 83 height 35
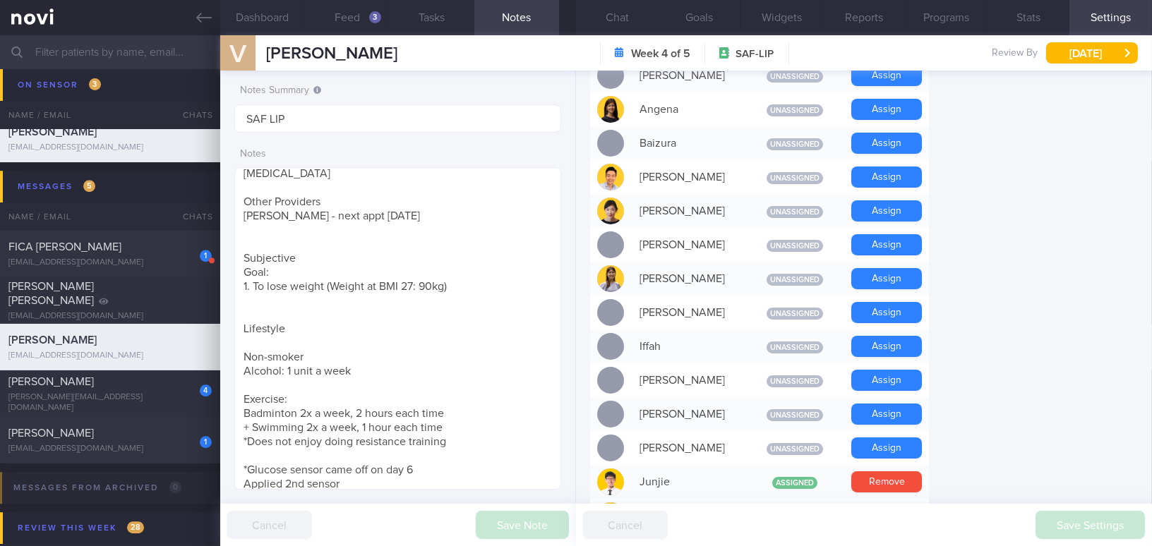
scroll to position [385, 0]
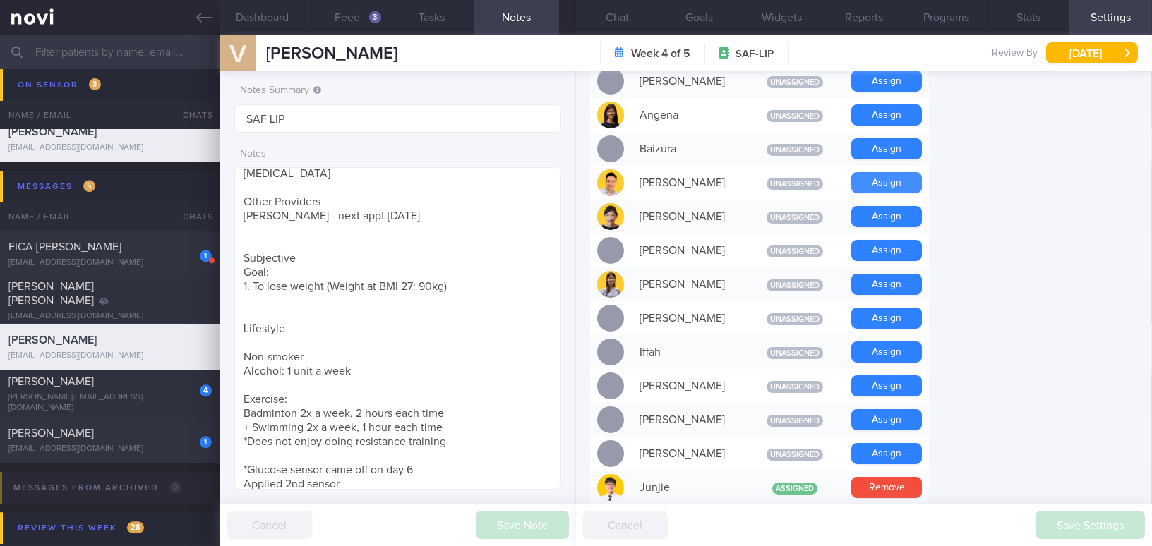
click at [874, 177] on button "Assign" at bounding box center [886, 182] width 71 height 21
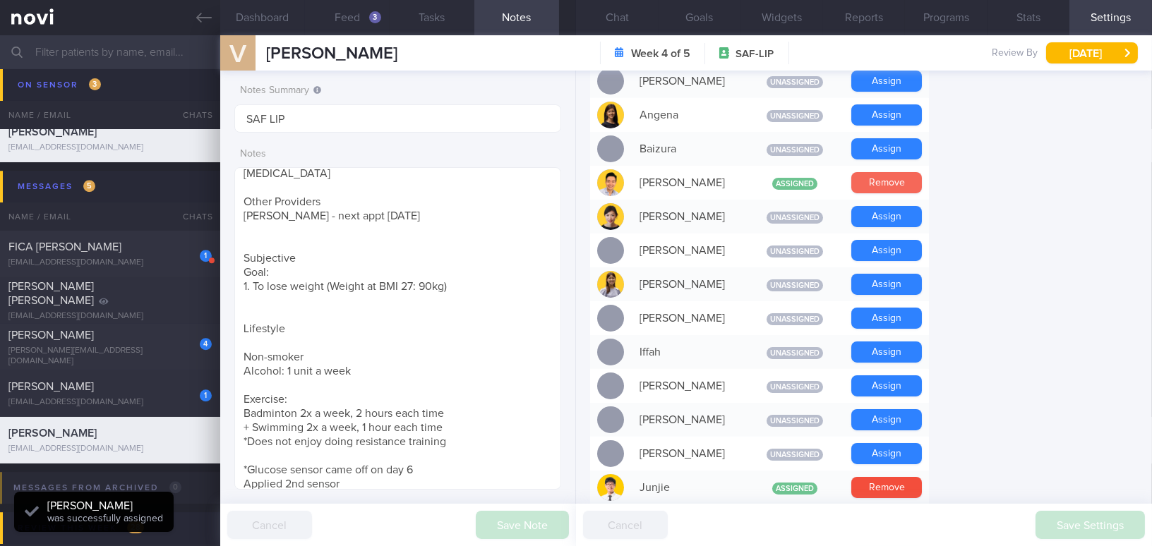
scroll to position [200, 305]
click at [617, 16] on button "Chat" at bounding box center [617, 17] width 83 height 35
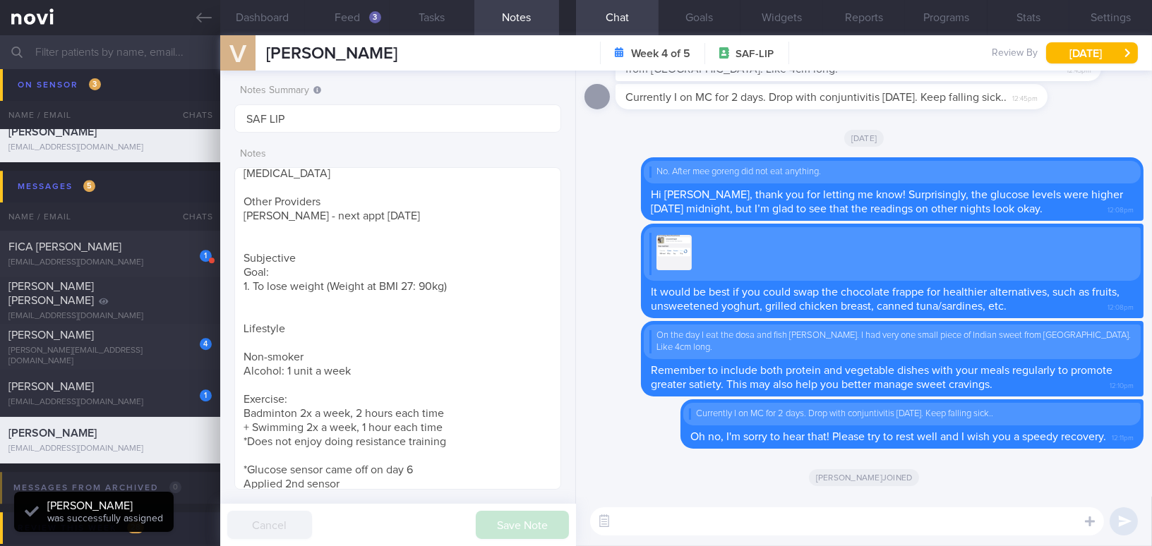
click at [693, 526] on textarea at bounding box center [847, 521] width 514 height 28
paste textarea "I also wanted to let you know that I will be away from 5/9/25 to 14/9/25. I hav…"
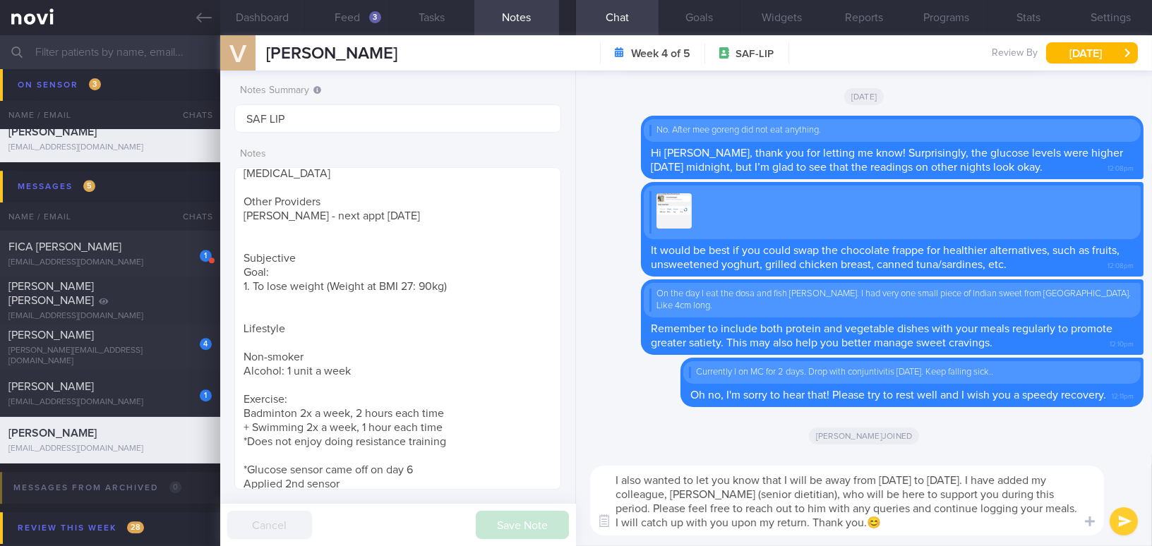
type textarea "I also wanted to let you know that I will be away from 5/9/25 to 14/9/25. I hav…"
click at [1123, 524] on button "submit" at bounding box center [1123, 521] width 28 height 28
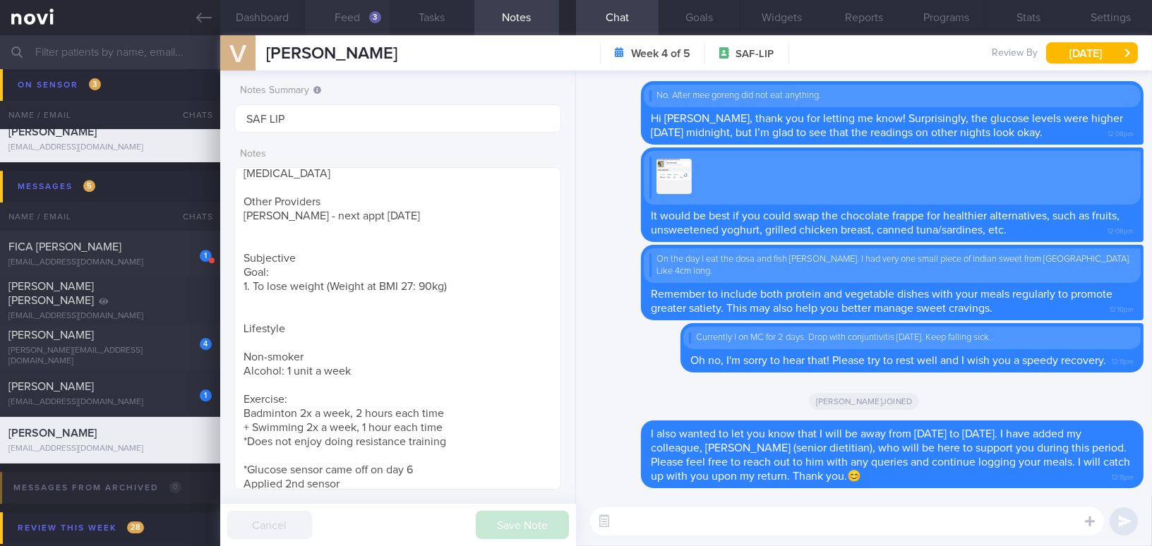
click at [354, 11] on button "Feed 3" at bounding box center [347, 17] width 85 height 35
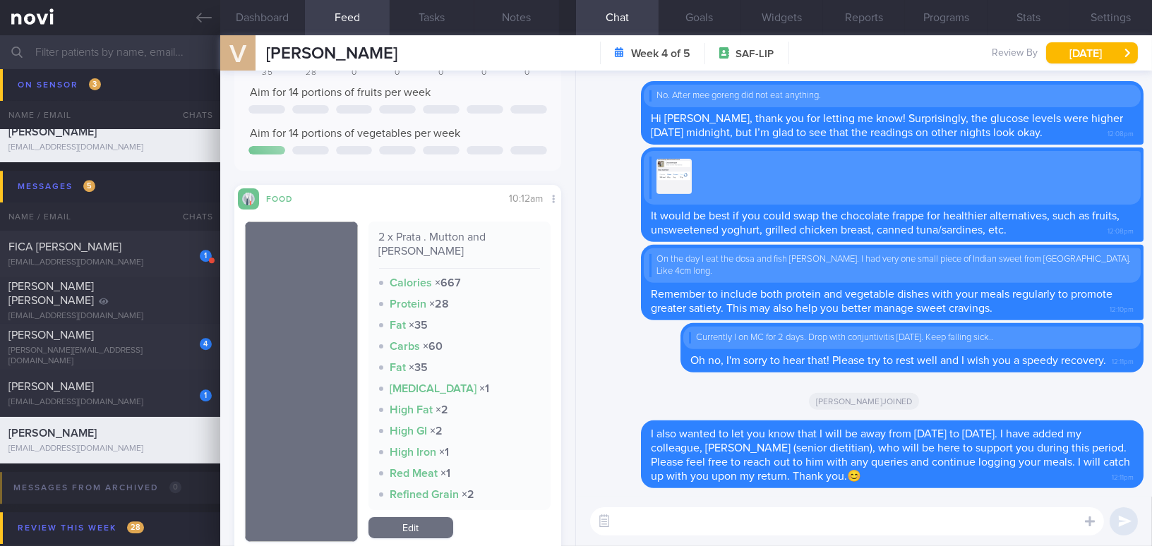
scroll to position [513, 0]
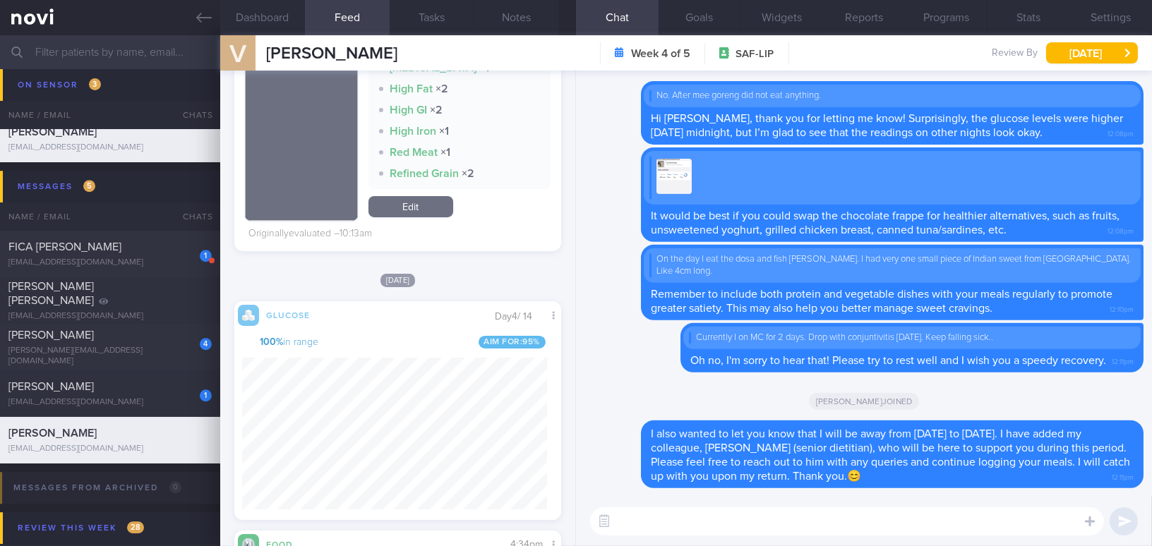
click at [672, 521] on textarea at bounding box center [847, 521] width 514 height 28
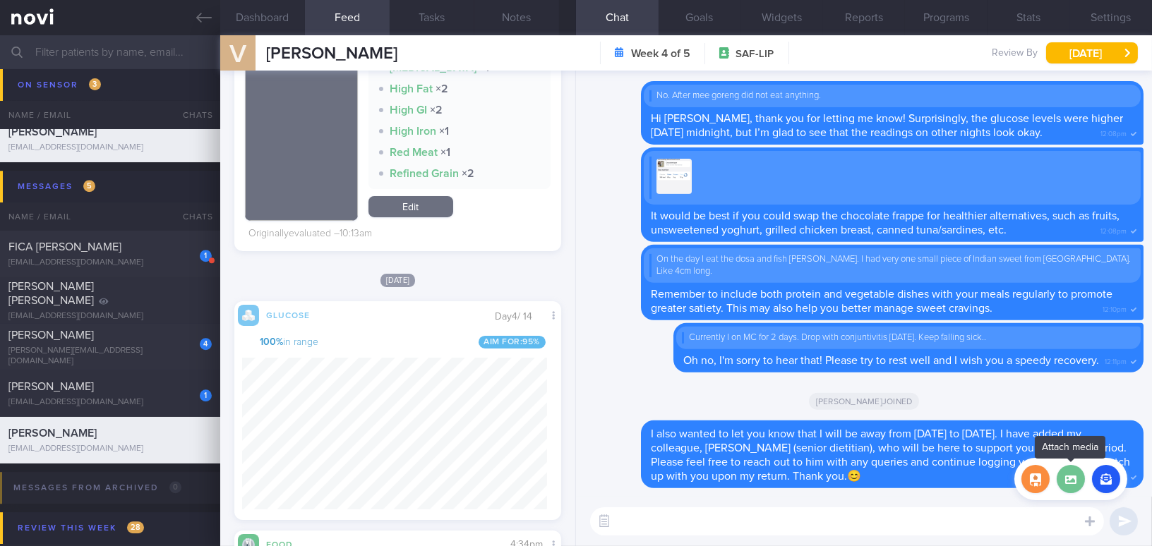
click at [1071, 483] on label at bounding box center [1070, 479] width 28 height 28
click at [0, 0] on input "file" at bounding box center [0, 0] width 0 height 0
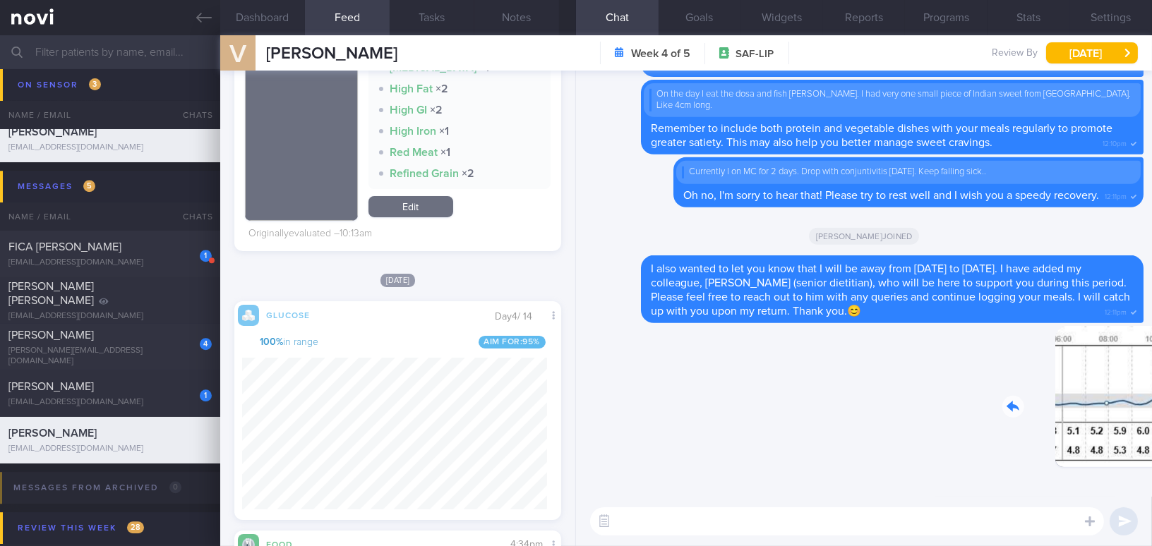
drag, startPoint x: 1052, startPoint y: 412, endPoint x: 1148, endPoint y: 415, distance: 96.0
click at [1148, 415] on div "Delete 12:12pm Delete I also wanted to let you know that I will be away from 5/…" at bounding box center [864, 284] width 576 height 426
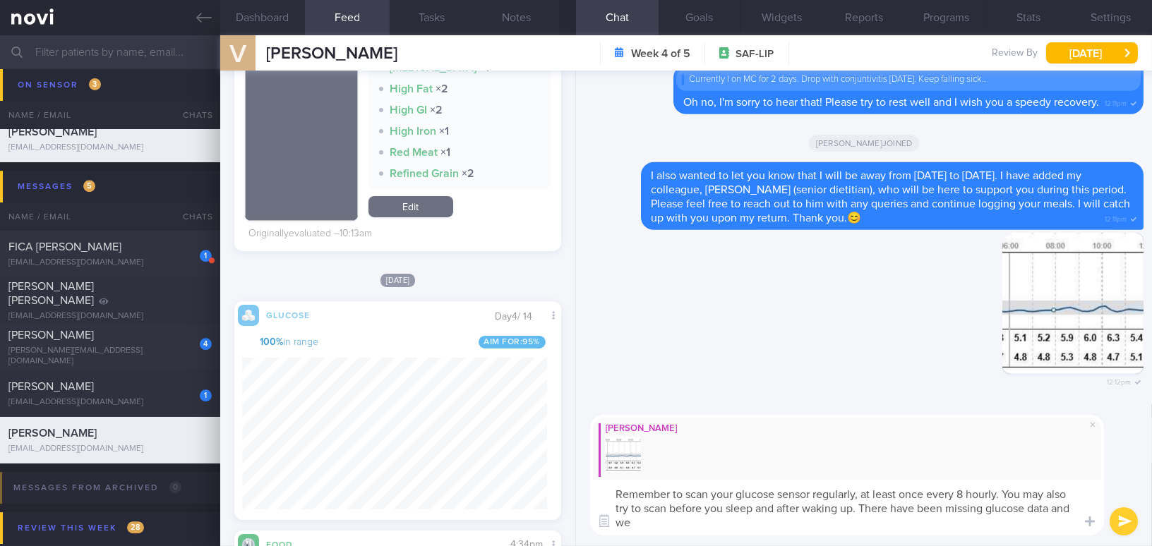
scroll to position [0, 0]
click at [495, 445] on div "Dashboard Feed 3 Tasks Notes Chat Goals Widgets Reports Programs Stats Settings…" at bounding box center [685, 290] width 931 height 511
click at [772, 481] on textarea "Remember to scan your glucose sensor regularly, at least once every 8 hourly. Y…" at bounding box center [847, 508] width 514 height 56
click at [482, 469] on div "Dashboard Feed 3 Tasks Notes Chat Goals Widgets Reports Programs Stats Settings…" at bounding box center [685, 290] width 931 height 511
paste textarea "s. You may also try scanning before you sleep and after waking up. There have b…"
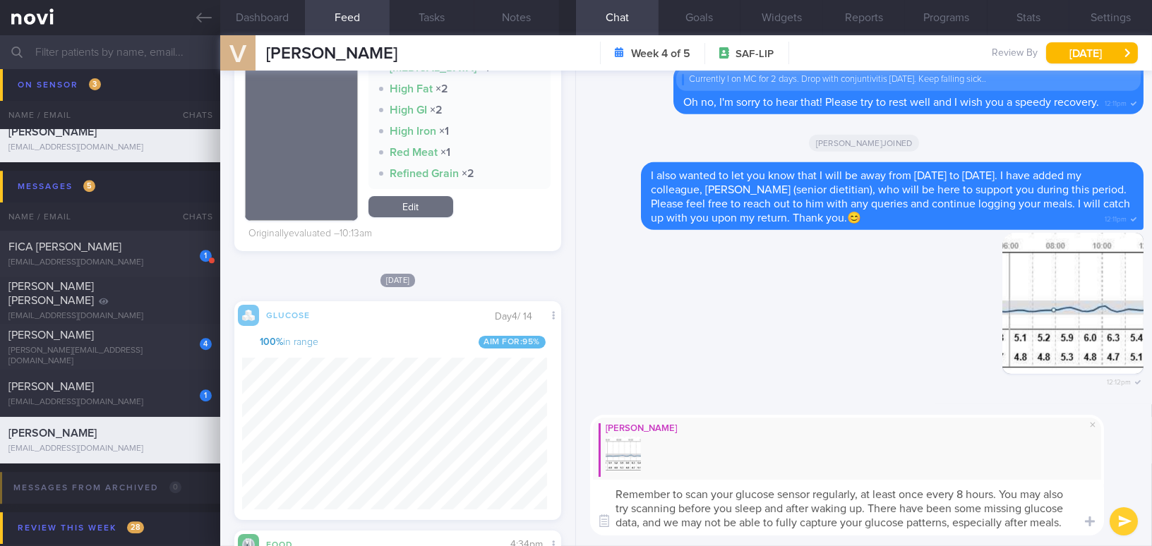
type textarea "Remember to scan your glucose sensor regularly, at least once every 8 hours. Yo…"
click at [1115, 520] on button "submit" at bounding box center [1123, 521] width 28 height 28
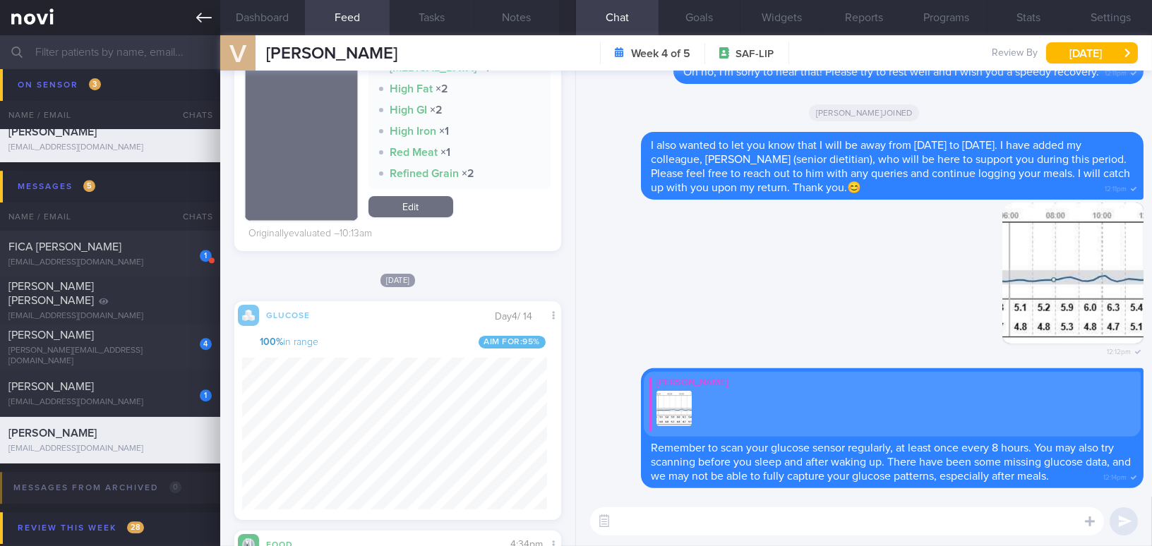
click at [204, 13] on icon at bounding box center [204, 18] width 16 height 16
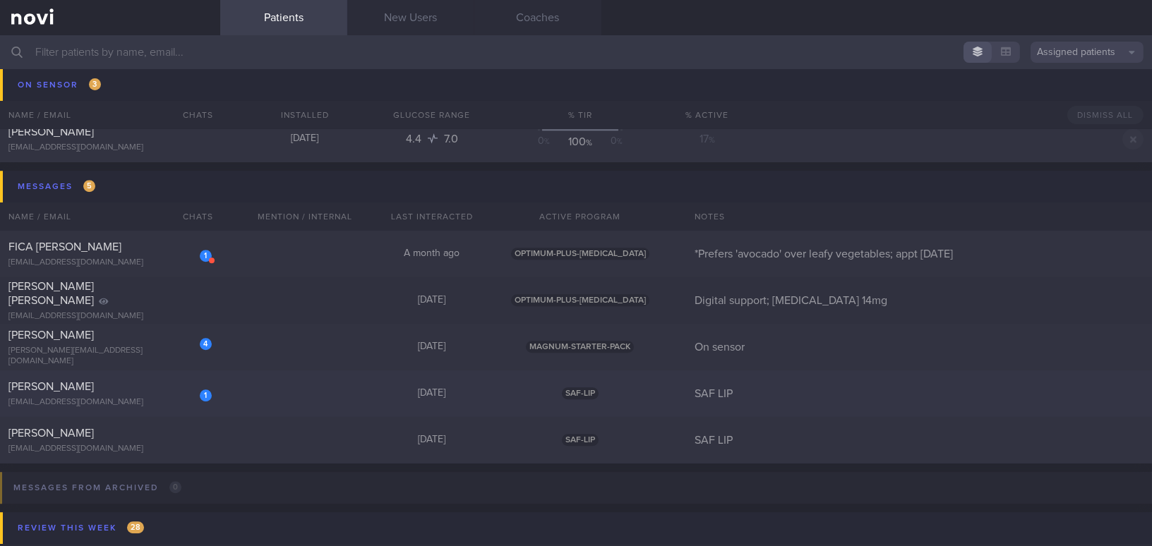
click at [89, 394] on div "1 Huang Zongren zrhooyah2@gmail.com" at bounding box center [110, 394] width 220 height 28
select select "8"
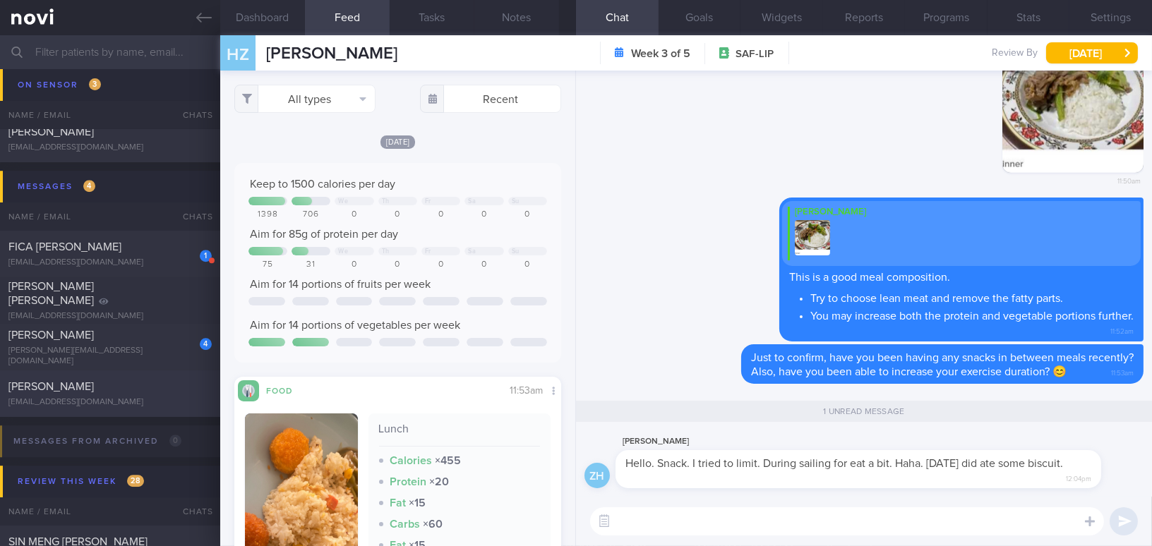
scroll to position [199, 305]
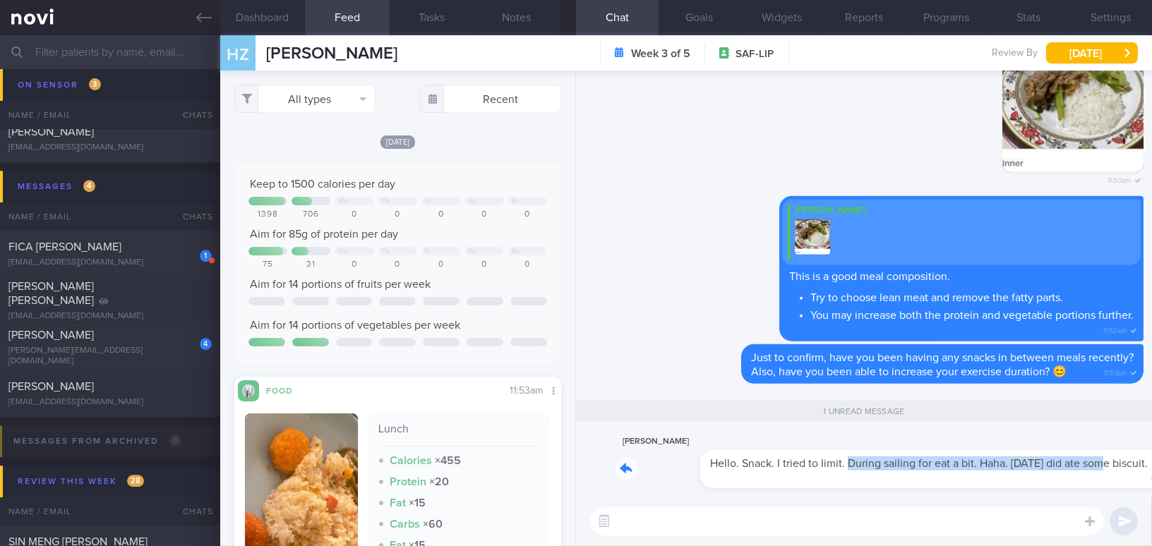
drag, startPoint x: 764, startPoint y: 450, endPoint x: 1019, endPoint y: 458, distance: 254.8
click at [1019, 458] on div "Zongren Huang Hello. Snack. I tried to limit. During sailing for eat a bit. Hah…" at bounding box center [879, 461] width 528 height 56
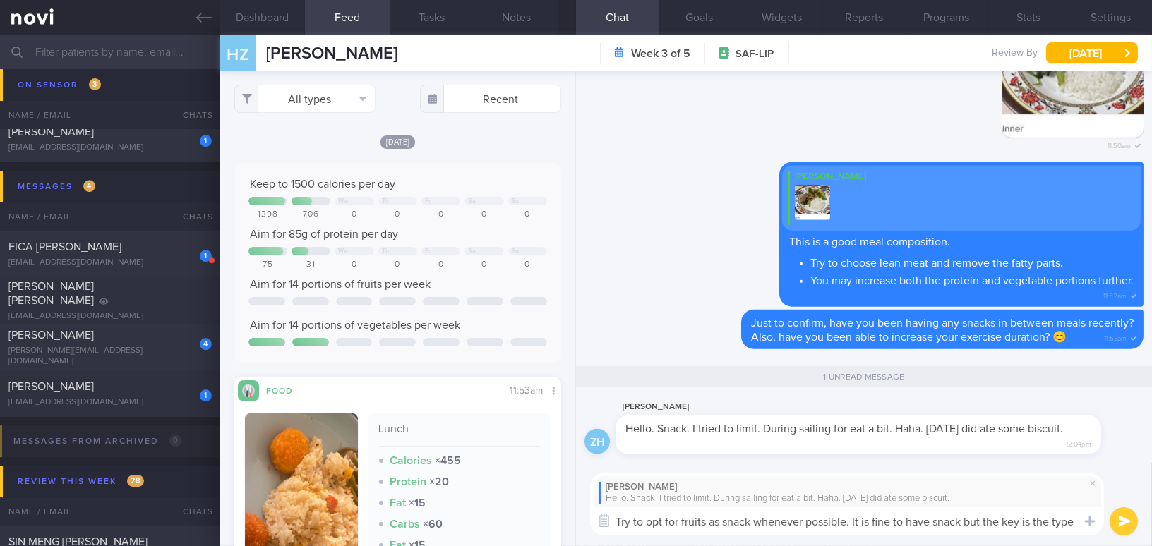
scroll to position [0, 0]
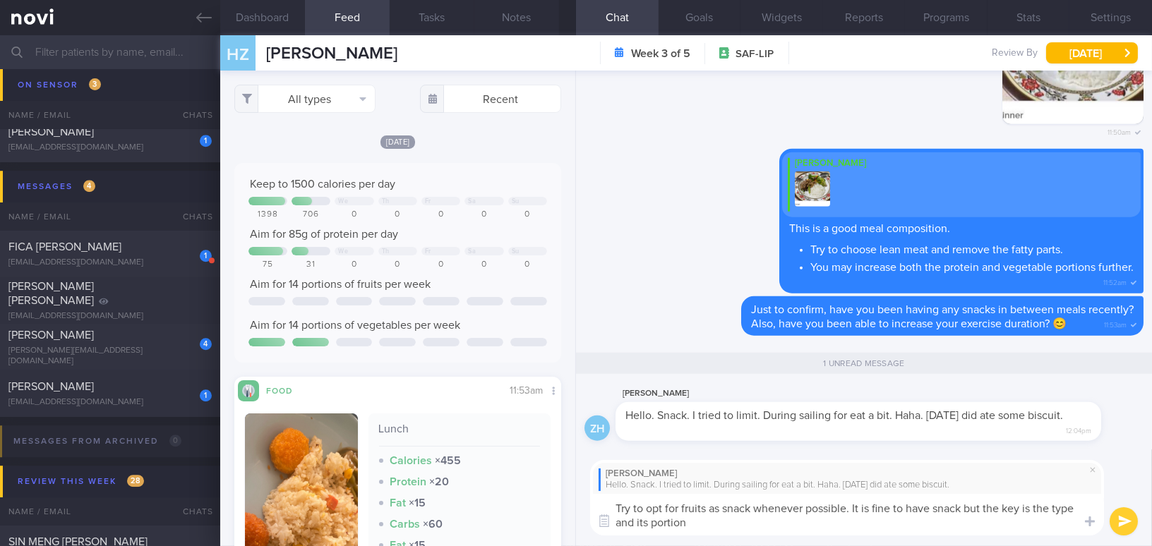
drag, startPoint x: 716, startPoint y: 524, endPoint x: 590, endPoint y: 503, distance: 127.4
click at [590, 503] on textarea "Try to opt for fruits as snack whenever possible. It is fine to have snack but …" at bounding box center [847, 515] width 514 height 42
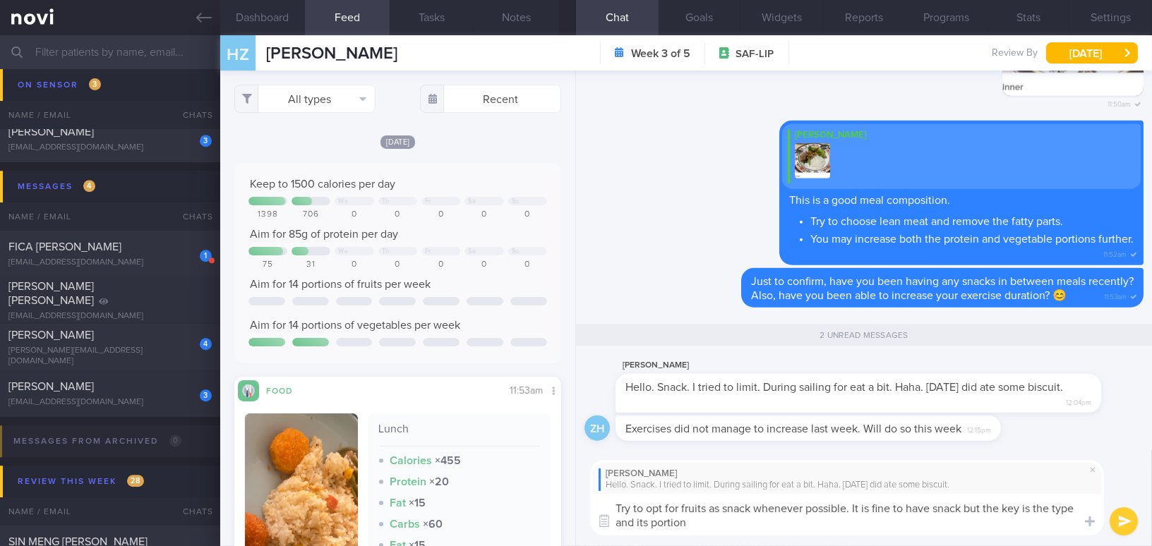
click at [673, 529] on textarea "Try to opt for fruits as snack whenever possible. It is fine to have snack but …" at bounding box center [847, 515] width 514 height 42
drag, startPoint x: 701, startPoint y: 528, endPoint x: 570, endPoint y: 497, distance: 134.9
click at [570, 497] on div "Dashboard Feed 1 Tasks Notes Chat 2 Goals Widgets Reports Programs Stats Settin…" at bounding box center [685, 290] width 931 height 511
paste textarea "choose fruits as snacks whenever possible. It’s fine to have snacks, but the ke…"
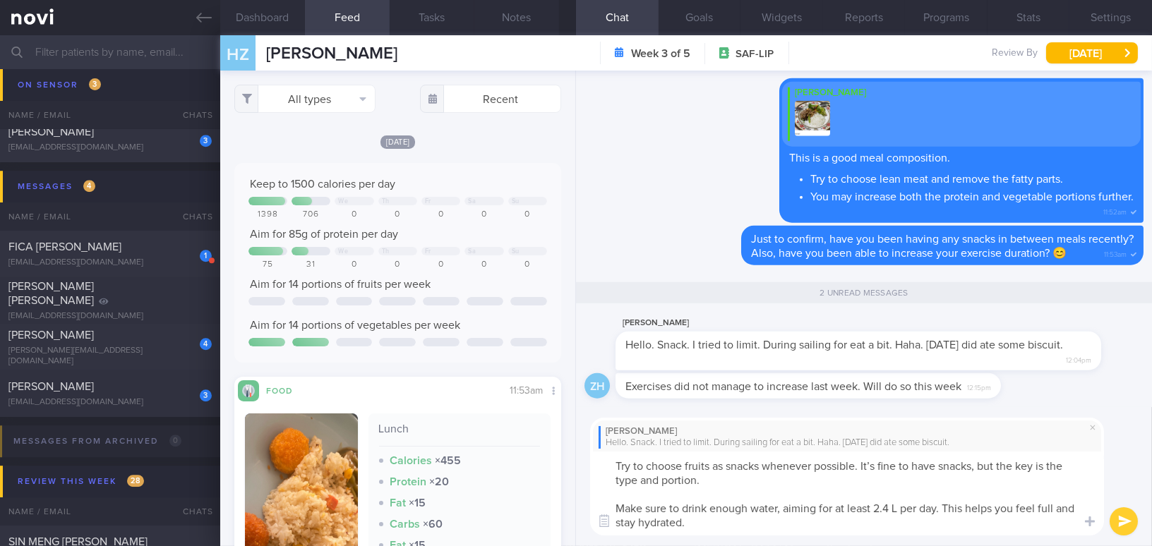
click at [874, 464] on textarea "Try to choose fruits as snacks whenever possible. It’s fine to have snacks, but…" at bounding box center [847, 494] width 514 height 84
drag, startPoint x: 613, startPoint y: 506, endPoint x: 677, endPoint y: 507, distance: 63.5
click at [677, 507] on textarea "Try to choose fruits as snacks whenever possible. It is fine to have snacks, bu…" at bounding box center [847, 494] width 514 height 84
click at [856, 509] on textarea "Try to choose fruits as snacks whenever possible. It is fine to have snacks, bu…" at bounding box center [847, 494] width 514 height 84
type textarea "Try to choose fruits as snacks whenever possible. It is fine to have snacks, bu…"
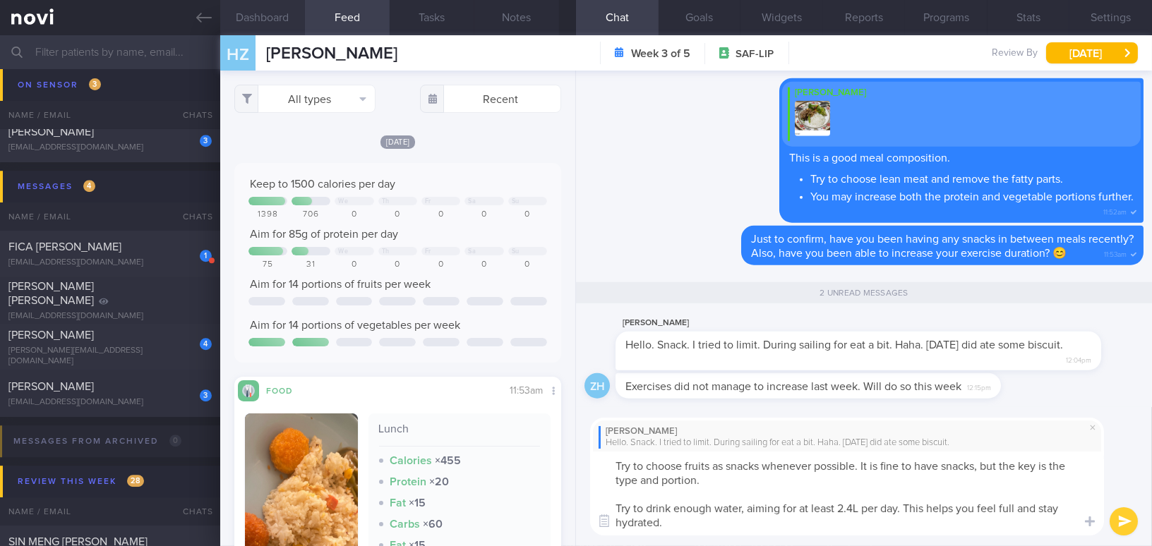
click at [260, 24] on button "Dashboard" at bounding box center [262, 17] width 85 height 35
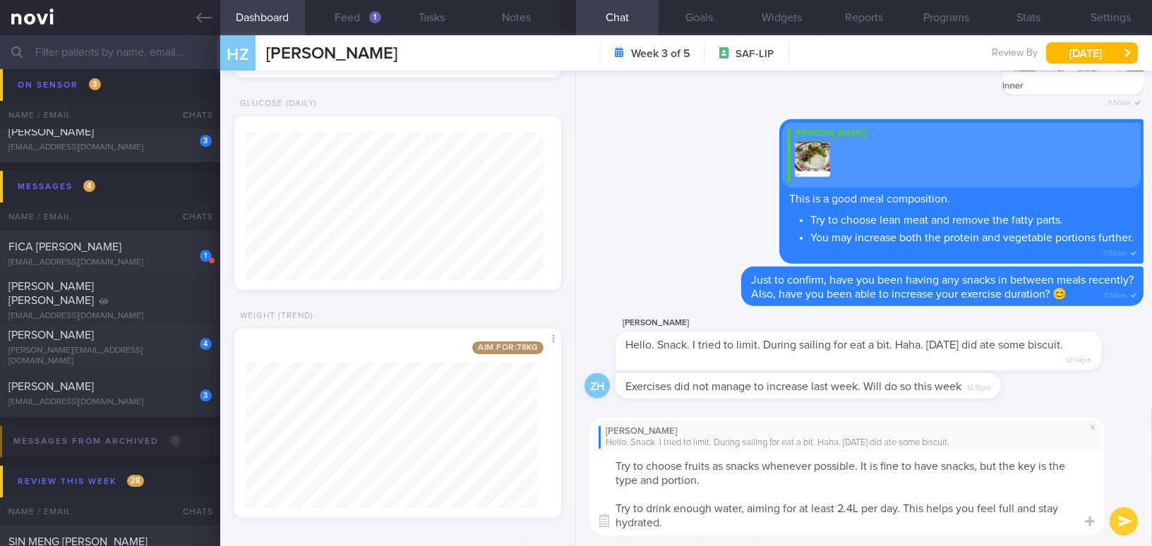
scroll to position [665, 0]
click at [1119, 517] on button "submit" at bounding box center [1123, 521] width 28 height 28
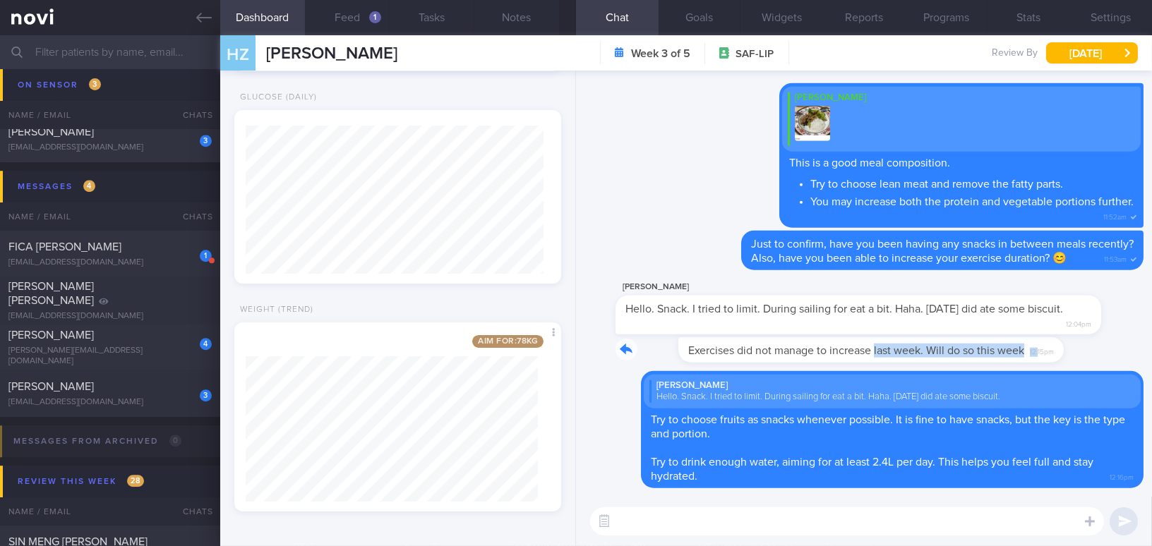
drag, startPoint x: 813, startPoint y: 341, endPoint x: 977, endPoint y: 342, distance: 163.7
click at [977, 342] on div "Exercises did not manage to increase last week. Will do so this week 12:15pm" at bounding box center [829, 349] width 428 height 25
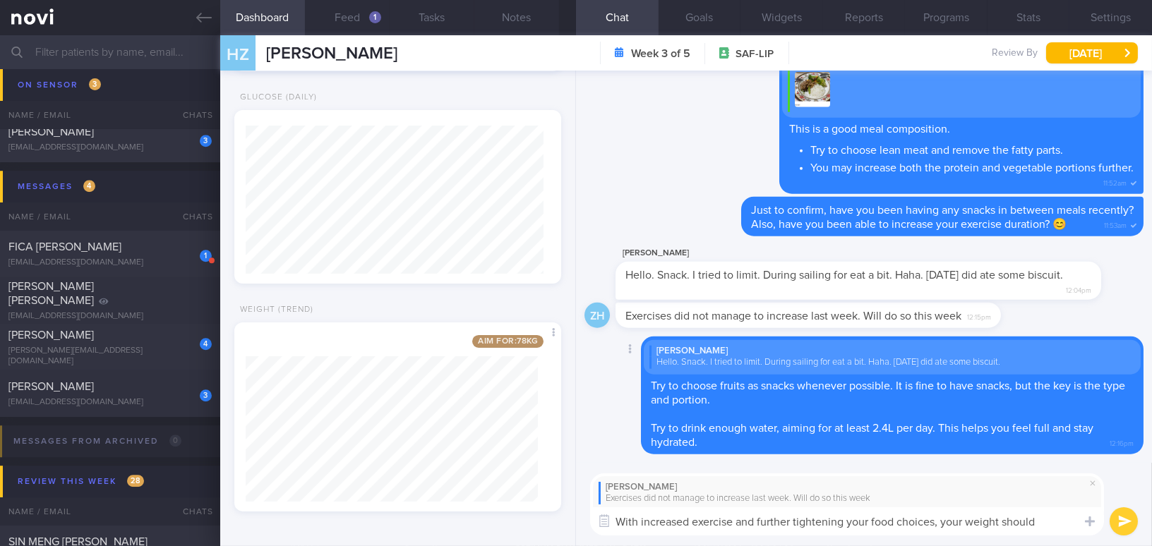
scroll to position [0, 0]
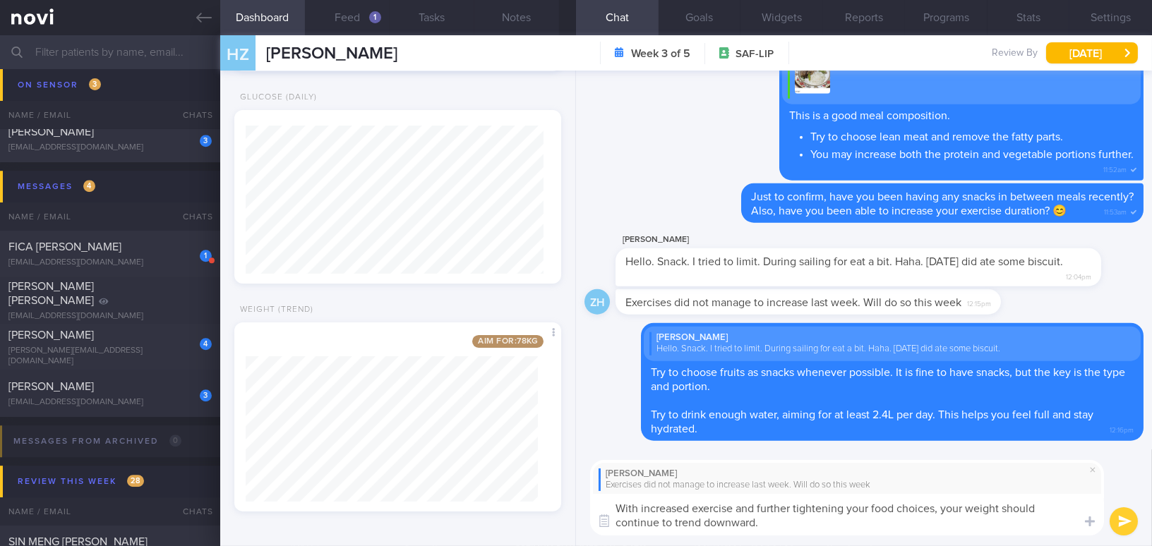
drag, startPoint x: 764, startPoint y: 529, endPoint x: 572, endPoint y: 492, distance: 195.5
click at [572, 492] on div "Dashboard Feed 1 Tasks Notes Chat Goals Widgets Reports Programs Stats Settings…" at bounding box center [685, 290] width 931 height 511
click at [677, 506] on textarea "With increased exercise and further tightening your food choices, your weight s…" at bounding box center [847, 515] width 514 height 42
drag, startPoint x: 763, startPoint y: 524, endPoint x: 564, endPoint y: 490, distance: 201.8
click at [564, 490] on div "Dashboard Feed 1 Tasks Notes Chat Goals Widgets Reports Programs Stats Settings…" at bounding box center [685, 290] width 931 height 511
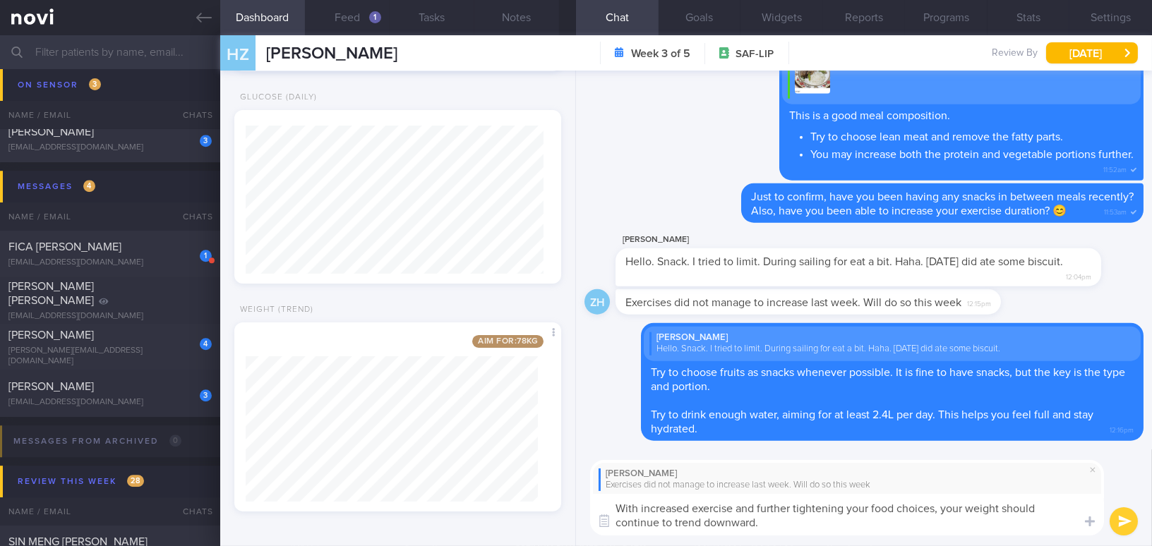
paste textarea "improvement in"
drag, startPoint x: 795, startPoint y: 508, endPoint x: 846, endPoint y: 508, distance: 51.5
click at [846, 508] on textarea "With increased exercise and further improvement in your food choices, your weig…" at bounding box center [847, 515] width 514 height 42
drag, startPoint x: 857, startPoint y: 507, endPoint x: 796, endPoint y: 507, distance: 60.7
click at [796, 507] on textarea "With increased exercise and further improvement in your food choices, your weig…" at bounding box center [847, 515] width 514 height 42
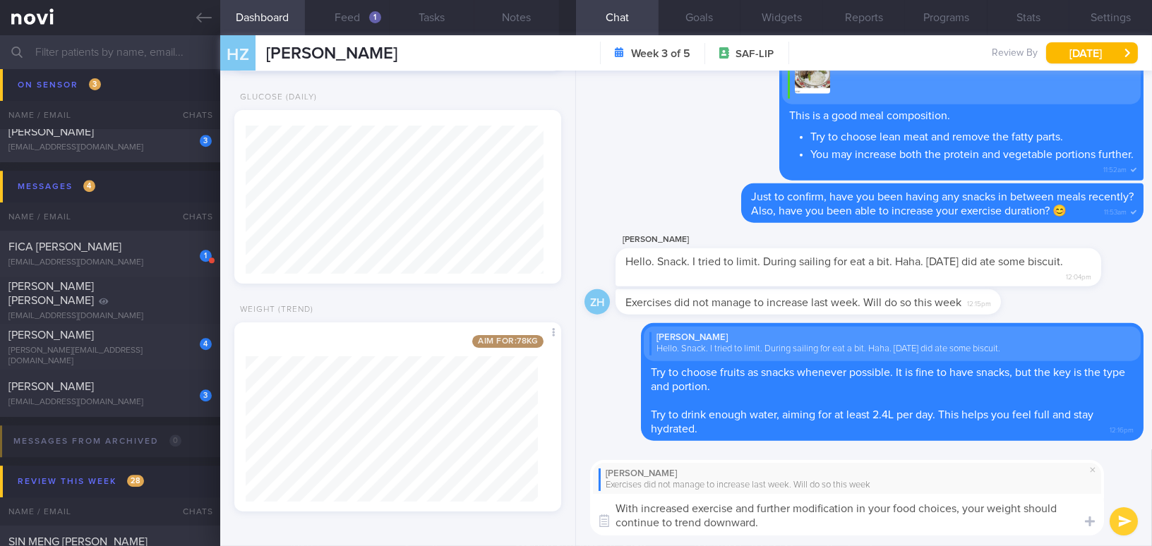
type textarea "With increased exercise and further modification in your food choices, your wei…"
click at [1123, 519] on button "submit" at bounding box center [1123, 521] width 28 height 28
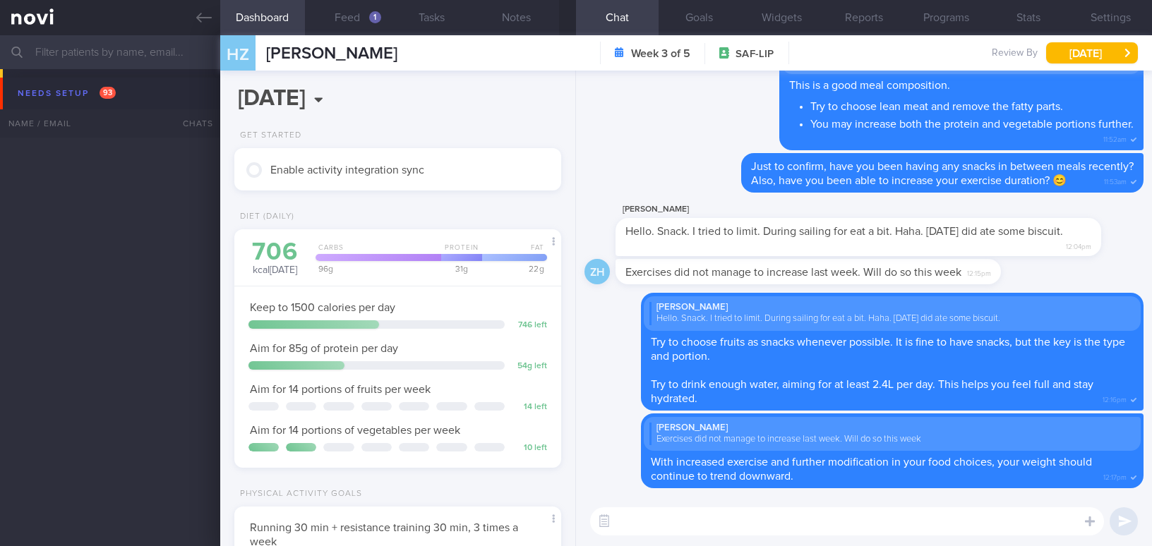
select select "8"
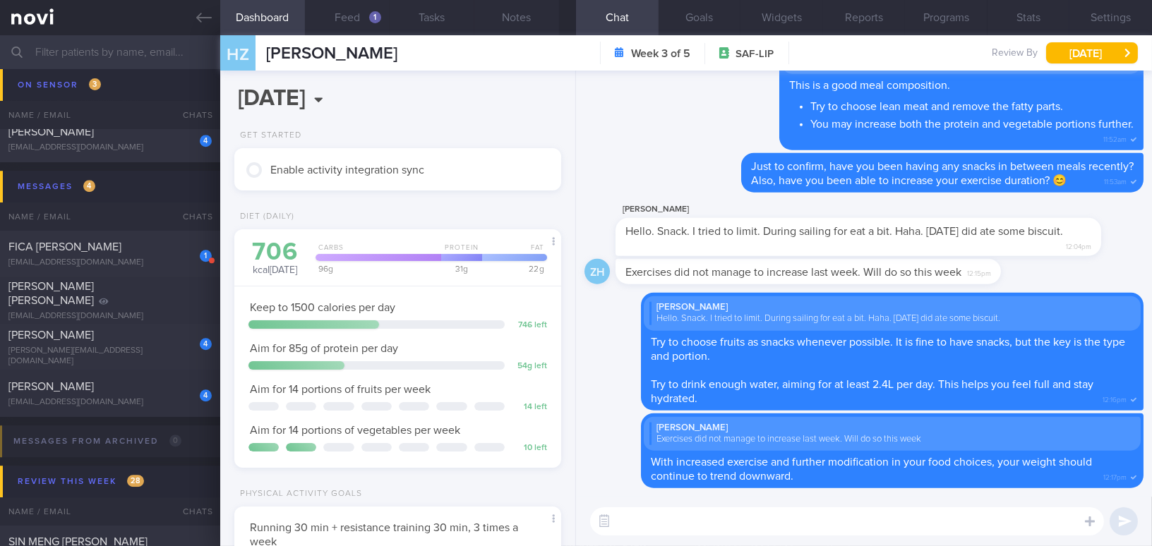
scroll to position [199, 305]
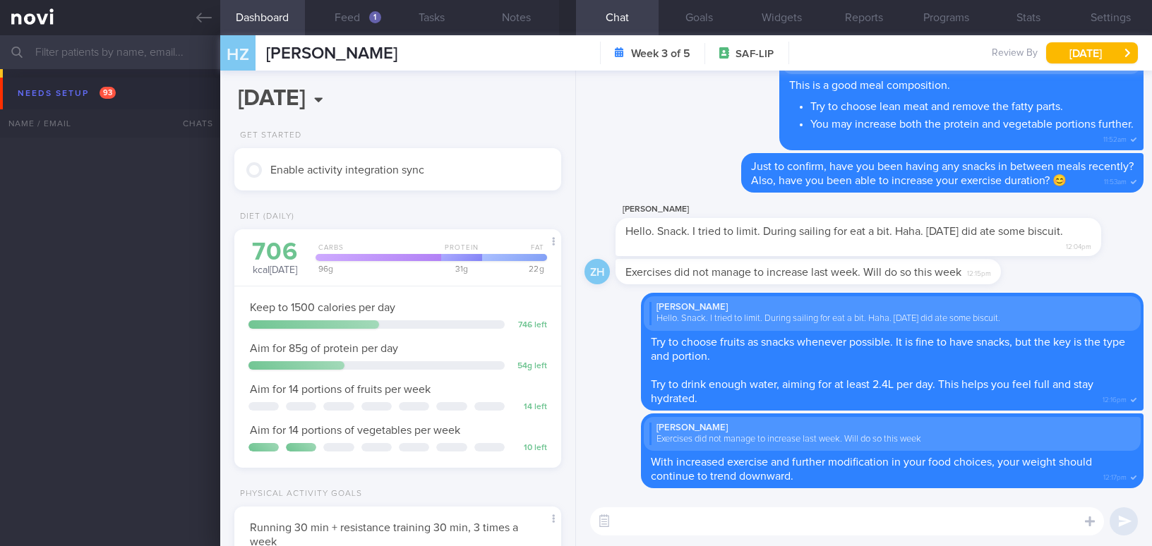
select select "8"
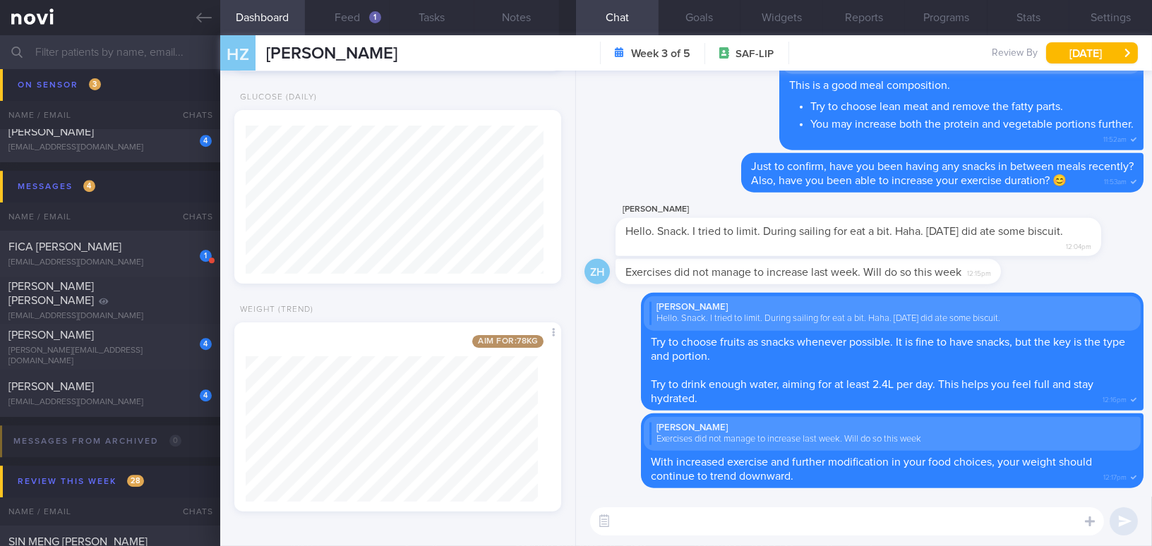
scroll to position [199, 305]
click at [213, 15] on link at bounding box center [110, 17] width 220 height 35
